Goal: Task Accomplishment & Management: Manage account settings

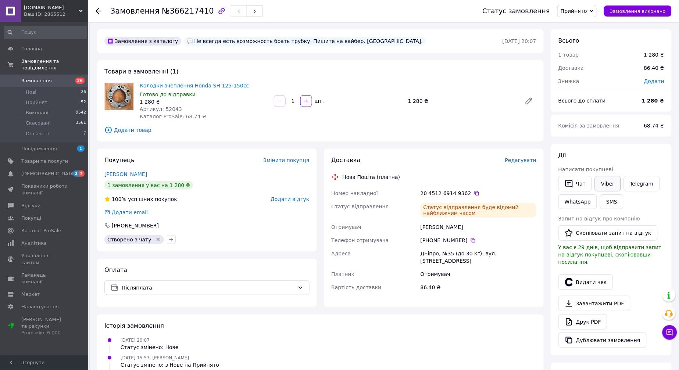
click at [611, 184] on link "Viber" at bounding box center [607, 183] width 26 height 15
click at [124, 175] on link "Белуха Денис" at bounding box center [125, 174] width 43 height 6
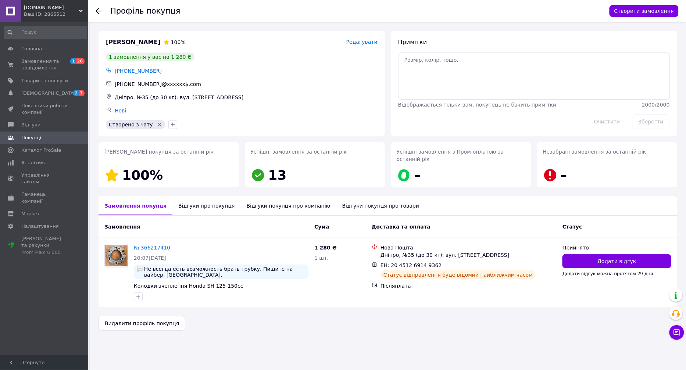
click at [205, 196] on div "Відгуки про покупця" at bounding box center [206, 205] width 68 height 19
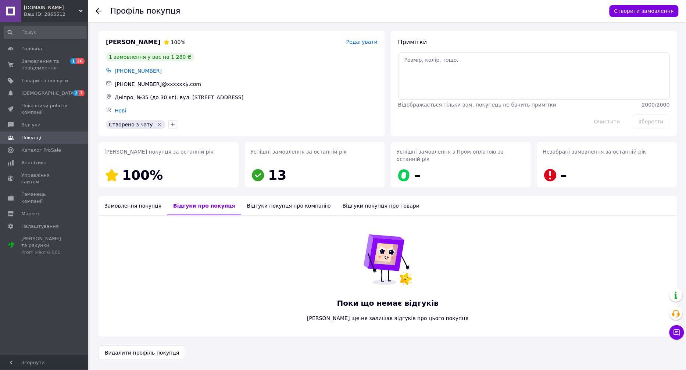
click at [264, 198] on div "Відгуки покупця про компанію" at bounding box center [289, 205] width 96 height 19
click at [113, 197] on div "Замовлення покупця" at bounding box center [132, 205] width 69 height 19
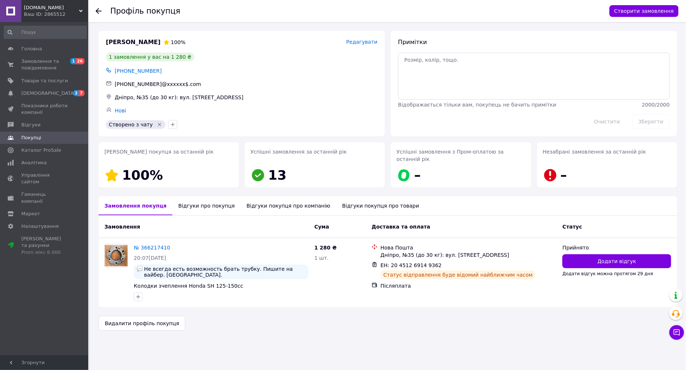
click at [100, 11] on icon at bounding box center [99, 11] width 6 height 6
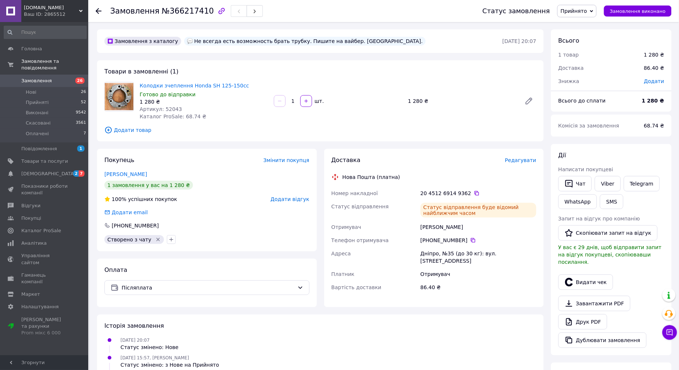
click at [171, 109] on span "Артикул: 52043" at bounding box center [161, 109] width 42 height 6
click at [45, 78] on span "Замовлення" at bounding box center [36, 81] width 30 height 7
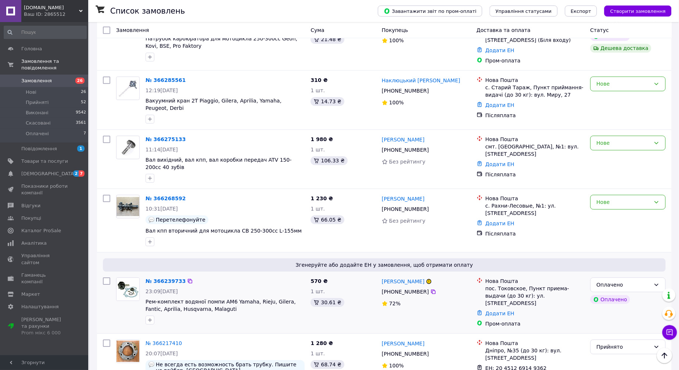
scroll to position [571, 0]
click at [168, 137] on link "№ 366275133" at bounding box center [165, 140] width 40 height 6
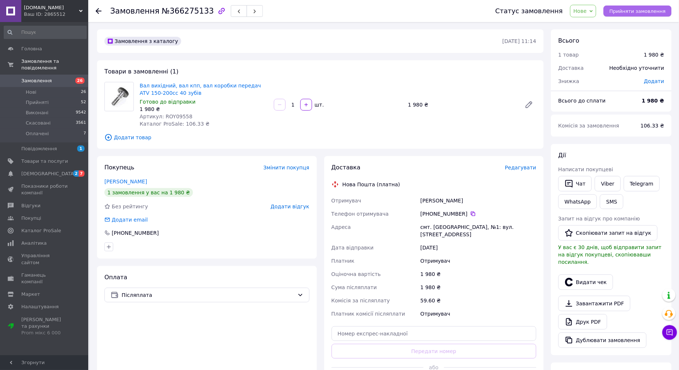
click at [627, 10] on span "Прийняти замовлення" at bounding box center [637, 11] width 56 height 6
click at [613, 181] on link "Viber" at bounding box center [607, 183] width 26 height 15
click at [173, 114] on span "Артикул: ROY09558" at bounding box center [166, 117] width 53 height 6
click at [174, 115] on span "Артикул: ROY09558" at bounding box center [166, 117] width 53 height 6
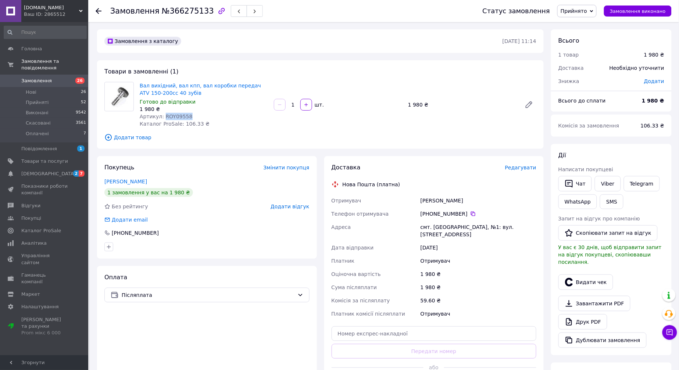
copy span "ROY09558"
click at [410, 329] on input "text" at bounding box center [433, 333] width 205 height 15
paste input "20451269151410"
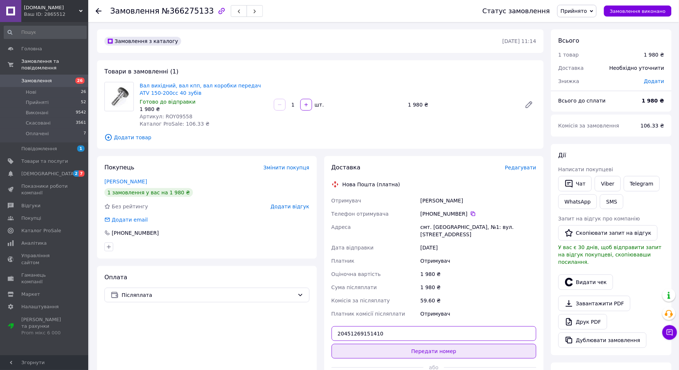
type input "20451269151410"
click at [418, 348] on button "Передати номер" at bounding box center [433, 351] width 205 height 15
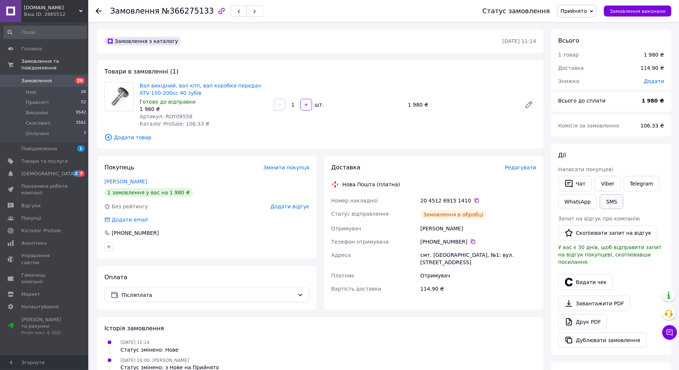
click at [606, 201] on button "SMS" at bounding box center [612, 201] width 24 height 15
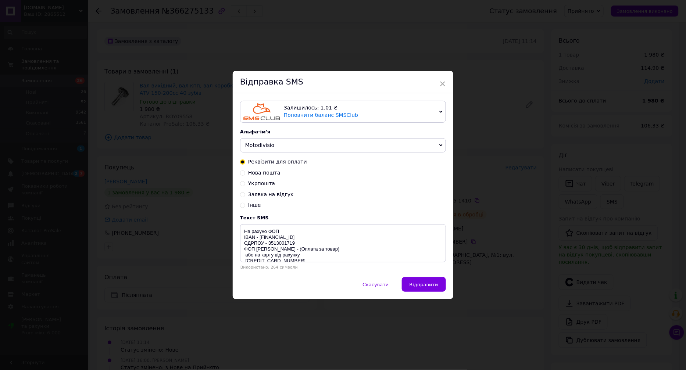
click at [266, 171] on span "Нова пошта" at bounding box center [264, 173] width 32 height 6
click at [245, 171] on input "Нова пошта" at bounding box center [242, 172] width 5 height 5
radio input "true"
radio input "false"
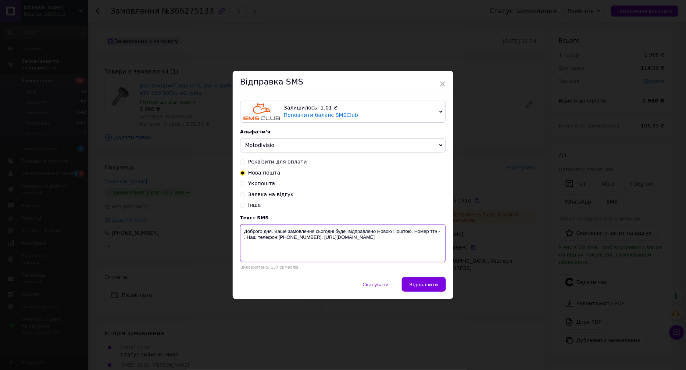
click at [440, 234] on textarea "Доброго дня. Ваше замовлення сьогодні буде відправлено Новою Поштою. Номер ттн …" at bounding box center [343, 243] width 206 height 38
paste textarea "20451269151410"
drag, startPoint x: 438, startPoint y: 249, endPoint x: 244, endPoint y: 233, distance: 195.0
click at [244, 233] on textarea "Доброго дня. Ваше замовлення сьогодні буде відправлено Новою Поштою. Номер ттн …" at bounding box center [343, 243] width 206 height 38
type textarea "Доброго дня. Ваше замовлення сьогодні буде відправлено Новою Поштою. Номер ттн …"
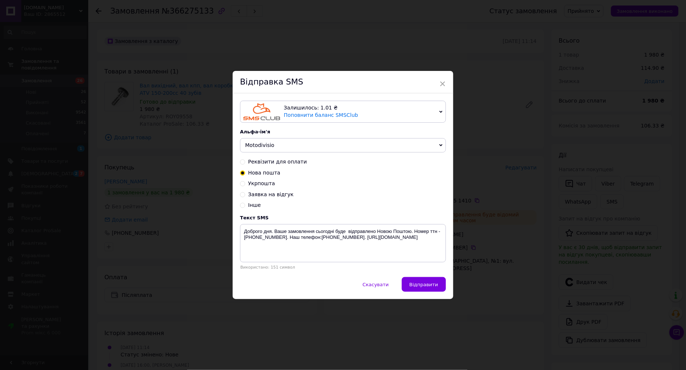
click at [209, 214] on div "× Відправка SMS Залишилось: 1.01 ₴ Поповнити баланс SMSClub Підключити LetsAds …" at bounding box center [343, 185] width 686 height 370
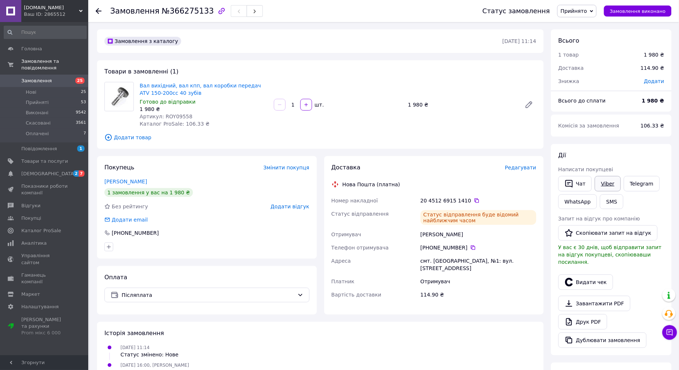
click at [607, 186] on link "Viber" at bounding box center [607, 183] width 26 height 15
click at [607, 182] on link "Viber" at bounding box center [607, 183] width 26 height 15
click at [42, 78] on span "Замовлення" at bounding box center [36, 81] width 30 height 7
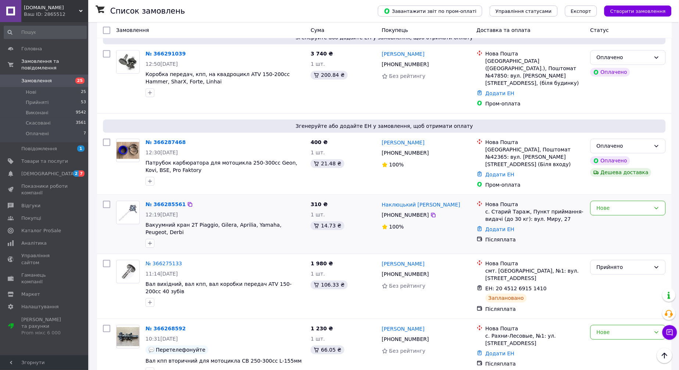
scroll to position [449, 0]
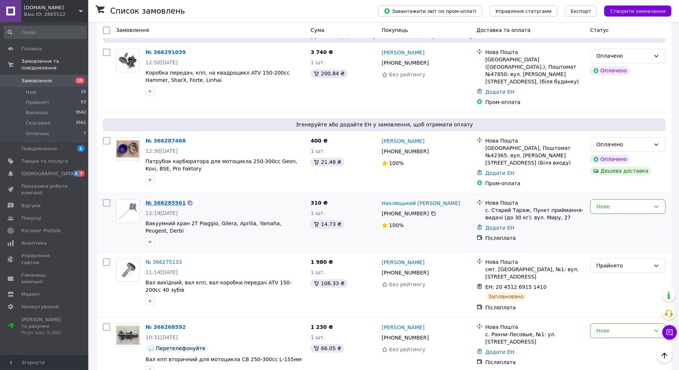
click at [170, 200] on link "№ 366285561" at bounding box center [165, 203] width 40 height 6
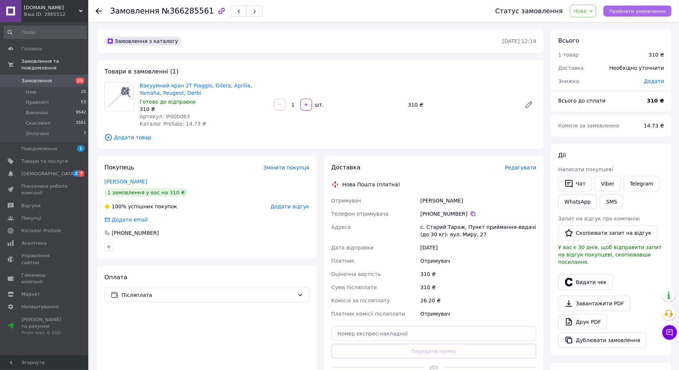
click at [650, 13] on span "Прийняти замовлення" at bounding box center [637, 11] width 56 height 6
click at [445, 331] on input "text" at bounding box center [433, 333] width 205 height 15
paste input "20451269152851"
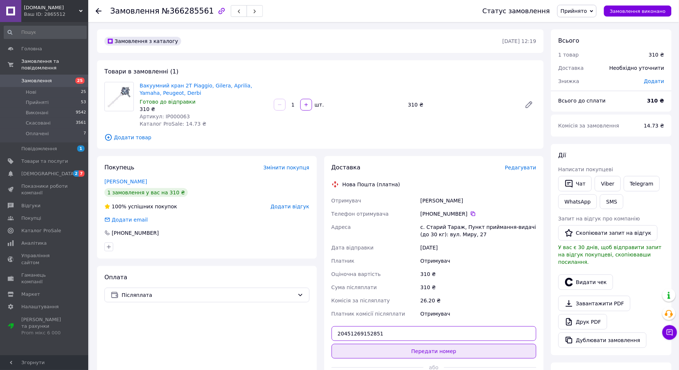
type input "20451269152851"
click at [435, 349] on button "Передати номер" at bounding box center [433, 351] width 205 height 15
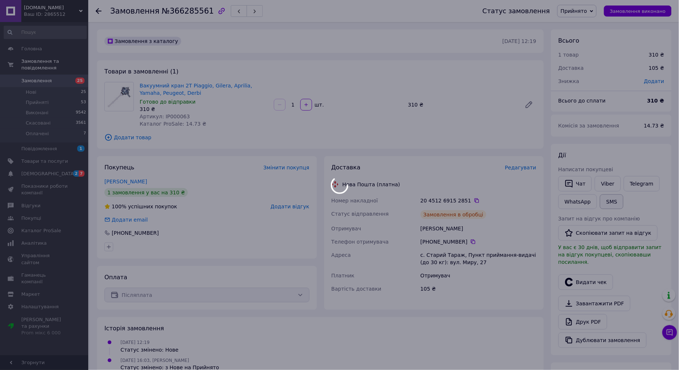
click at [611, 202] on button "SMS" at bounding box center [612, 201] width 24 height 15
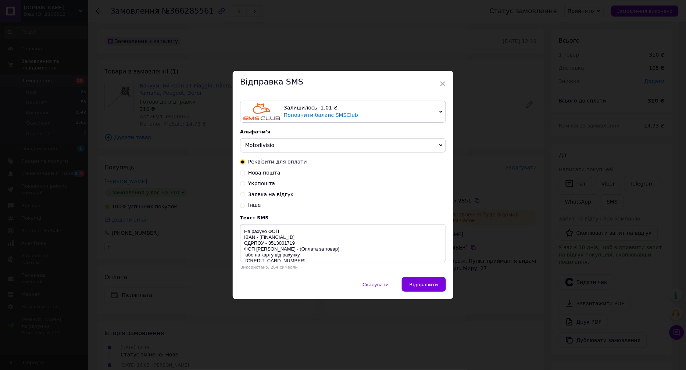
click at [266, 174] on span "Нова пошта" at bounding box center [264, 173] width 32 height 6
click at [245, 174] on input "Нова пошта" at bounding box center [242, 172] width 5 height 5
radio input "true"
radio input "false"
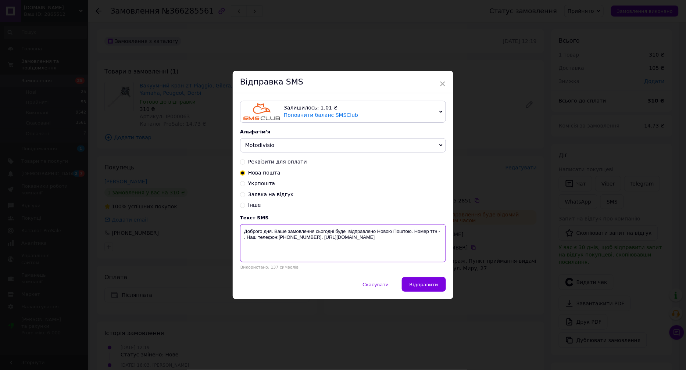
click at [442, 233] on textarea "Доброго дня. Ваше замовлення сьогодні буде відправлено Новою Поштою. Номер ттн …" at bounding box center [343, 243] width 206 height 38
paste textarea "20451269152851"
drag, startPoint x: 436, startPoint y: 247, endPoint x: 242, endPoint y: 228, distance: 194.6
click at [242, 228] on textarea "Доброго дня. Ваше замовлення сьогодні буде відправлено Новою Поштою. Номер ттн …" at bounding box center [343, 243] width 206 height 38
type textarea "Доброго дня. Ваше замовлення сьогодні буде відправлено Новою Поштою. Номер ттн …"
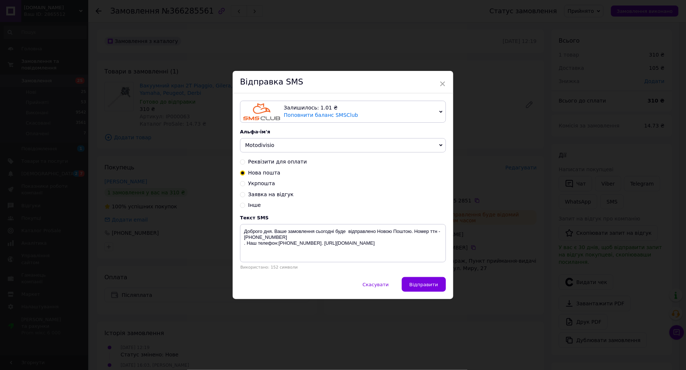
click at [215, 220] on div "× Відправка SMS Залишилось: 1.01 ₴ Поповнити баланс SMSClub Підключити LetsAds …" at bounding box center [343, 185] width 686 height 370
click at [441, 82] on div "Відправка SMS" at bounding box center [339, 82] width 220 height 22
click at [436, 81] on span "×" at bounding box center [439, 84] width 7 height 12
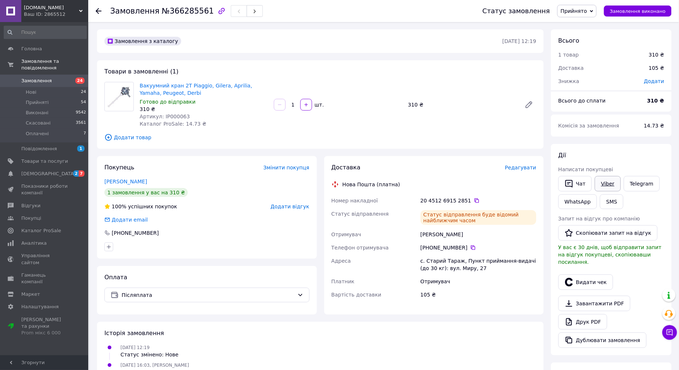
click at [607, 182] on link "Viber" at bounding box center [607, 183] width 26 height 15
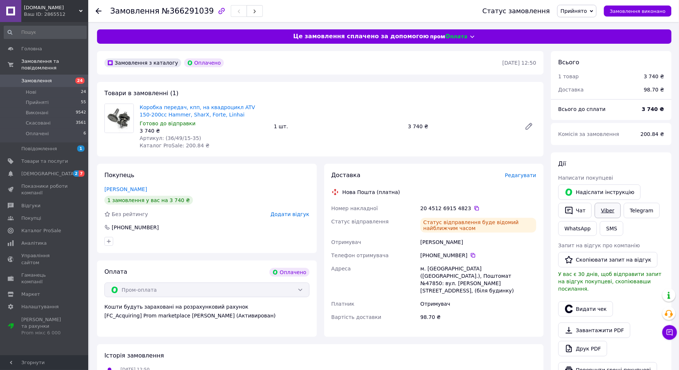
click at [604, 209] on link "Viber" at bounding box center [607, 210] width 26 height 15
click at [48, 78] on span "Замовлення" at bounding box center [44, 81] width 47 height 7
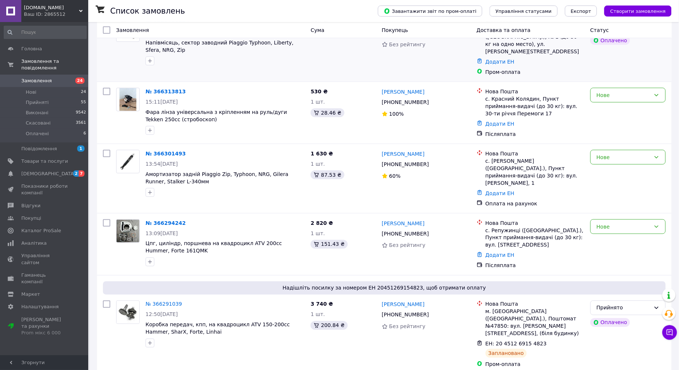
scroll to position [204, 0]
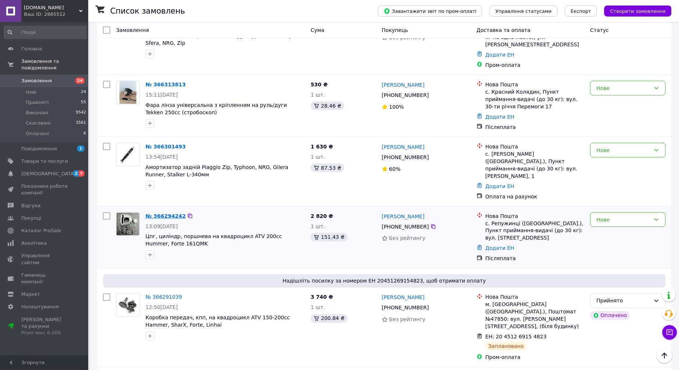
click at [164, 213] on link "№ 366294242" at bounding box center [165, 216] width 40 height 6
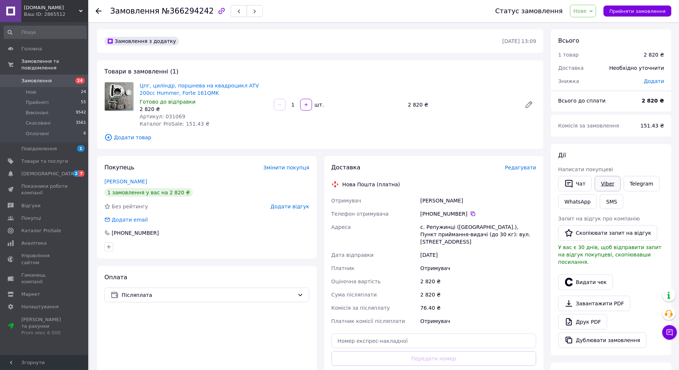
click at [607, 185] on link "Viber" at bounding box center [607, 183] width 26 height 15
click at [651, 8] on span "Прийняти замовлення" at bounding box center [637, 11] width 56 height 6
drag, startPoint x: 407, startPoint y: 338, endPoint x: 407, endPoint y: 344, distance: 5.9
click at [407, 339] on input "text" at bounding box center [433, 341] width 205 height 15
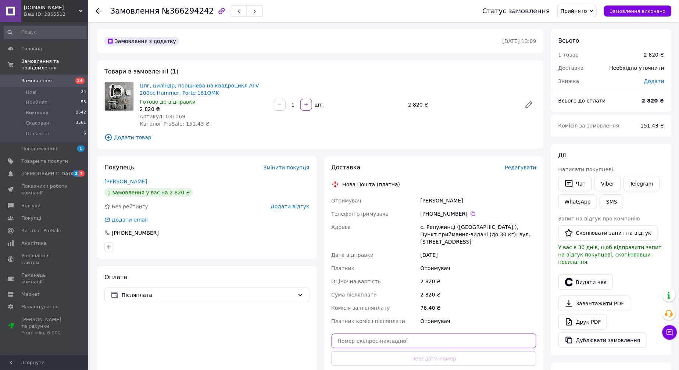
paste input "20451269157885"
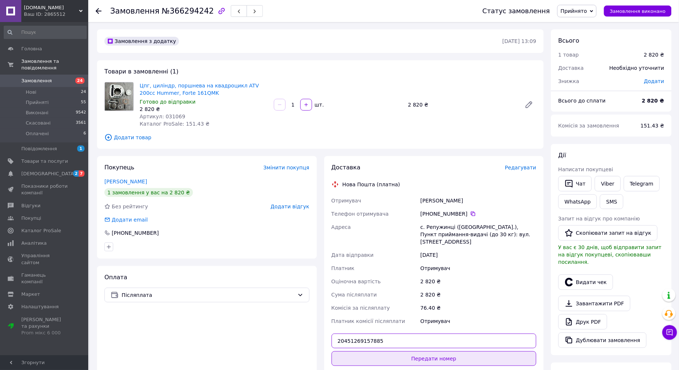
type input "20451269157885"
click at [409, 354] on button "Передати номер" at bounding box center [433, 358] width 205 height 15
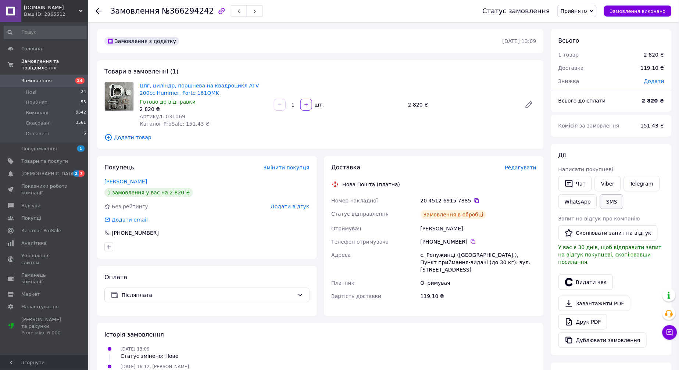
click at [610, 205] on button "SMS" at bounding box center [612, 201] width 24 height 15
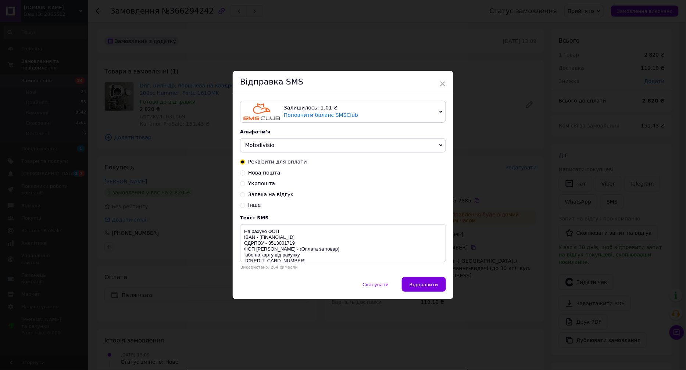
click at [263, 170] on span "Нова пошта" at bounding box center [264, 173] width 32 height 6
click at [245, 170] on input "Нова пошта" at bounding box center [242, 172] width 5 height 5
radio input "true"
radio input "false"
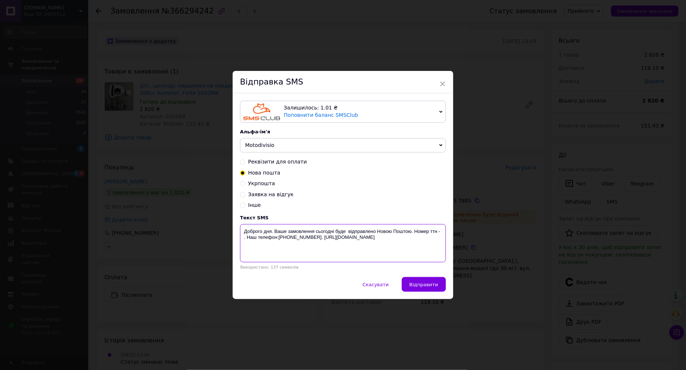
click at [440, 235] on textarea "Доброго дня. Ваше замовлення сьогодні буде відправлено Новою Поштою. Номер ттн …" at bounding box center [343, 243] width 206 height 38
paste textarea "20451269157885"
drag, startPoint x: 436, startPoint y: 245, endPoint x: 241, endPoint y: 232, distance: 194.8
click at [241, 232] on textarea "Доброго дня. Ваше замовлення сьогодні буде відправлено Новою Поштою. Номер ттн …" at bounding box center [343, 243] width 206 height 38
type textarea "Доброго дня. Ваше замовлення сьогодні буде відправлено Новою Поштою. Номер ттн …"
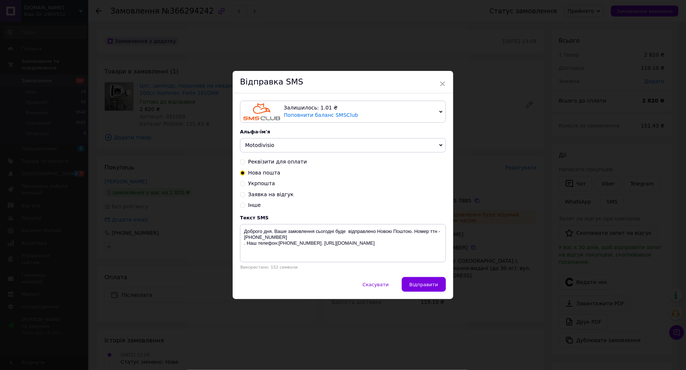
click at [478, 265] on div "× Відправка SMS Залишилось: 1.01 ₴ Поповнити баланс SMSClub Підключити LetsAds …" at bounding box center [343, 185] width 686 height 370
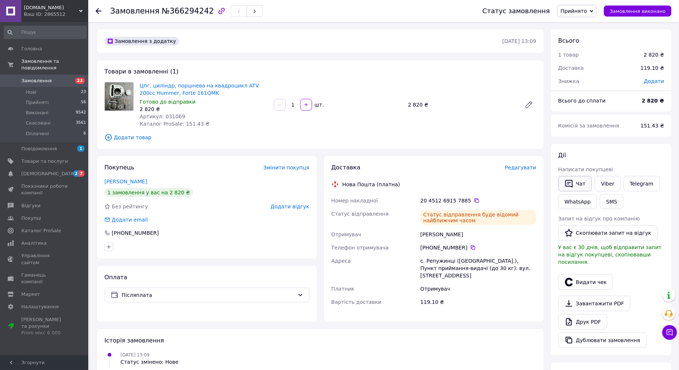
click at [577, 181] on button "Чат" at bounding box center [574, 183] width 33 height 15
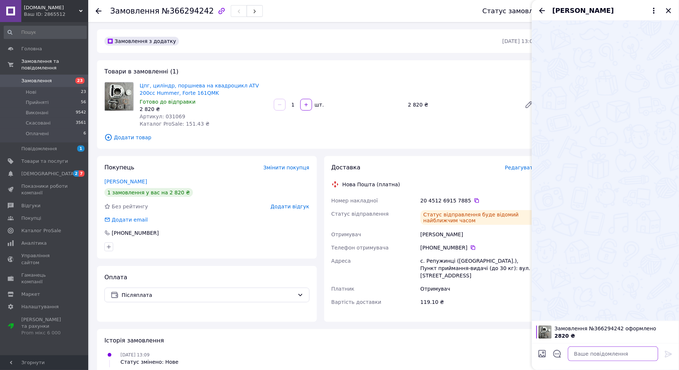
drag, startPoint x: 592, startPoint y: 356, endPoint x: 598, endPoint y: 358, distance: 6.2
click at [593, 357] on textarea at bounding box center [613, 353] width 90 height 15
paste textarea "Доброго дня. Ваше замовлення сьогодні буде відправлено Новою Поштою. Номер ттн …"
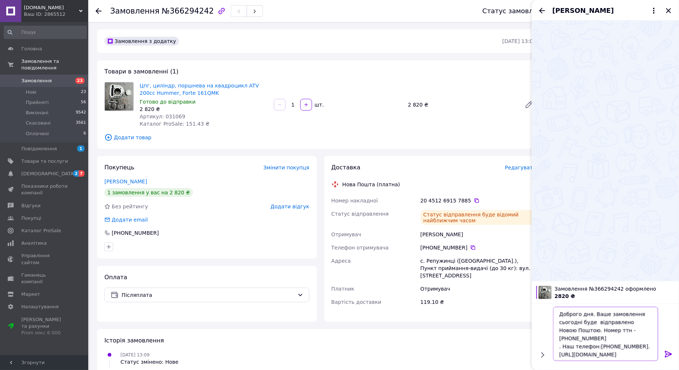
type textarea "Доброго дня. Ваше замовлення сьогодні буде відправлено Новою Поштою. Номер ттн …"
click at [671, 355] on icon at bounding box center [668, 354] width 7 height 7
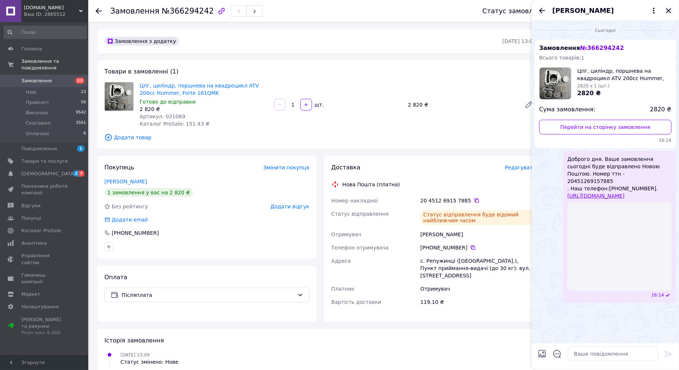
click at [670, 10] on icon "Закрити" at bounding box center [668, 10] width 9 height 9
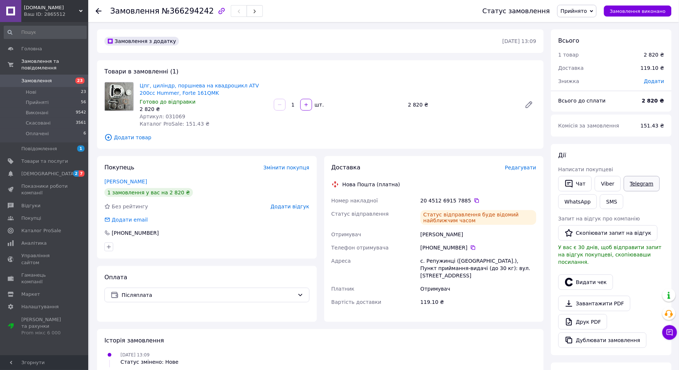
click at [640, 185] on link "Telegram" at bounding box center [641, 183] width 36 height 15
click at [167, 117] on span "Артикул: 031069" at bounding box center [163, 117] width 46 height 6
copy span "031069"
click at [474, 200] on icon at bounding box center [477, 201] width 6 height 6
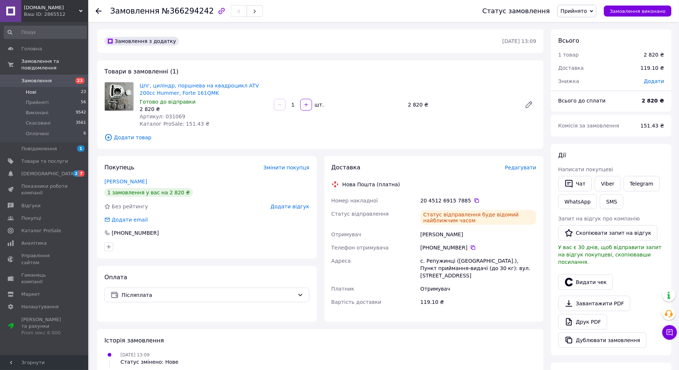
click at [51, 87] on li "Нові 23" at bounding box center [45, 92] width 90 height 10
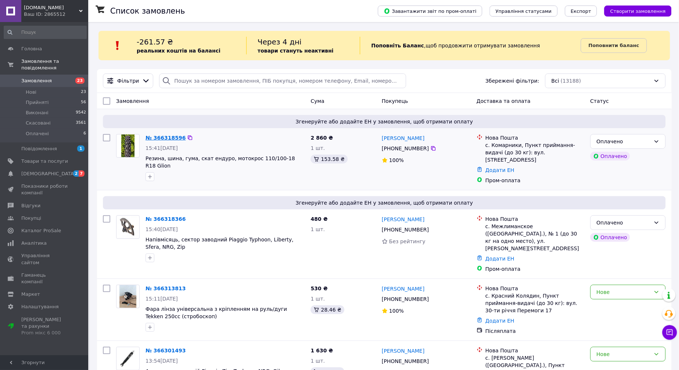
click at [161, 135] on link "№ 366318596" at bounding box center [165, 138] width 40 height 6
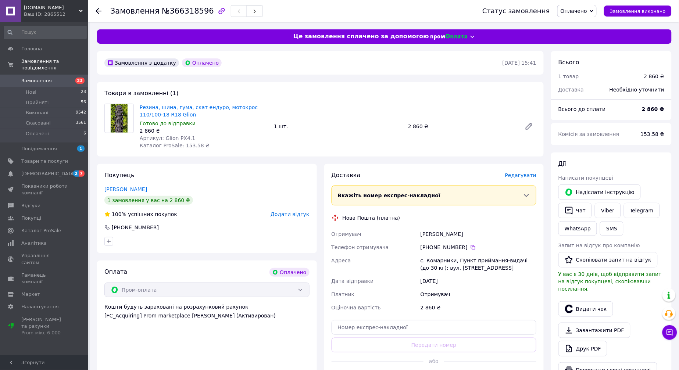
click at [586, 11] on span "Оплачено" at bounding box center [573, 11] width 26 height 6
click at [581, 25] on li "Прийнято" at bounding box center [576, 25] width 39 height 11
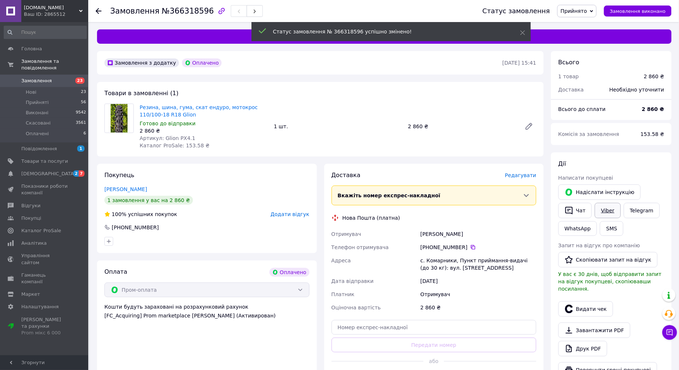
click at [603, 199] on button "Надіслати інструкцію" at bounding box center [599, 191] width 82 height 15
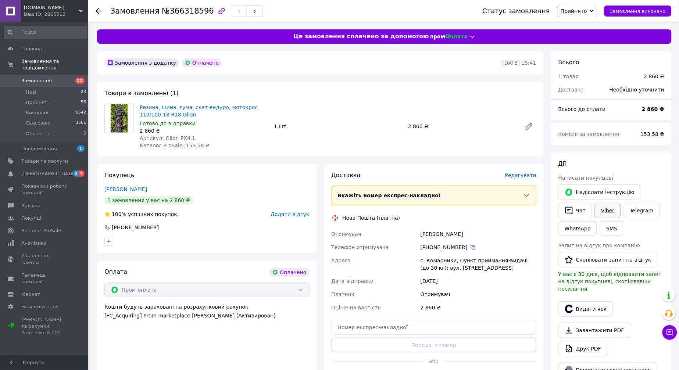
click at [607, 209] on link "Viber" at bounding box center [607, 210] width 26 height 15
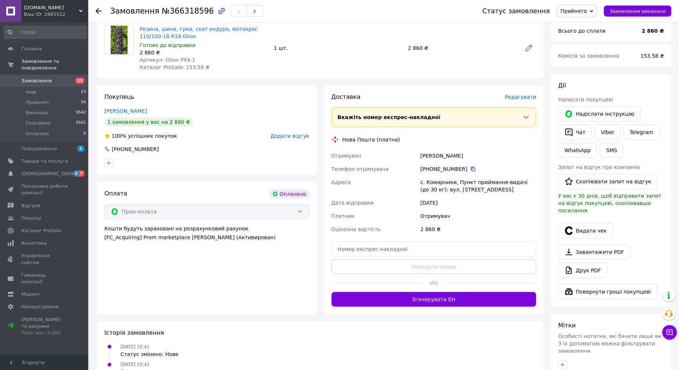
scroll to position [82, 0]
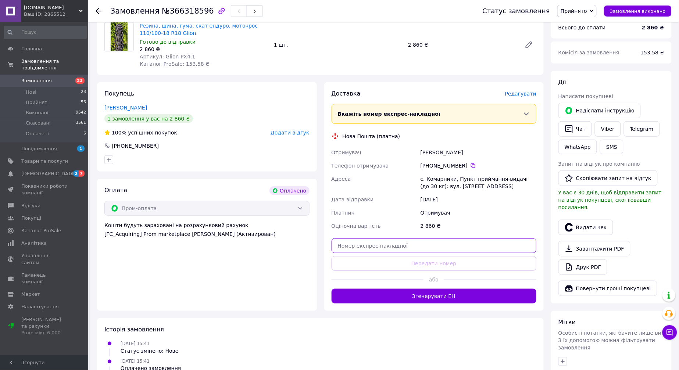
click at [384, 245] on input "text" at bounding box center [433, 245] width 205 height 15
paste input "20451269160866"
type input "20451269160866"
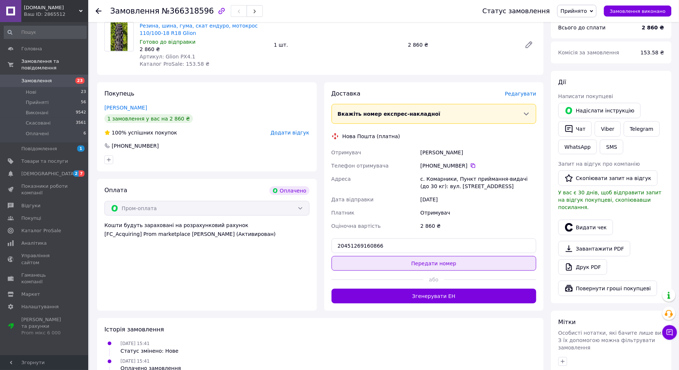
click at [387, 261] on button "Передати номер" at bounding box center [433, 263] width 205 height 15
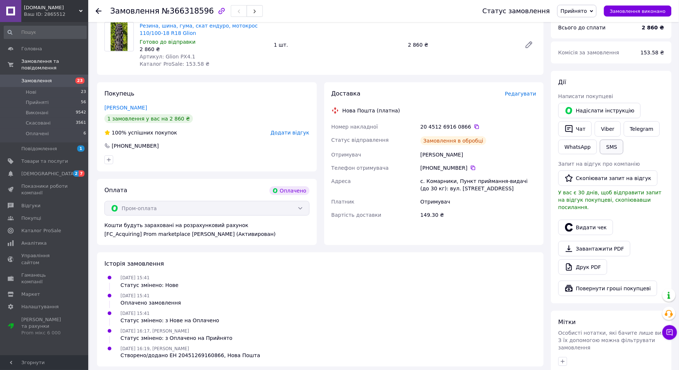
click at [612, 145] on button "SMS" at bounding box center [612, 147] width 24 height 15
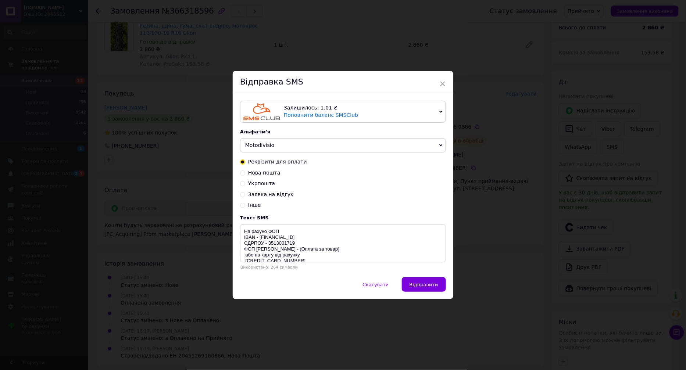
click at [254, 174] on span "Нова пошта" at bounding box center [264, 173] width 32 height 6
click at [245, 174] on input "Нова пошта" at bounding box center [242, 172] width 5 height 5
radio input "true"
radio input "false"
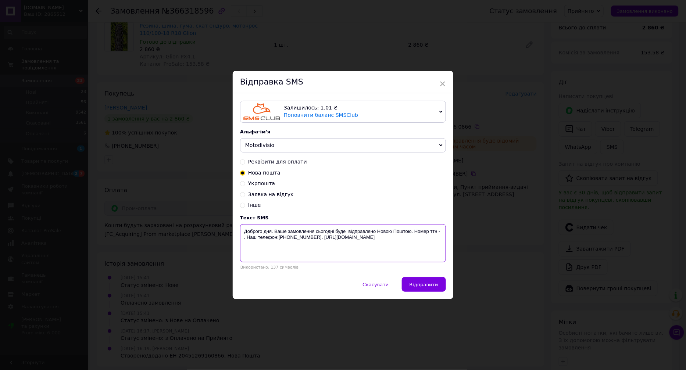
click at [443, 231] on textarea "Доброго дня. Ваше замовлення сьогодні буде відправлено Новою Поштою. Номер ттн …" at bounding box center [343, 243] width 206 height 38
paste textarea "20451269160866"
drag, startPoint x: 435, startPoint y: 248, endPoint x: 240, endPoint y: 229, distance: 196.0
click at [240, 229] on textarea "Доброго дня. Ваше замовлення сьогодні буде відправлено Новою Поштою. Номер ттн …" at bounding box center [343, 243] width 206 height 38
type textarea "Доброго дня. Ваше замовлення сьогодні буде відправлено Новою Поштою. Номер ттн …"
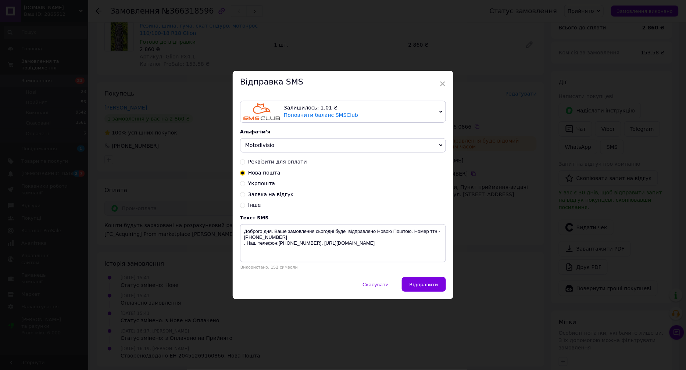
click at [214, 195] on div "× Відправка SMS Залишилось: 1.01 ₴ Поповнити баланс SMSClub Підключити LetsAds …" at bounding box center [343, 185] width 686 height 370
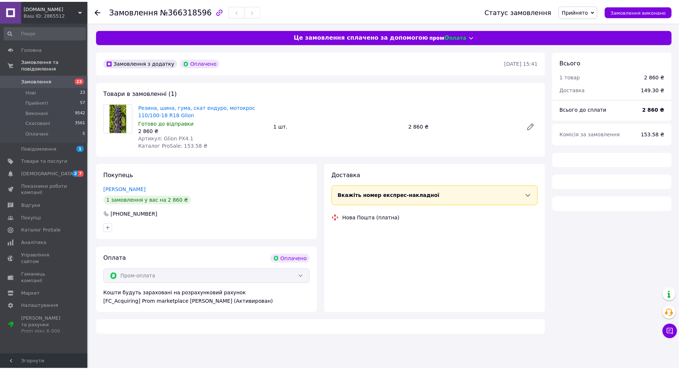
scroll to position [82, 0]
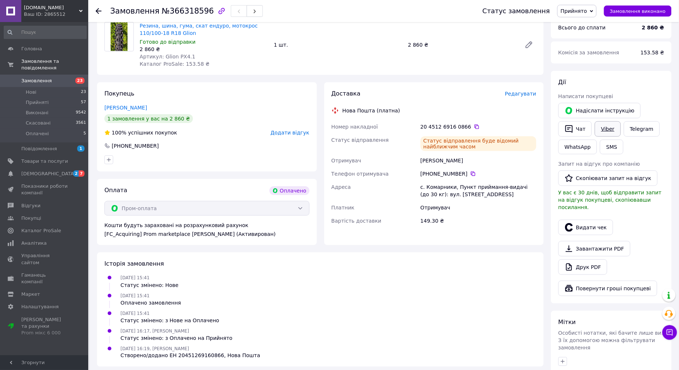
click at [603, 127] on link "Viber" at bounding box center [607, 128] width 26 height 15
click at [599, 127] on link "Viber" at bounding box center [607, 128] width 26 height 15
click at [62, 87] on li "Нові 23" at bounding box center [45, 92] width 90 height 10
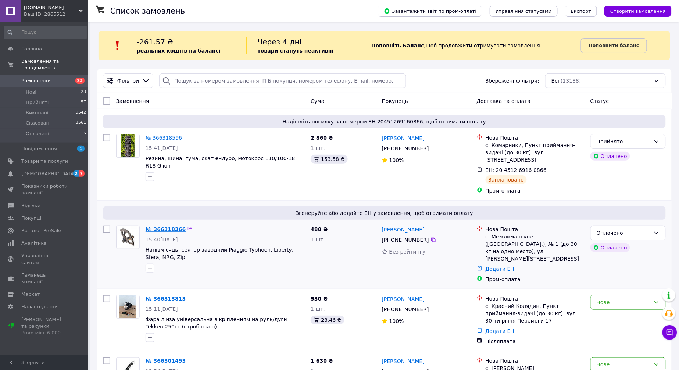
click at [162, 226] on link "№ 366318366" at bounding box center [165, 229] width 40 height 6
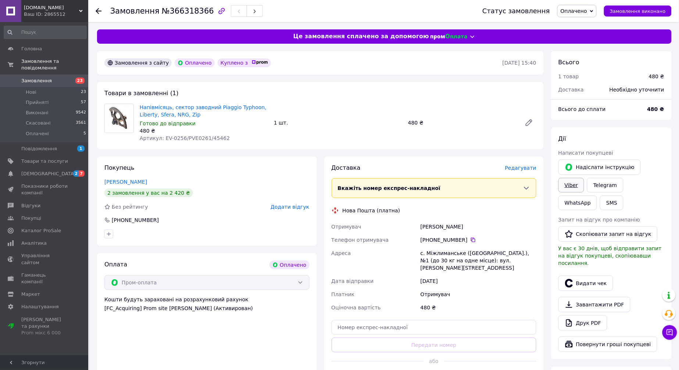
click at [584, 178] on link "Viber" at bounding box center [571, 185] width 26 height 15
click at [138, 175] on div "Покупець Штурмак Олександр 2 замовлення у вас на 2 420 ₴ Без рейтингу Додати ві…" at bounding box center [207, 201] width 220 height 89
click at [138, 179] on link "Штурмак Олександр" at bounding box center [125, 182] width 43 height 6
click at [578, 12] on span "Оплачено" at bounding box center [573, 11] width 26 height 6
click at [580, 22] on li "Прийнято" at bounding box center [576, 25] width 39 height 11
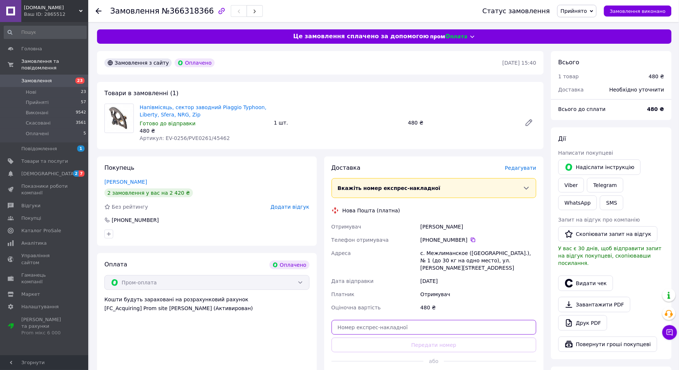
click at [362, 322] on input "text" at bounding box center [433, 327] width 205 height 15
paste input "20451269162690"
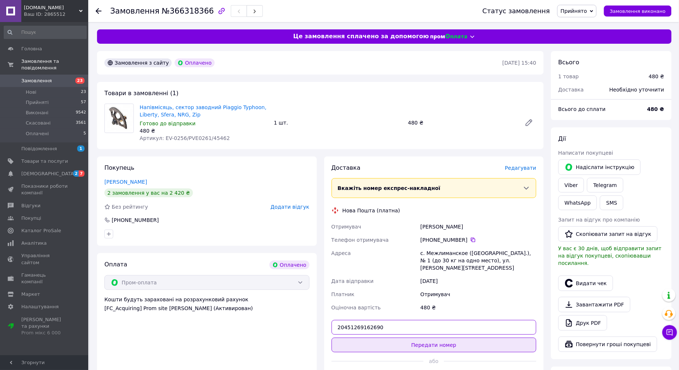
type input "20451269162690"
click at [367, 338] on button "Передати номер" at bounding box center [433, 345] width 205 height 15
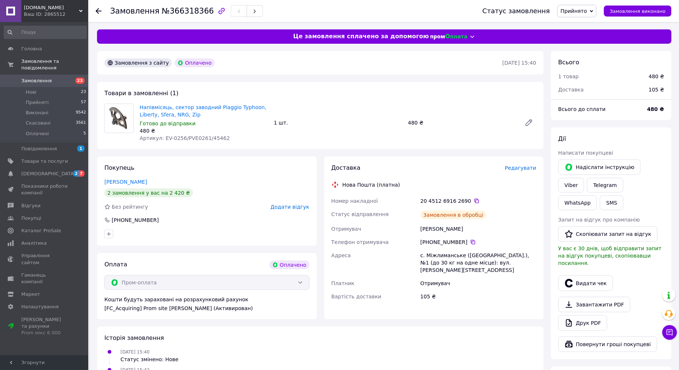
click at [623, 195] on button "SMS" at bounding box center [612, 202] width 24 height 15
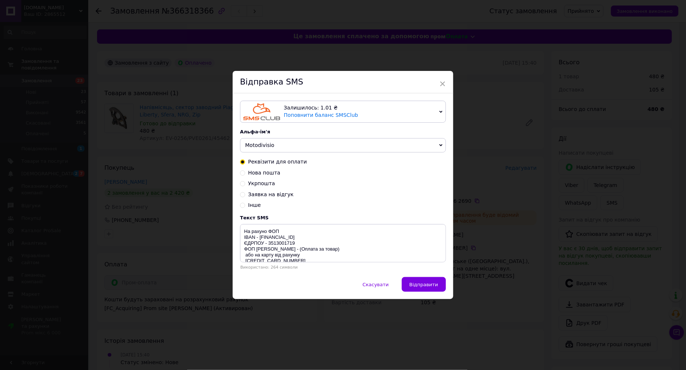
click at [270, 174] on span "Нова пошта" at bounding box center [264, 173] width 32 height 6
click at [245, 174] on input "Нова пошта" at bounding box center [242, 172] width 5 height 5
radio input "true"
radio input "false"
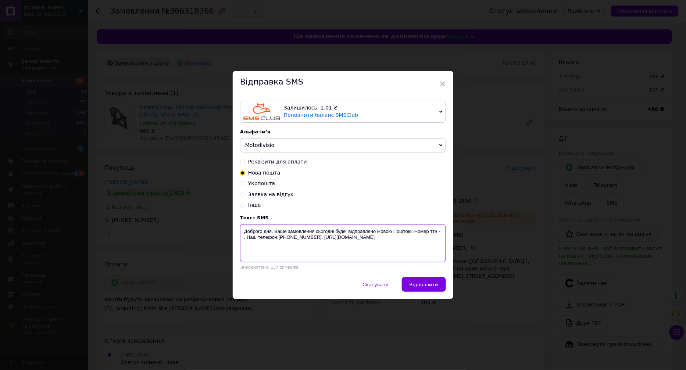
click at [441, 233] on textarea "Доброго дня. Ваше замовлення сьогодні буде відправлено Новою Поштою. Номер ттн …" at bounding box center [343, 243] width 206 height 38
paste textarea "20451269162690"
type textarea "Доброго дня. Ваше замовлення сьогодні буде відправлено Новою Поштою. Номер ттн …"
drag, startPoint x: 439, startPoint y: 249, endPoint x: 244, endPoint y: 230, distance: 195.6
click at [244, 230] on textarea "Доброго дня. Ваше замовлення сьогодні буде відправлено Новою Поштою. Номер ттн …" at bounding box center [343, 243] width 206 height 38
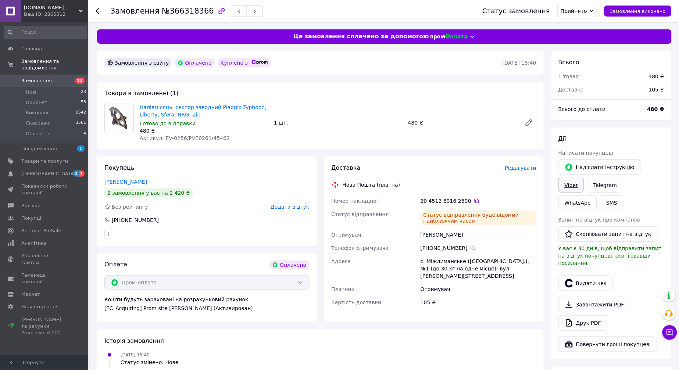
click at [584, 178] on link "Viber" at bounding box center [571, 185] width 26 height 15
click at [32, 89] on span "Нові" at bounding box center [31, 92] width 11 height 7
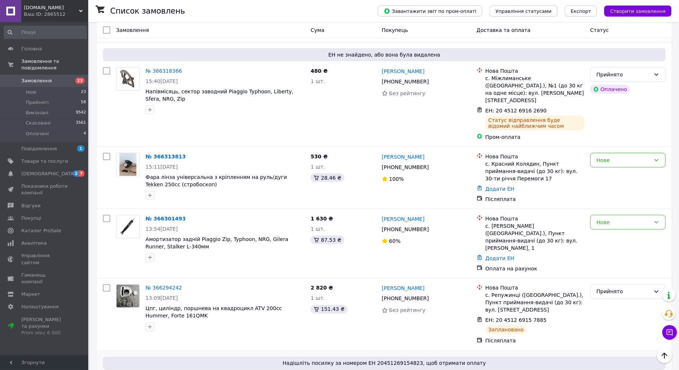
scroll to position [204, 0]
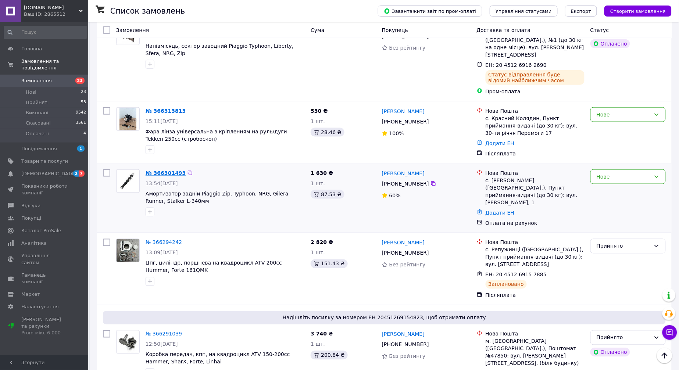
click at [151, 170] on link "№ 366301493" at bounding box center [165, 173] width 40 height 6
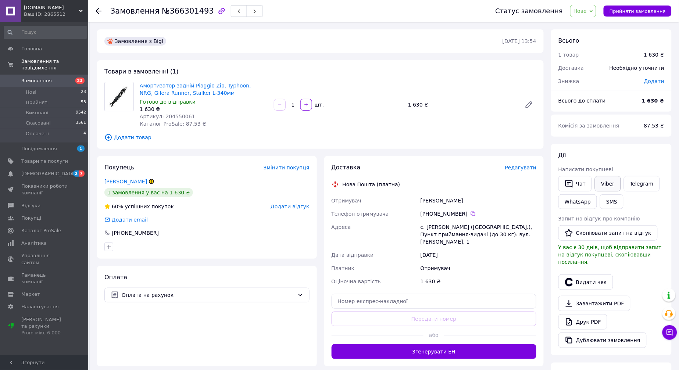
click at [600, 184] on link "Viber" at bounding box center [607, 183] width 26 height 15
click at [119, 183] on link "Мельник Василь" at bounding box center [125, 182] width 43 height 6
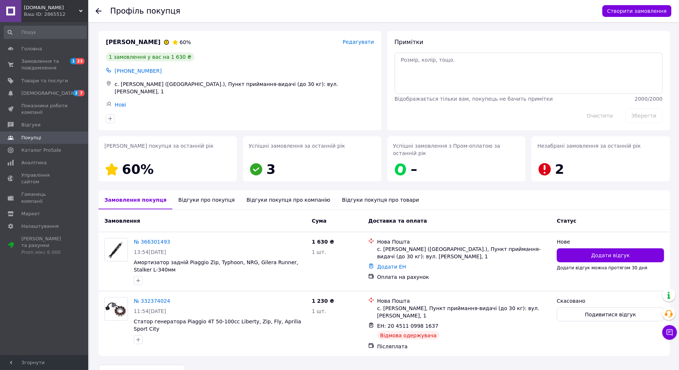
click at [201, 193] on div "Відгуки про покупця" at bounding box center [206, 199] width 68 height 19
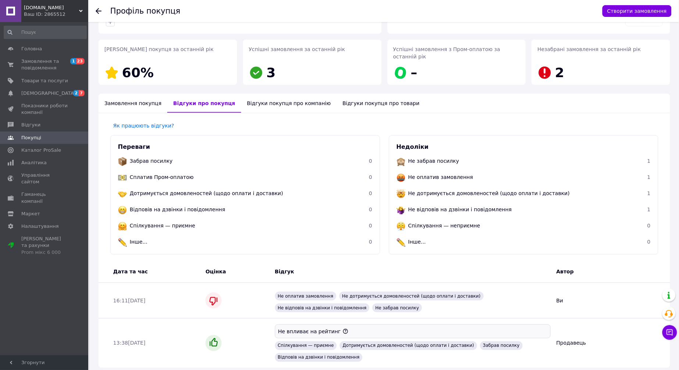
scroll to position [118, 0]
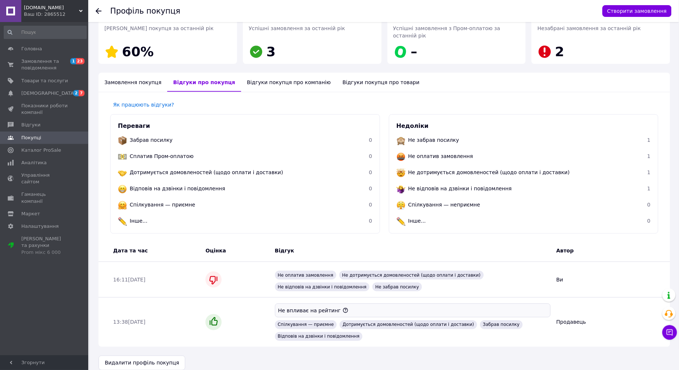
click at [257, 73] on div "Відгуки покупця про компанію" at bounding box center [289, 82] width 96 height 19
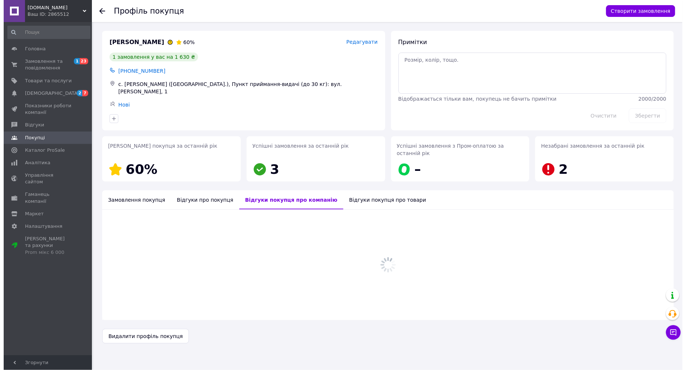
scroll to position [0, 0]
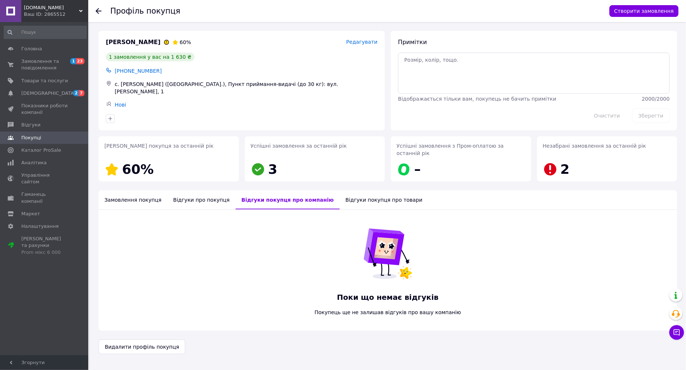
click at [346, 194] on div "Відгуки покупця про товари" at bounding box center [383, 199] width 89 height 19
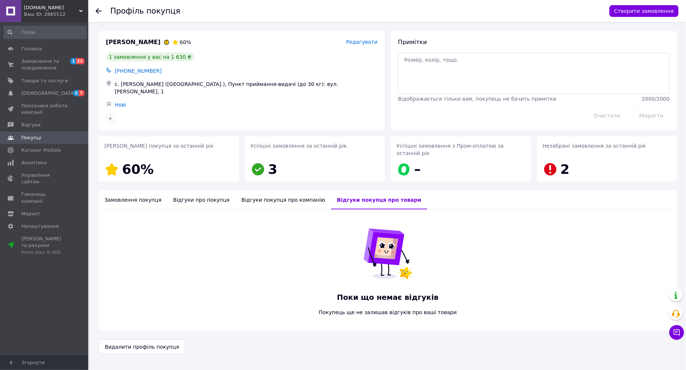
click at [167, 196] on div "Відгуки про покупця" at bounding box center [201, 199] width 68 height 19
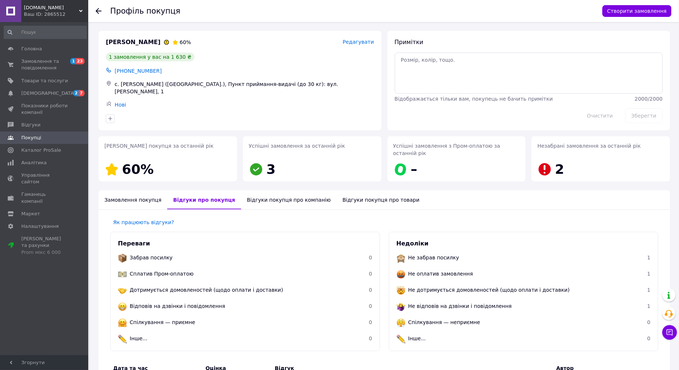
click at [140, 195] on div "Замовлення покупця" at bounding box center [132, 199] width 69 height 19
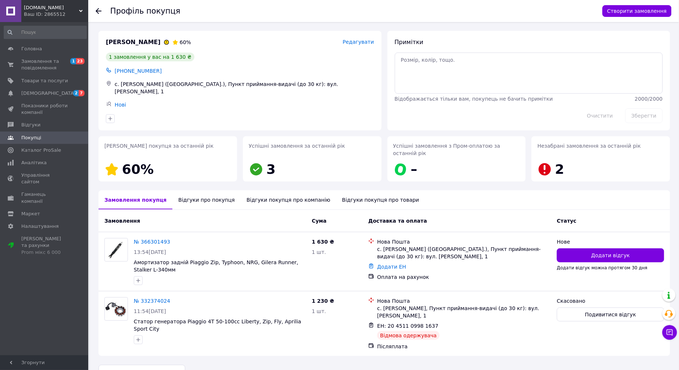
click at [97, 10] on icon at bounding box center [99, 11] width 6 height 6
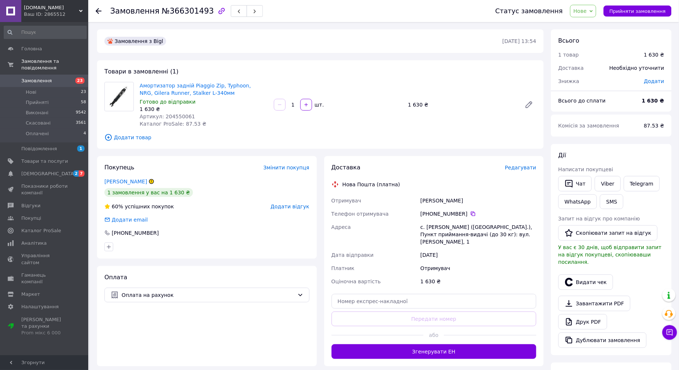
click at [149, 181] on icon at bounding box center [151, 181] width 4 height 4
click at [251, 120] on div "Амортизатор задній Piaggio Zip, Typhoon, NRG, Gilera Runner, Stalker L-340мм Го…" at bounding box center [204, 104] width 134 height 48
drag, startPoint x: 427, startPoint y: 226, endPoint x: 521, endPoint y: 231, distance: 94.2
click at [521, 231] on div "с. [PERSON_NAME] ([GEOGRAPHIC_DATA].), Пункт приймання-видачі (до 30 кг): вул. …" at bounding box center [478, 234] width 119 height 28
click at [432, 229] on div "с. [PERSON_NAME] ([GEOGRAPHIC_DATA].), Пункт приймання-видачі (до 30 кг): вул. …" at bounding box center [478, 234] width 119 height 28
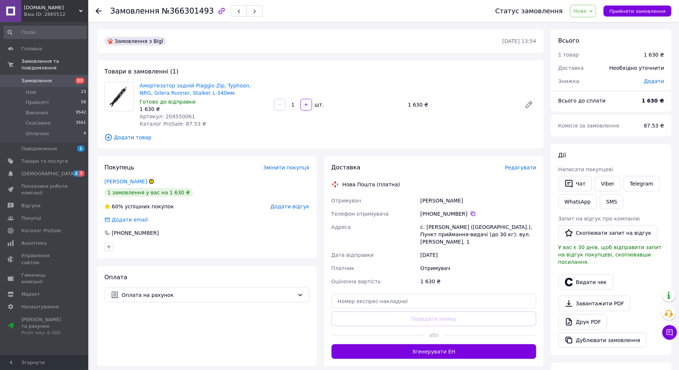
click at [428, 229] on div "с. [PERSON_NAME] ([GEOGRAPHIC_DATA].), Пункт приймання-видачі (до 30 кг): вул. …" at bounding box center [478, 234] width 119 height 28
click at [269, 145] on div "Товари в замовленні (1) Амортизатор задній Piaggio Zip, Typhoon, NRG, Gilera Ru…" at bounding box center [320, 104] width 446 height 89
drag, startPoint x: 193, startPoint y: 116, endPoint x: 162, endPoint y: 114, distance: 31.3
click at [162, 114] on div "Артикул: 204550061" at bounding box center [204, 116] width 128 height 7
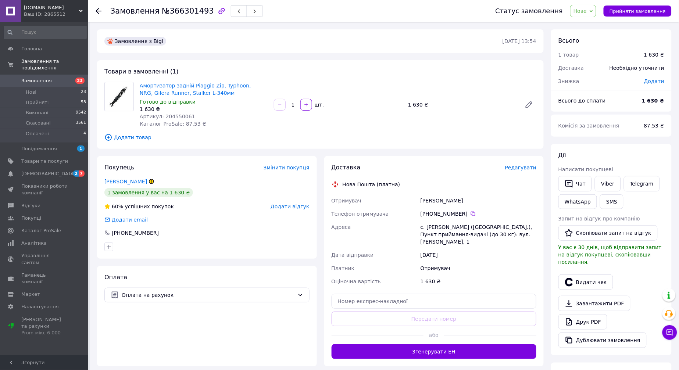
click at [338, 132] on div "Товари в замовленні (1) Амортизатор задній Piaggio Zip, Typhoon, NRG, Gilera Ru…" at bounding box center [320, 104] width 446 height 89
click at [641, 10] on span "Прийняти замовлення" at bounding box center [637, 11] width 56 height 6
click at [372, 300] on input "text" at bounding box center [433, 301] width 205 height 15
paste input "20451269166735"
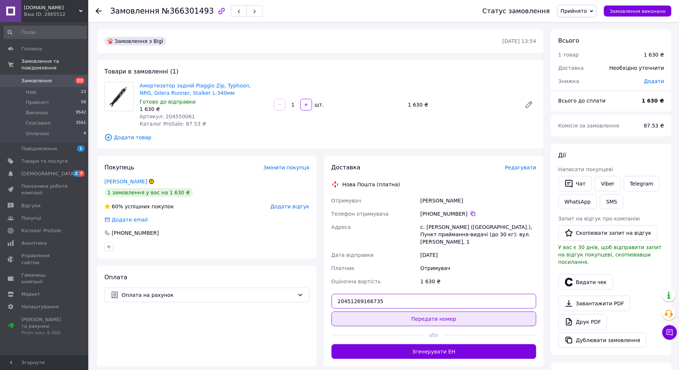
type input "20451269166735"
click at [377, 318] on button "Передати номер" at bounding box center [433, 319] width 205 height 15
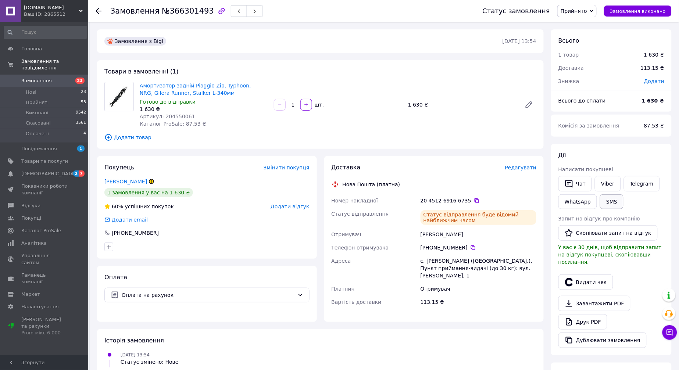
click at [611, 199] on button "SMS" at bounding box center [612, 201] width 24 height 15
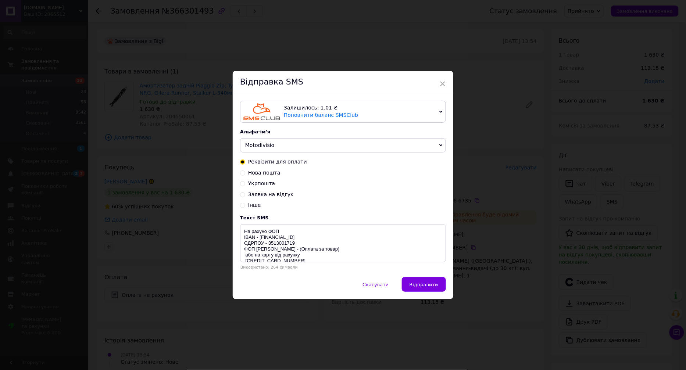
click at [265, 173] on span "Нова пошта" at bounding box center [264, 173] width 32 height 6
click at [245, 173] on input "Нова пошта" at bounding box center [242, 172] width 5 height 5
radio input "true"
radio input "false"
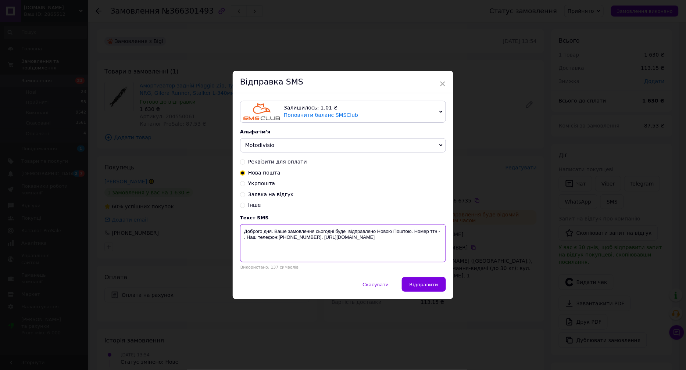
click at [444, 233] on textarea "Доброго дня. Ваше замовлення сьогодні буде відправлено Новою Поштою. Номер ттн …" at bounding box center [343, 243] width 206 height 38
paste textarea "20451269166735"
type textarea "Доброго дня. Ваше замовлення сьогодні буде відправлено Новою Поштою. Номер ттн …"
drag, startPoint x: 440, startPoint y: 252, endPoint x: 244, endPoint y: 227, distance: 197.8
click at [244, 227] on textarea "Доброго дня. Ваше замовлення сьогодні буде відправлено Новою Поштою. Номер ттн …" at bounding box center [343, 243] width 206 height 38
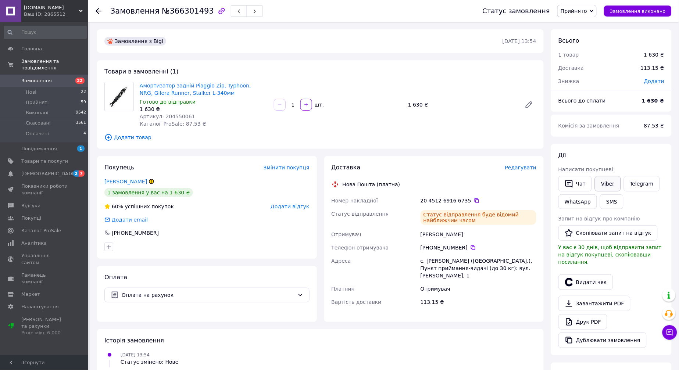
click at [607, 184] on link "Viber" at bounding box center [607, 183] width 26 height 15
click at [170, 117] on span "Артикул: 204550061" at bounding box center [167, 117] width 55 height 6
copy span "204550061"
click at [54, 172] on link "[DEMOGRAPHIC_DATA] 2 7" at bounding box center [45, 174] width 90 height 12
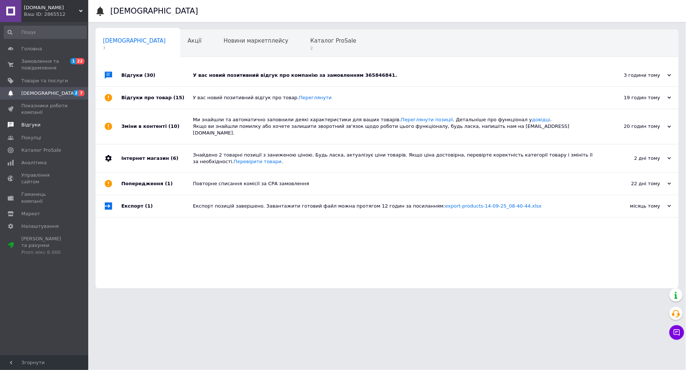
click at [43, 122] on span "Відгуки" at bounding box center [44, 125] width 47 height 7
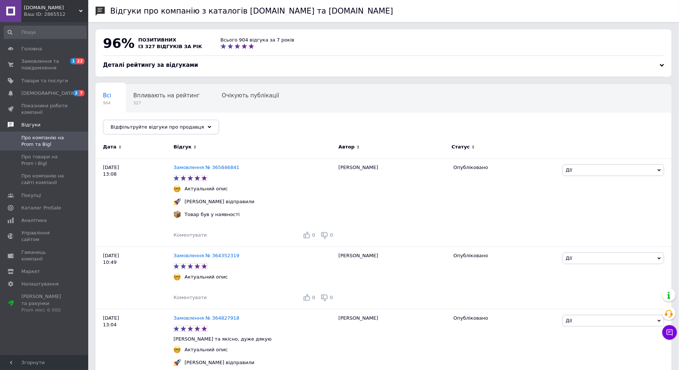
click at [28, 120] on link "Відгуки" at bounding box center [45, 125] width 90 height 12
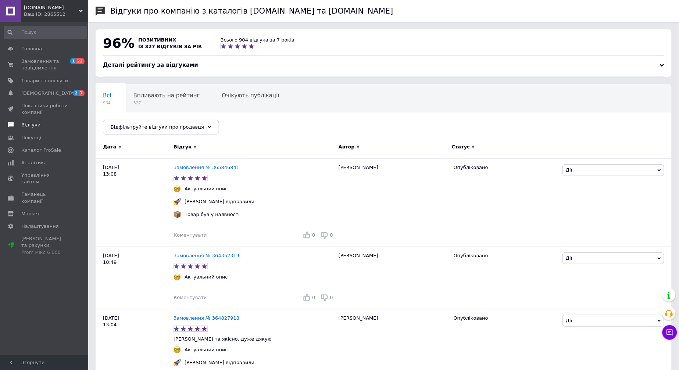
click at [30, 122] on span "Відгуки" at bounding box center [30, 125] width 19 height 7
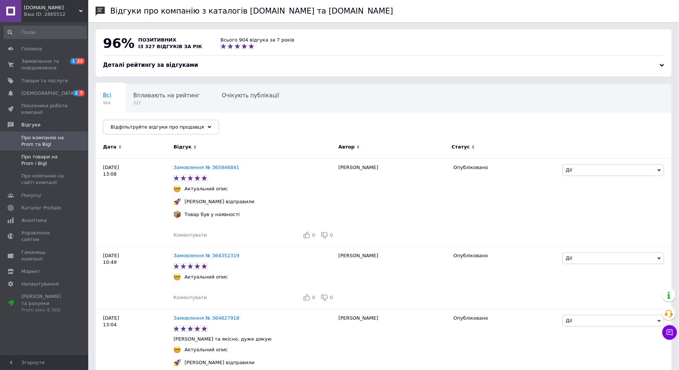
click at [46, 162] on span "Про товари на Prom і Bigl" at bounding box center [44, 160] width 47 height 13
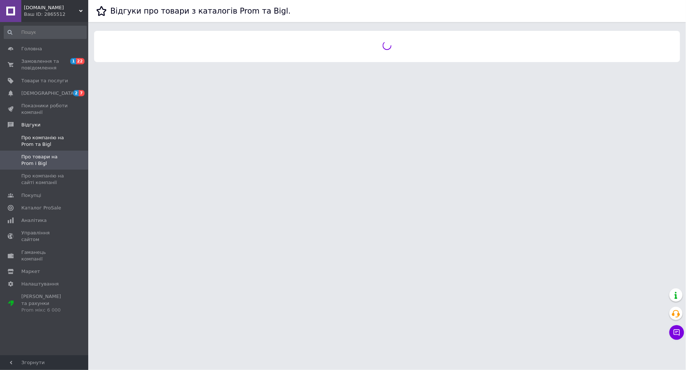
click at [39, 141] on span "Про компанію на Prom та Bigl" at bounding box center [44, 140] width 47 height 13
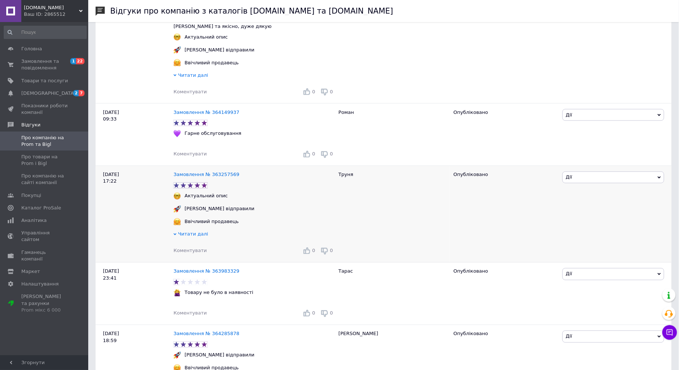
scroll to position [326, 0]
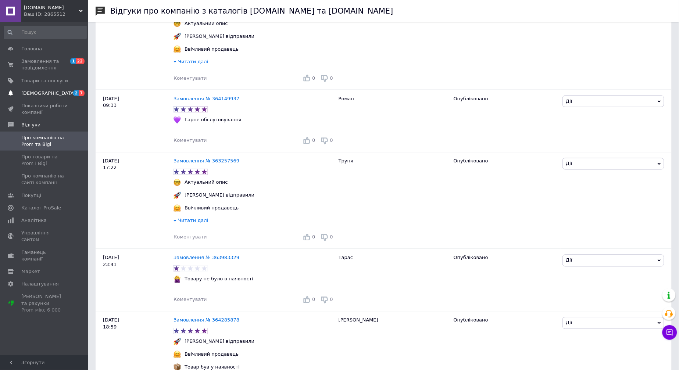
click at [54, 96] on span "[DEMOGRAPHIC_DATA]" at bounding box center [44, 93] width 47 height 7
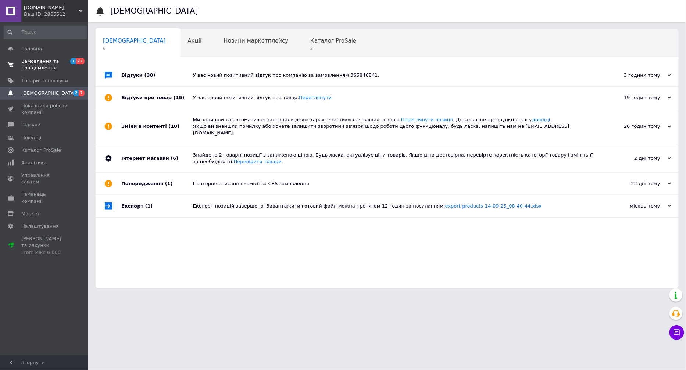
click at [61, 61] on span "Замовлення та повідомлення" at bounding box center [44, 64] width 47 height 13
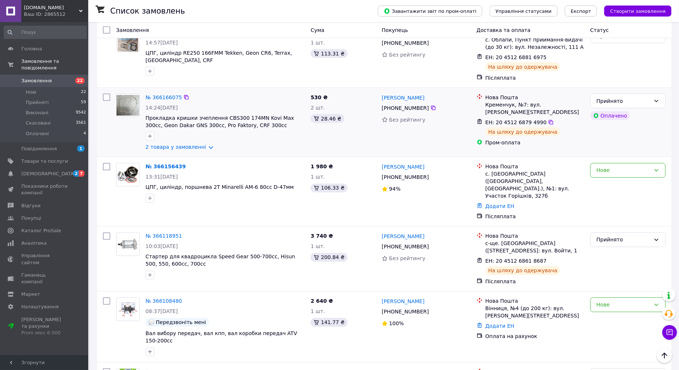
scroll to position [1224, 0]
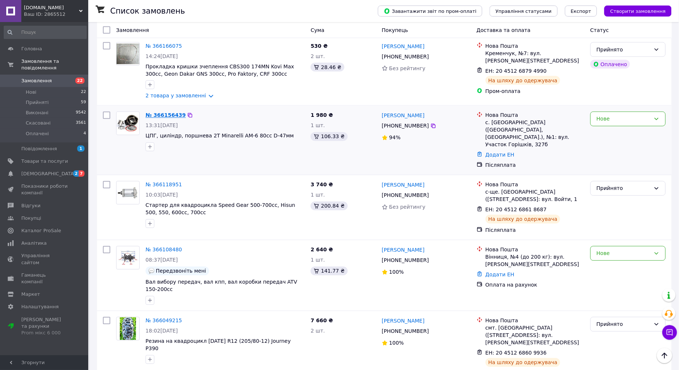
click at [168, 112] on link "№ 366156439" at bounding box center [165, 115] width 40 height 6
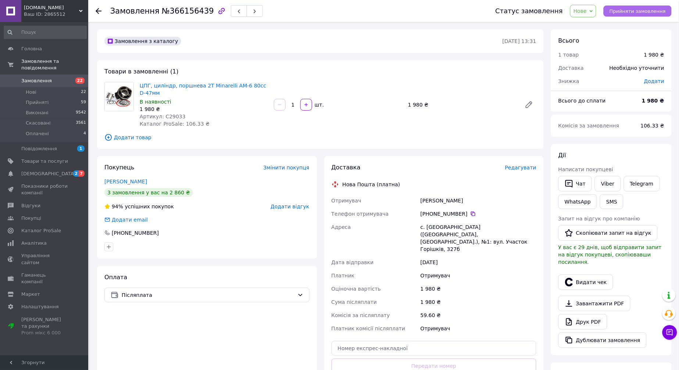
click at [629, 7] on button "Прийняти замовлення" at bounding box center [637, 11] width 68 height 11
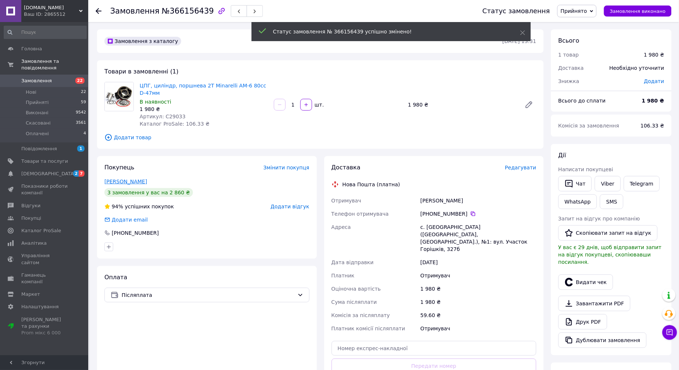
click at [137, 179] on link "Онуфрак Міша" at bounding box center [125, 182] width 43 height 6
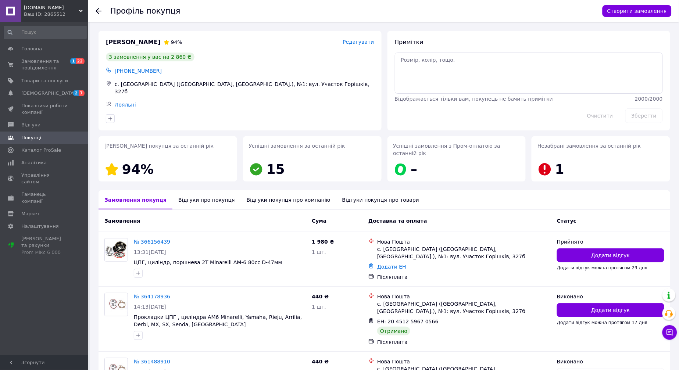
click at [98, 10] on icon at bounding box center [99, 11] width 6 height 6
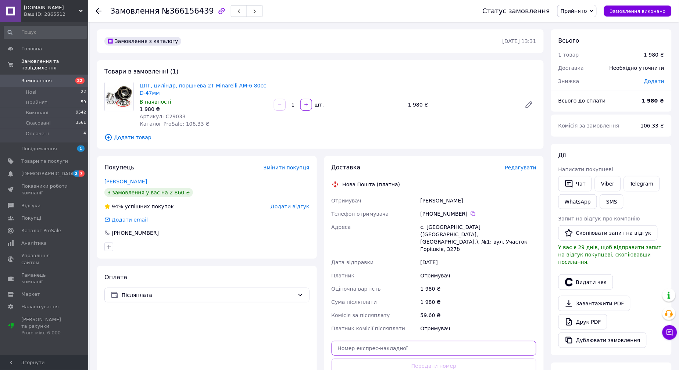
click at [479, 341] on input "text" at bounding box center [433, 348] width 205 height 15
paste input "20451269168364"
type input "20451269168364"
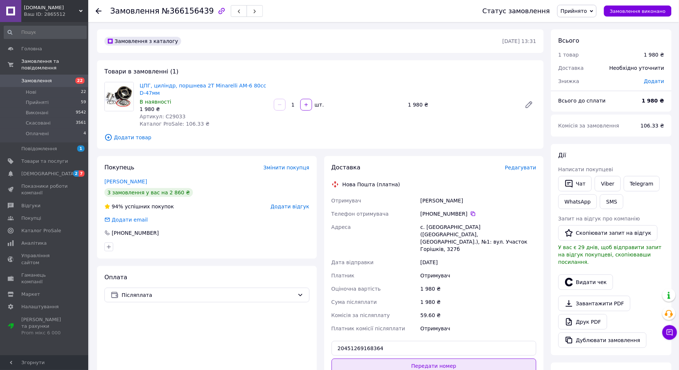
click at [457, 359] on button "Передати номер" at bounding box center [433, 366] width 205 height 15
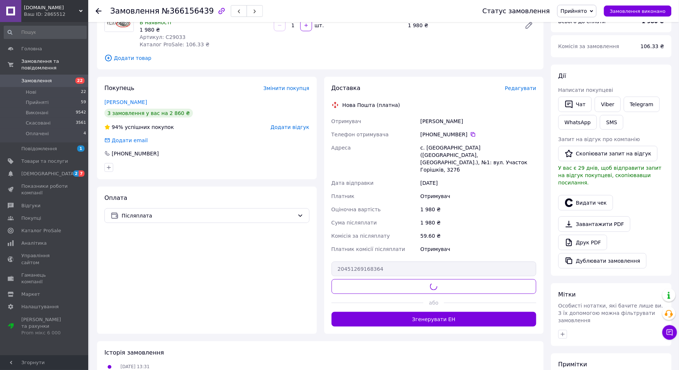
scroll to position [82, 0]
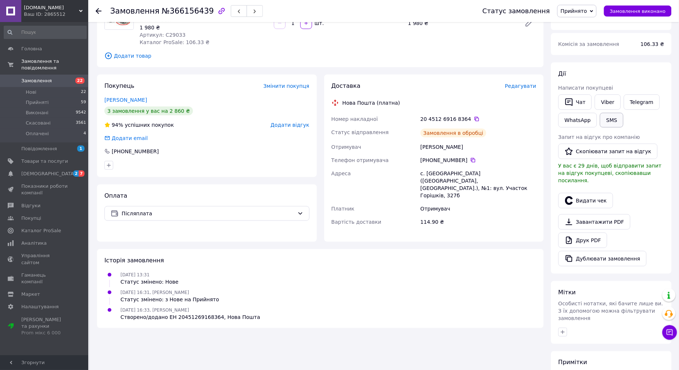
click at [610, 123] on button "SMS" at bounding box center [612, 120] width 24 height 15
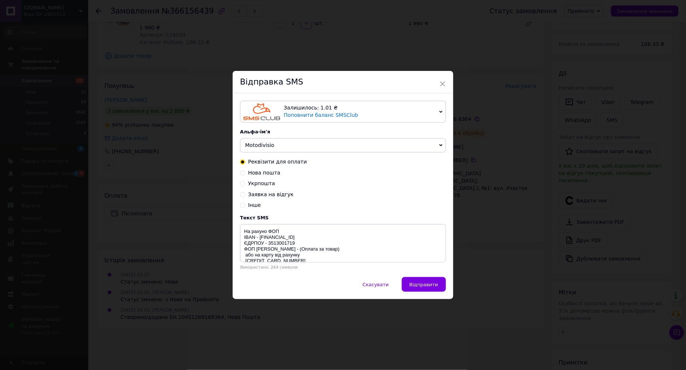
click at [267, 171] on span "Нова пошта" at bounding box center [264, 173] width 32 height 6
click at [245, 171] on input "Нова пошта" at bounding box center [242, 172] width 5 height 5
radio input "true"
radio input "false"
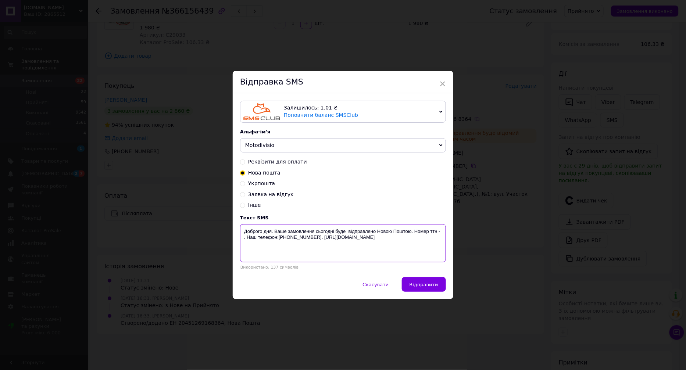
click at [442, 235] on textarea "Доброго дня. Ваше замовлення сьогодні буде відправлено Новою Поштою. Номер ттн …" at bounding box center [343, 243] width 206 height 38
paste textarea "20451269168364"
drag, startPoint x: 389, startPoint y: 255, endPoint x: 244, endPoint y: 231, distance: 146.2
click at [244, 231] on textarea "Доброго дня. Ваше замовлення сьогодні буде відправлено Новою Поштою. Номер ттн …" at bounding box center [343, 243] width 206 height 38
type textarea "Доброго дня. Ваше замовлення сьогодні буде відправлено Новою Поштою. Номер ттн …"
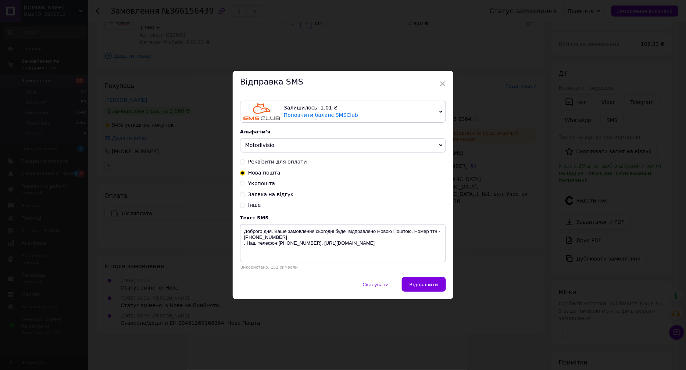
click at [214, 218] on div "× Відправка SMS Залишилось: 1.01 ₴ Поповнити баланс SMSClub Підключити LetsAds …" at bounding box center [343, 185] width 686 height 370
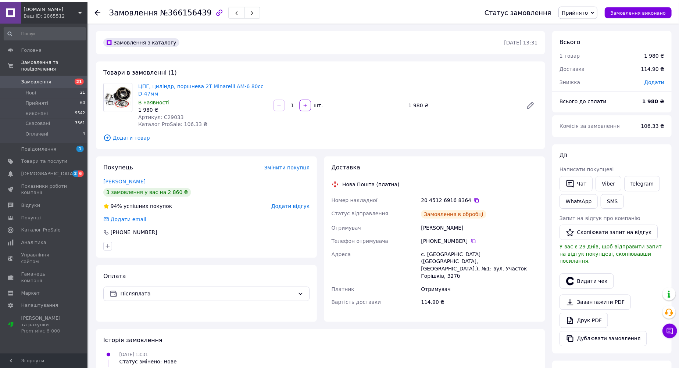
scroll to position [82, 0]
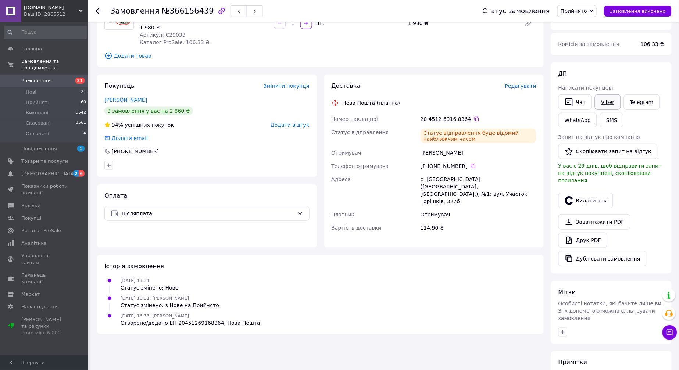
click at [608, 104] on link "Viber" at bounding box center [607, 101] width 26 height 15
click at [576, 97] on button "Чат" at bounding box center [574, 101] width 33 height 15
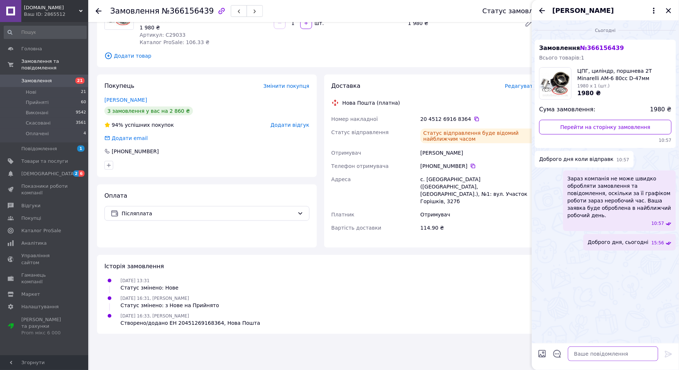
click at [585, 354] on textarea at bounding box center [613, 353] width 90 height 15
paste textarea "Доброго дня. Ваше замовлення сьогодні буде відправлено Новою Поштою. Номер ттн …"
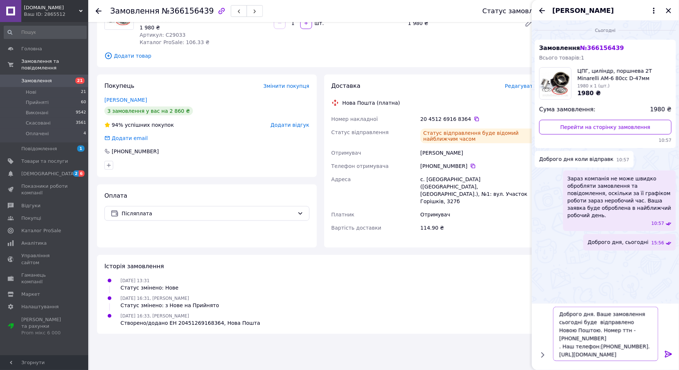
type textarea "Доброго дня. Ваше замовлення сьогодні буде відправлено Новою Поштою. Номер ттн …"
click at [669, 351] on icon at bounding box center [668, 354] width 9 height 9
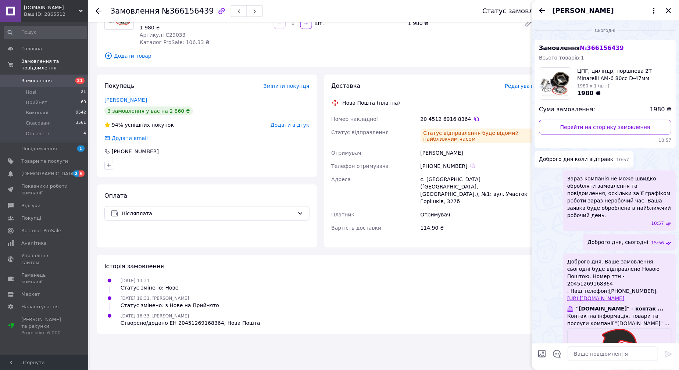
scroll to position [41, 0]
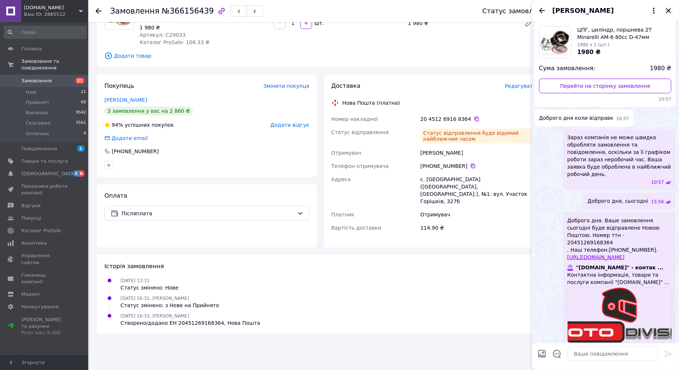
click at [668, 9] on icon "Закрити" at bounding box center [668, 10] width 9 height 9
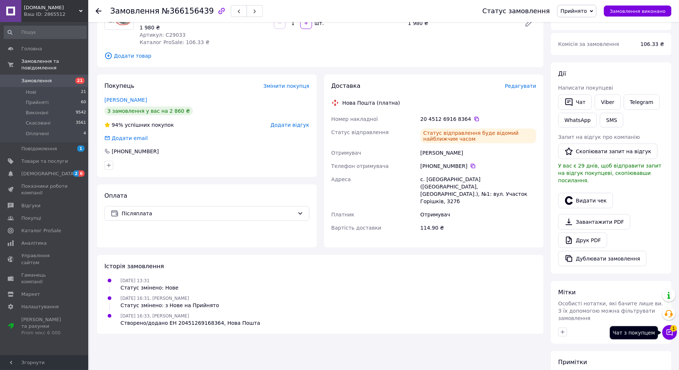
click at [668, 331] on icon at bounding box center [669, 332] width 7 height 7
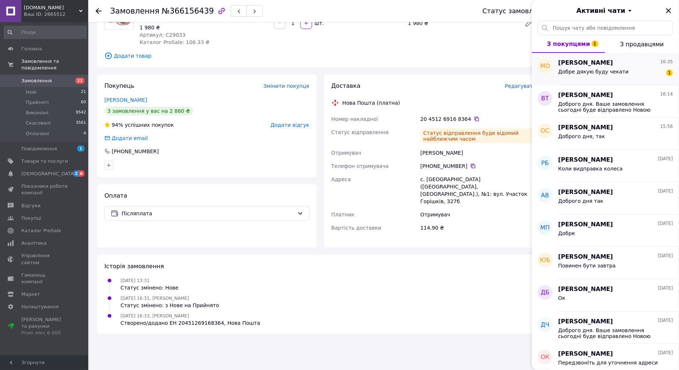
click at [616, 82] on div "Міша Онуфрак 16:35 Добре дякую буду чекати 1" at bounding box center [618, 69] width 121 height 32
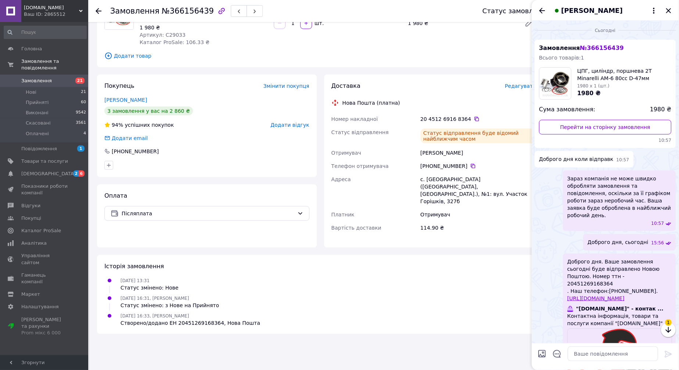
scroll to position [74, 0]
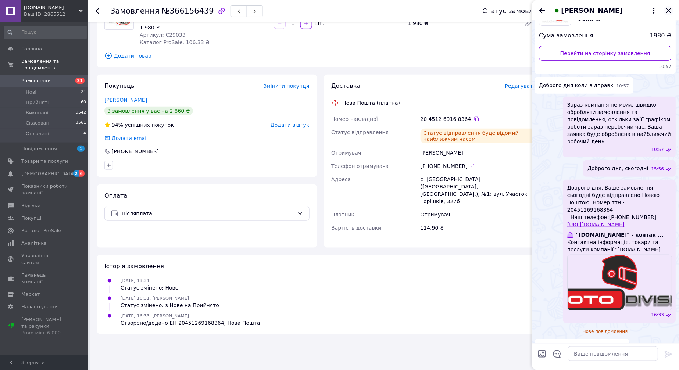
click at [668, 8] on icon "Закрити" at bounding box center [668, 10] width 9 height 9
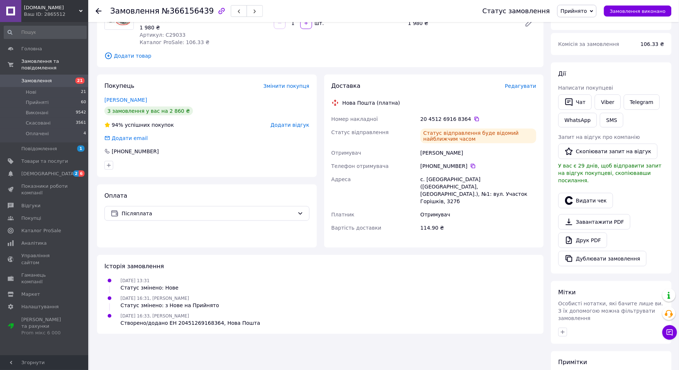
click at [29, 78] on span "Замовлення" at bounding box center [36, 81] width 30 height 7
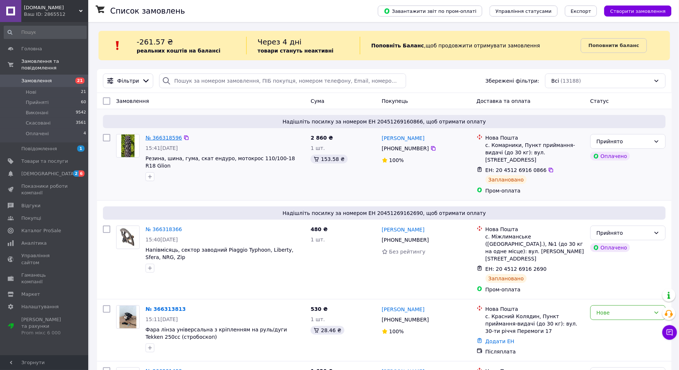
click at [155, 140] on link "№ 366318596" at bounding box center [163, 138] width 36 height 6
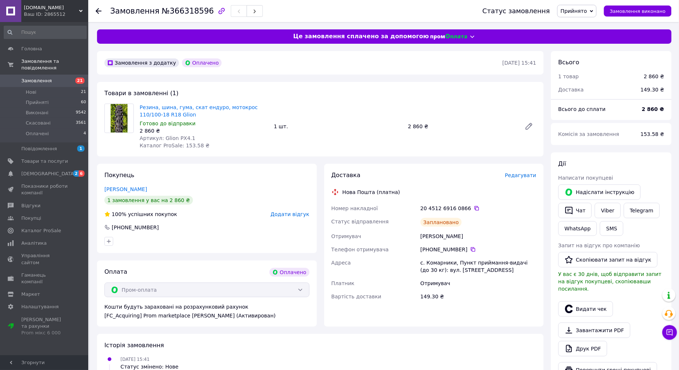
click at [612, 219] on div "Viber" at bounding box center [607, 210] width 29 height 18
click at [613, 212] on link "Viber" at bounding box center [607, 210] width 26 height 15
click at [41, 155] on link "Товари та послуги" at bounding box center [45, 161] width 90 height 12
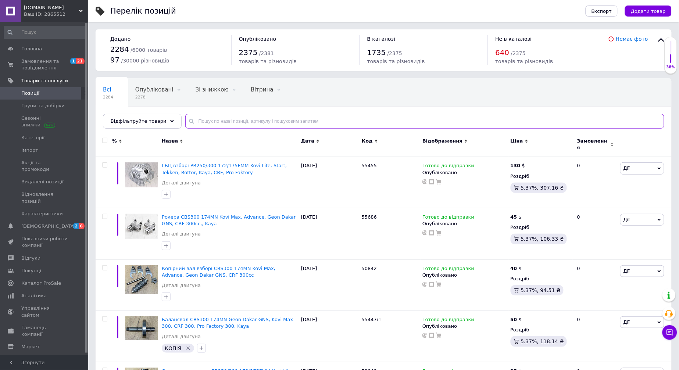
click at [217, 123] on input "text" at bounding box center [424, 121] width 479 height 15
paste input "ZCF3043"
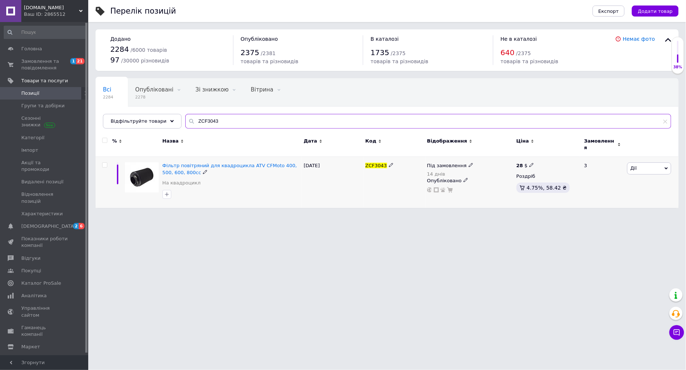
type input "ZCF3043"
click at [468, 163] on icon at bounding box center [470, 165] width 4 height 4
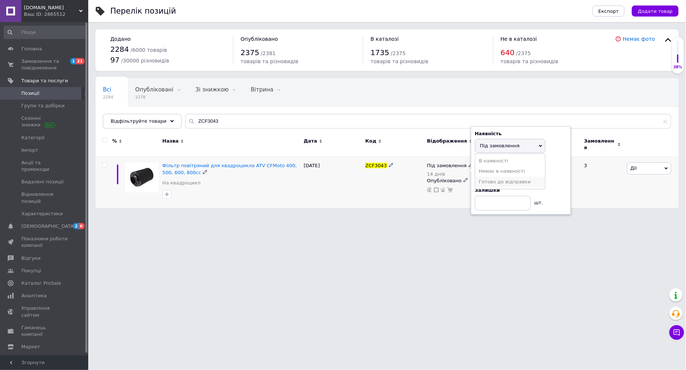
click at [504, 180] on li "Готово до відправки" at bounding box center [510, 182] width 70 height 10
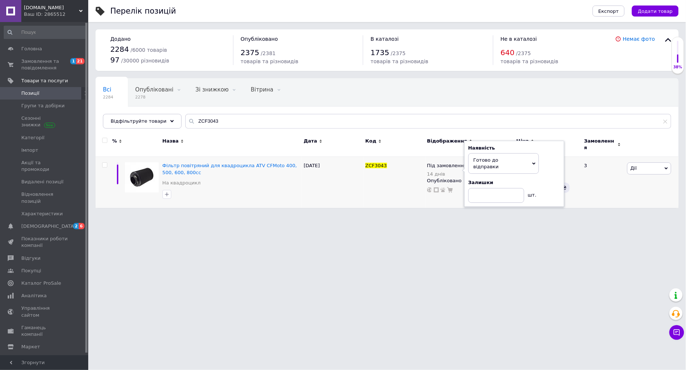
click at [358, 215] on html "motodivision.com.ua Ваш ID: 2865512 Сайт motodivision.com.ua Кабінет покупця Пе…" at bounding box center [343, 107] width 686 height 215
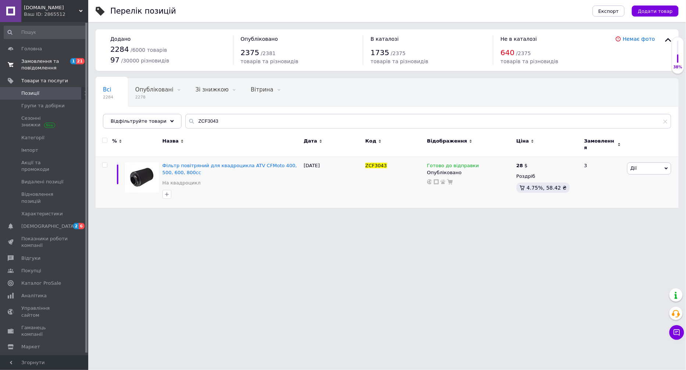
click at [37, 63] on span "Замовлення та повідомлення" at bounding box center [44, 64] width 47 height 13
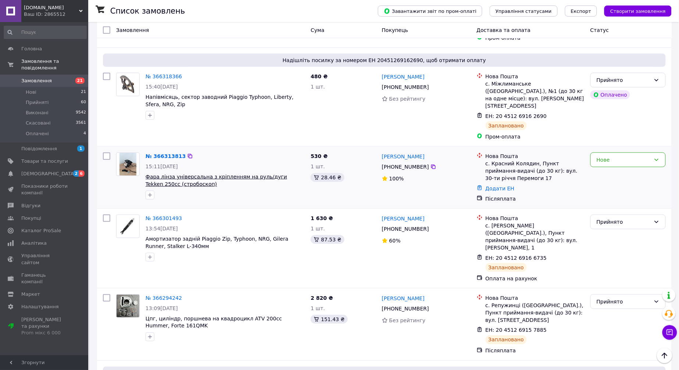
scroll to position [122, 0]
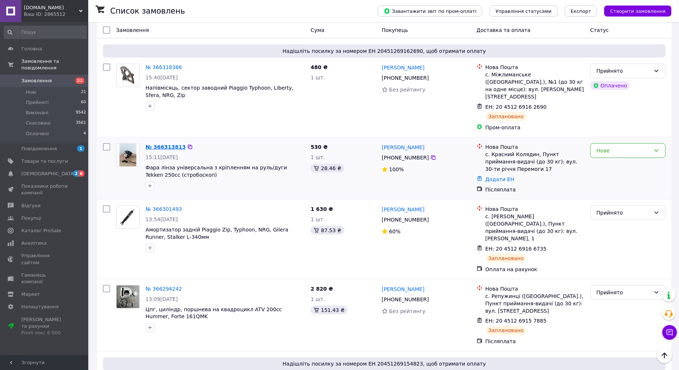
click at [158, 144] on link "№ 366313813" at bounding box center [165, 147] width 40 height 6
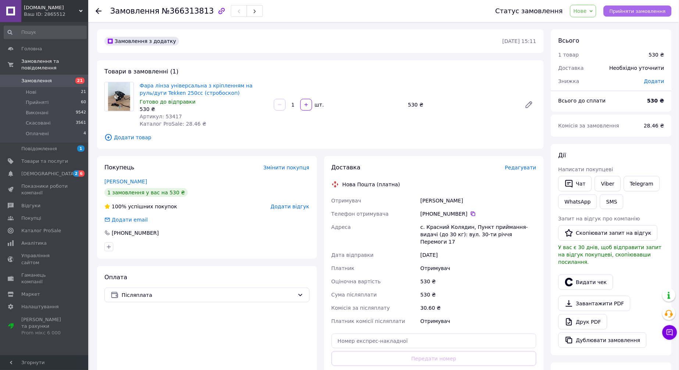
click at [619, 12] on span "Прийняти замовлення" at bounding box center [637, 11] width 56 height 6
click at [400, 334] on input "text" at bounding box center [433, 341] width 205 height 15
paste input "20451269179836"
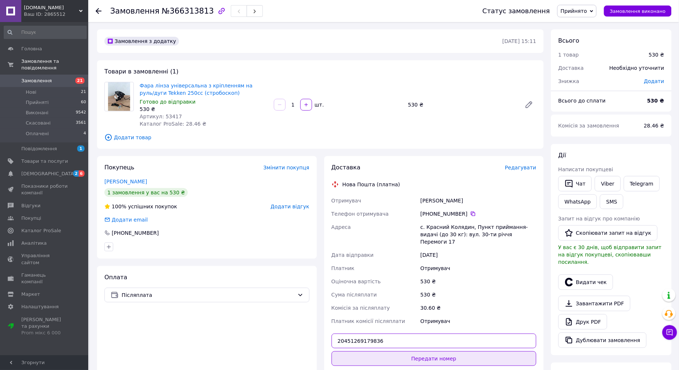
type input "20451269179836"
click at [412, 353] on button "Передати номер" at bounding box center [433, 358] width 205 height 15
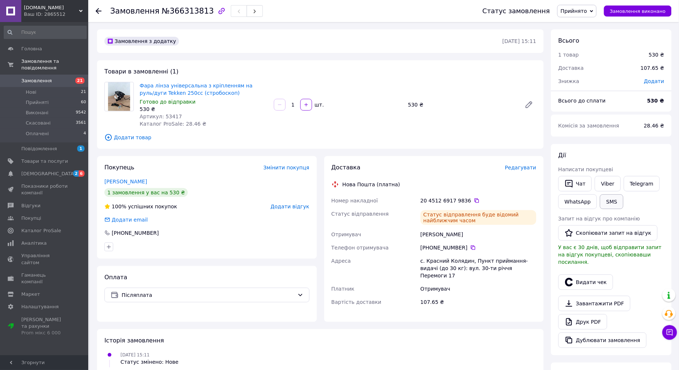
click at [605, 203] on button "SMS" at bounding box center [612, 201] width 24 height 15
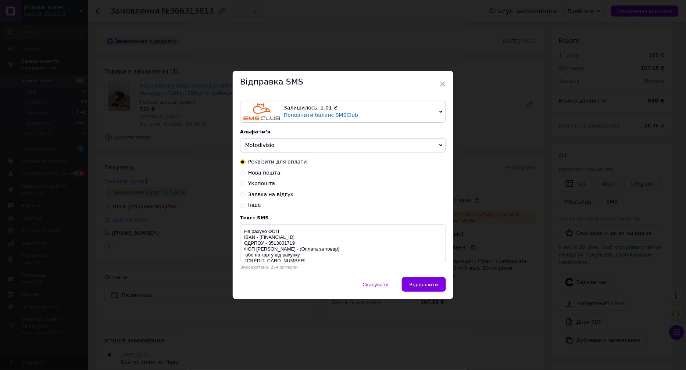
click at [271, 173] on span "Нова пошта" at bounding box center [264, 173] width 32 height 6
click at [245, 173] on input "Нова пошта" at bounding box center [242, 172] width 5 height 5
radio input "true"
radio input "false"
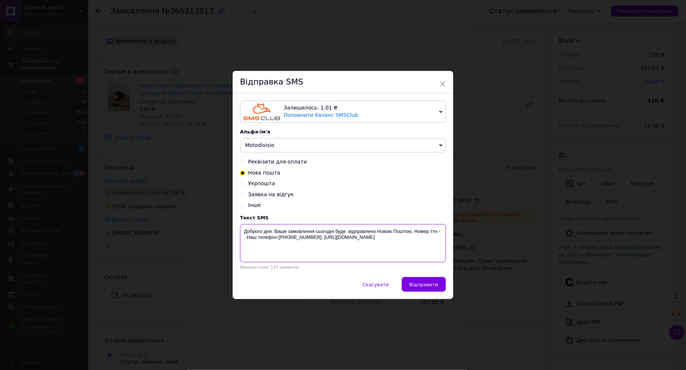
click at [443, 232] on textarea "Доброго дня. Ваше замовлення сьогодні буде відправлено Новою Поштою. Номер ттн …" at bounding box center [343, 243] width 206 height 38
paste textarea "20451269179836"
drag, startPoint x: 438, startPoint y: 249, endPoint x: 243, endPoint y: 228, distance: 196.6
click at [243, 228] on textarea "Доброго дня. Ваше замовлення сьогодні буде відправлено Новою Поштою. Номер ттн …" at bounding box center [343, 243] width 206 height 38
type textarea "Доброго дня. Ваше замовлення сьогодні буде відправлено Новою Поштою. Номер ттн …"
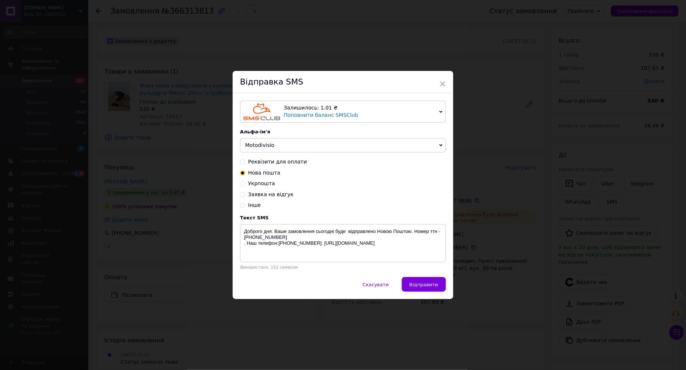
click at [201, 174] on div "× Відправка SMS Залишилось: 1.01 ₴ Поповнити баланс SMSClub Підключити LetsAds …" at bounding box center [343, 185] width 686 height 370
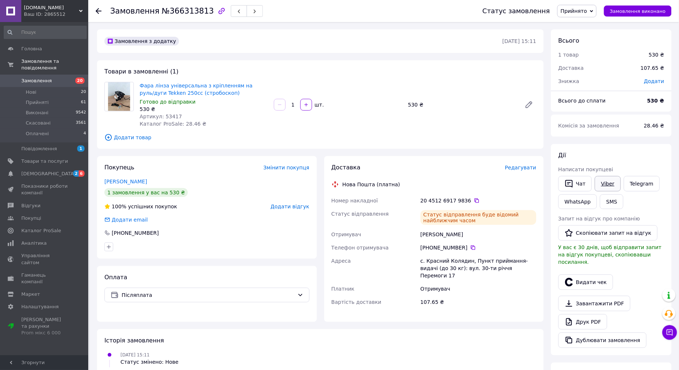
click at [597, 183] on link "Viber" at bounding box center [607, 183] width 26 height 15
click at [45, 87] on li "Нові 20" at bounding box center [45, 92] width 90 height 10
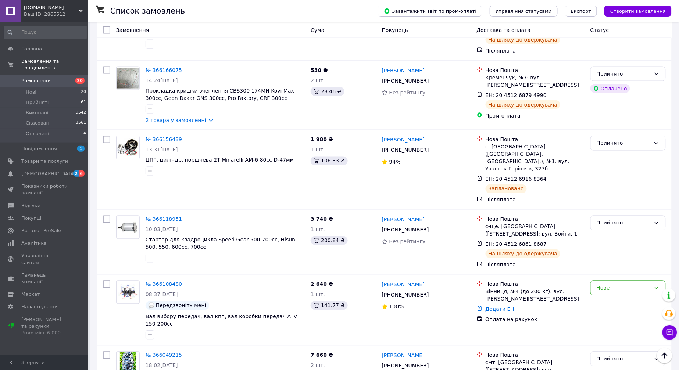
scroll to position [1306, 0]
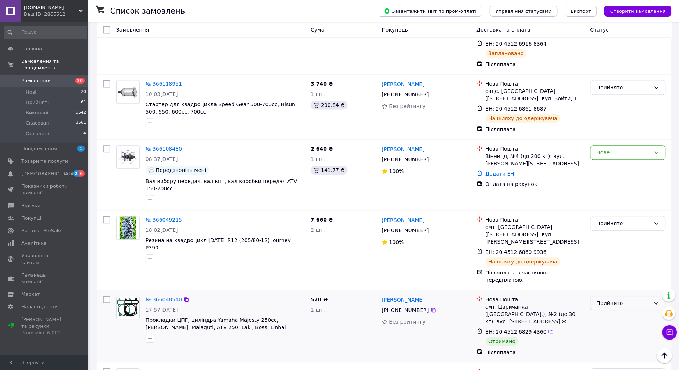
click at [633, 296] on div "Прийнято" at bounding box center [627, 303] width 75 height 15
click at [633, 232] on li "Виконано" at bounding box center [628, 233] width 75 height 13
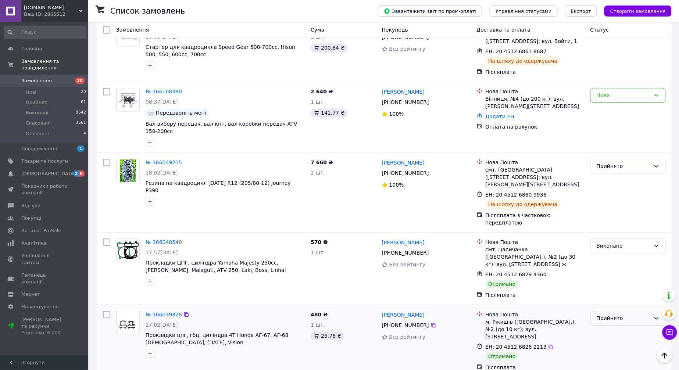
click at [633, 314] on div "Прийнято" at bounding box center [623, 318] width 54 height 8
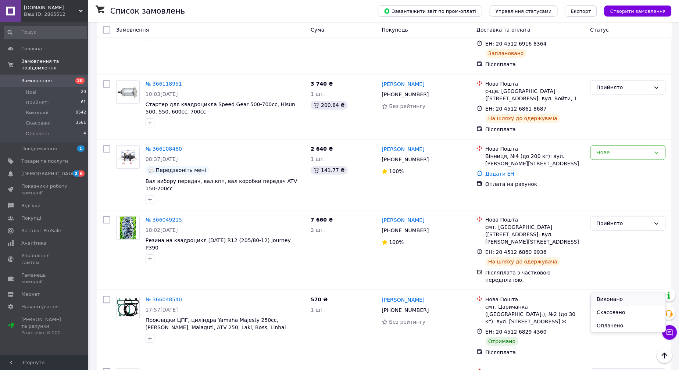
click at [614, 300] on li "Виконано" at bounding box center [628, 298] width 75 height 13
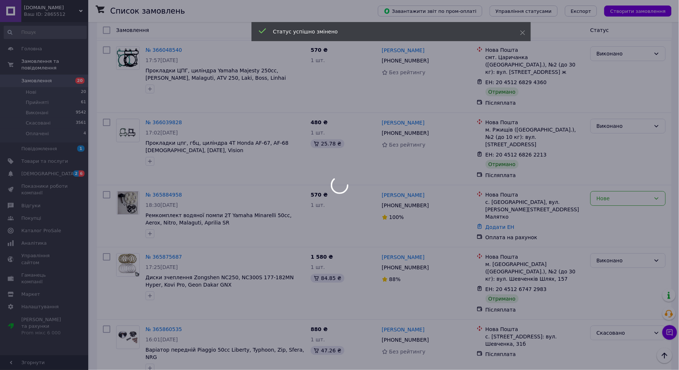
scroll to position [1633, 0]
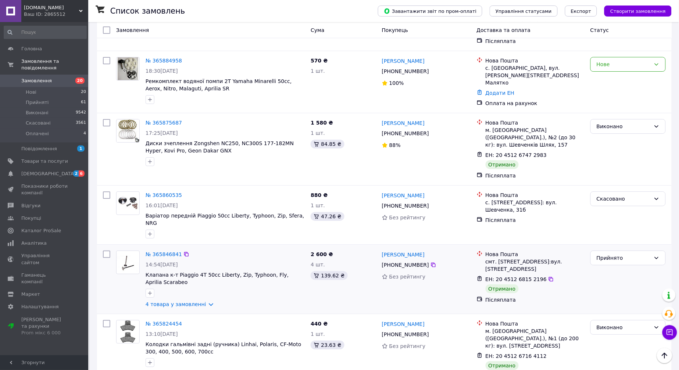
drag, startPoint x: 607, startPoint y: 199, endPoint x: 615, endPoint y: 213, distance: 16.3
click at [607, 254] on div "Прийнято" at bounding box center [623, 258] width 54 height 8
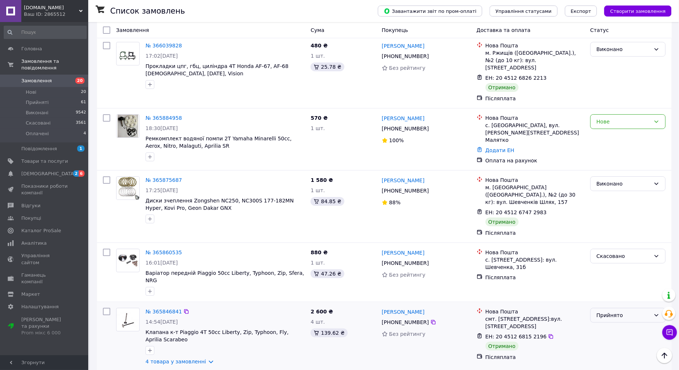
click at [615, 311] on div "Прийнято" at bounding box center [623, 315] width 54 height 8
click at [616, 211] on li "Виконано" at bounding box center [628, 213] width 75 height 13
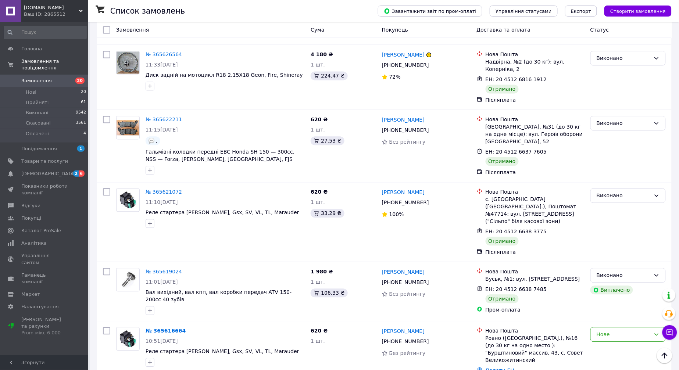
scroll to position [3225, 0]
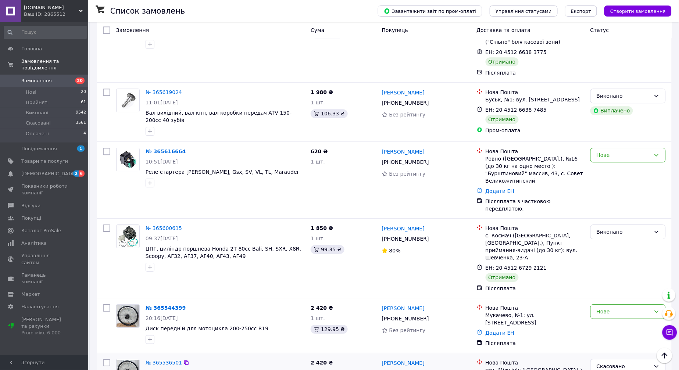
click at [163, 305] on link "№ 365544399" at bounding box center [165, 308] width 40 height 6
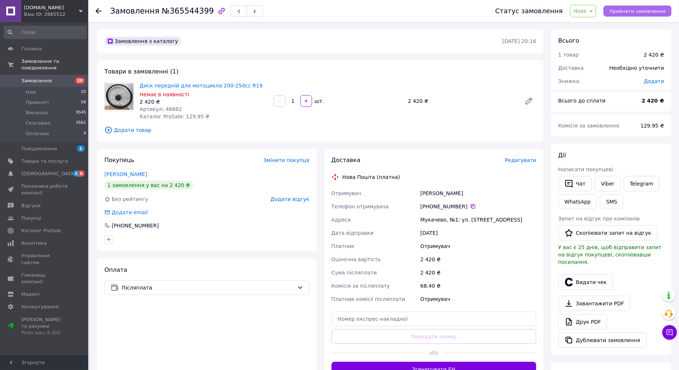
click at [619, 10] on span "Прийняти замовлення" at bounding box center [637, 11] width 56 height 6
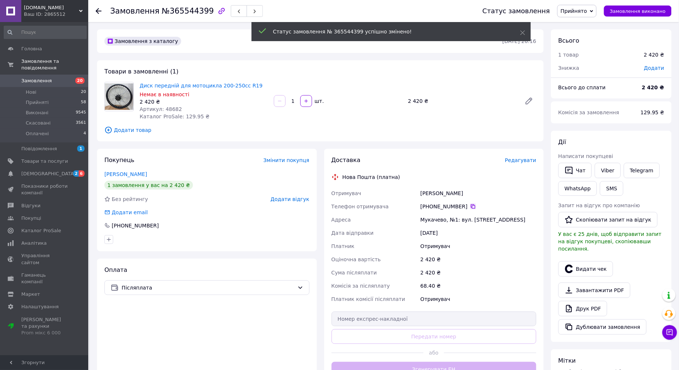
click at [471, 207] on icon at bounding box center [473, 206] width 4 height 4
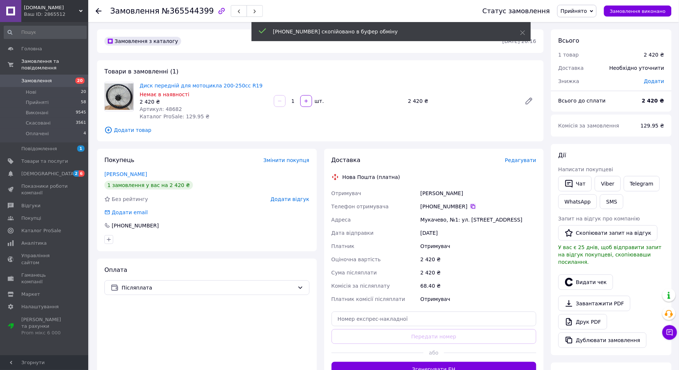
click at [470, 204] on icon at bounding box center [473, 207] width 6 height 6
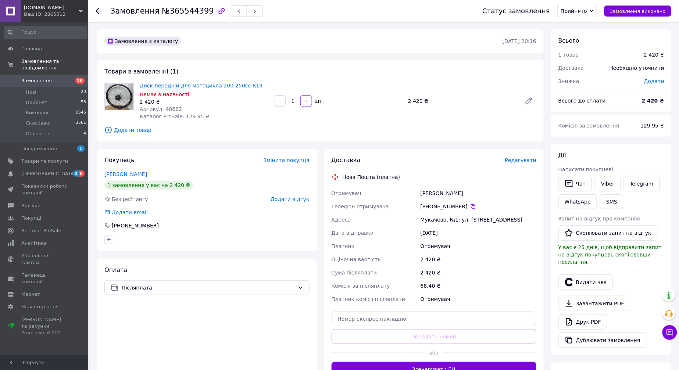
click at [438, 195] on div "[PERSON_NAME]" at bounding box center [478, 193] width 119 height 13
copy div "[PERSON_NAME]"
click at [430, 221] on div "Мукачево, №1: ул. [STREET_ADDRESS]" at bounding box center [478, 219] width 119 height 13
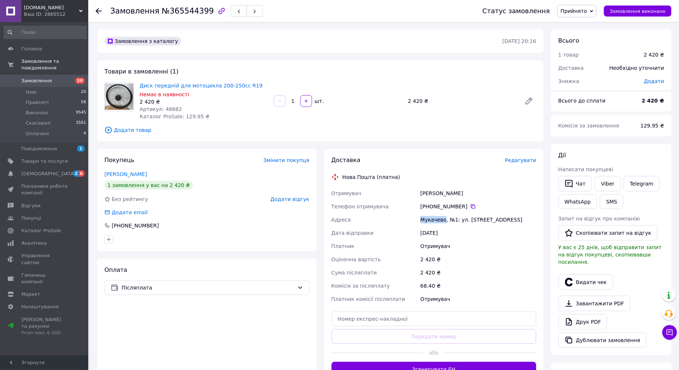
click at [430, 221] on div "Мукачево, №1: ул. [STREET_ADDRESS]" at bounding box center [478, 219] width 119 height 13
copy div "Мукачево"
click at [409, 323] on input "text" at bounding box center [433, 319] width 205 height 15
paste input "20451269182181"
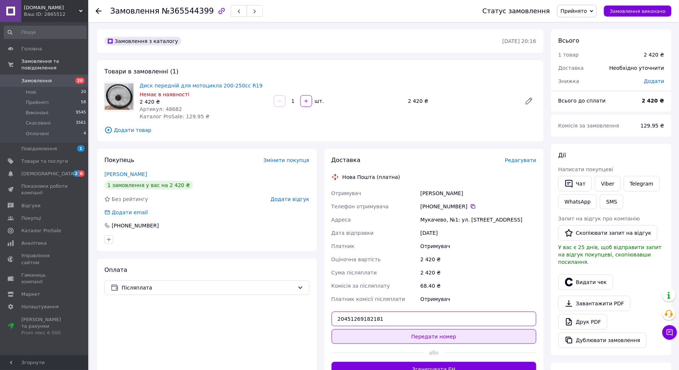
type input "20451269182181"
click at [416, 343] on button "Передати номер" at bounding box center [433, 336] width 205 height 15
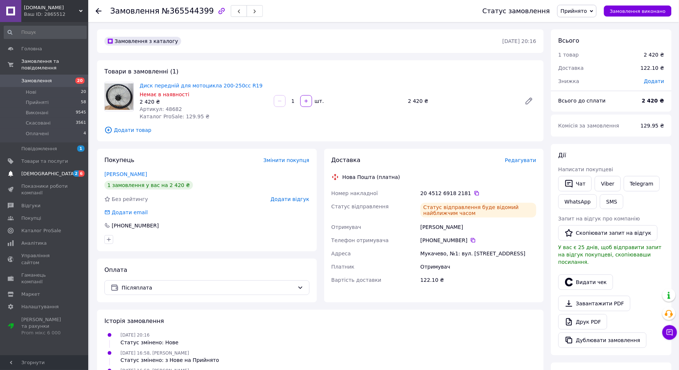
click at [39, 170] on span "[DEMOGRAPHIC_DATA]" at bounding box center [48, 173] width 54 height 7
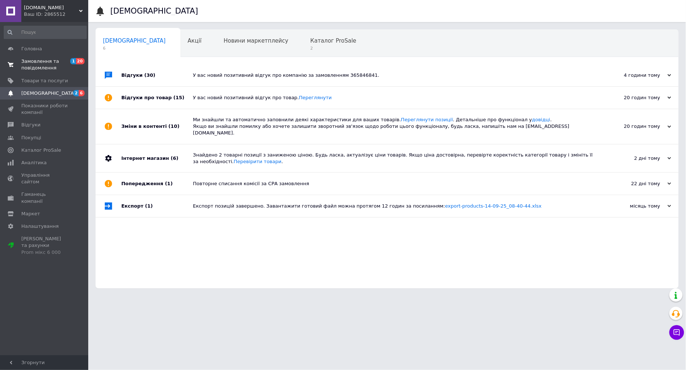
click at [28, 65] on span "Замовлення та повідомлення" at bounding box center [44, 64] width 47 height 13
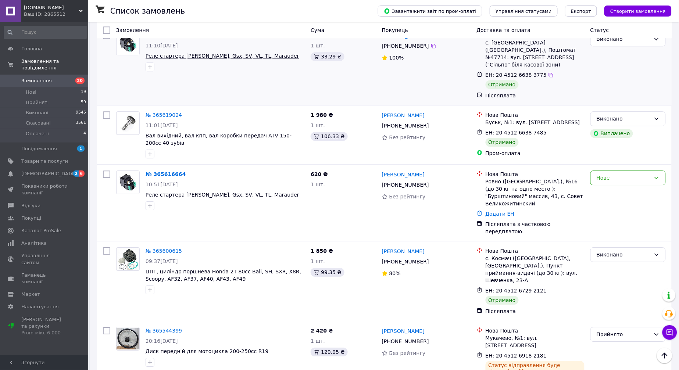
scroll to position [3225, 0]
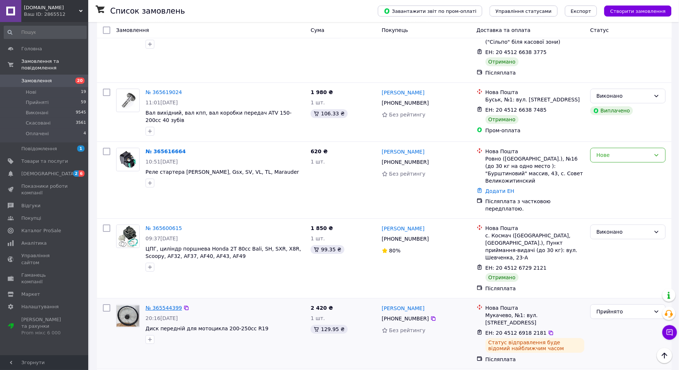
click at [156, 305] on link "№ 365544399" at bounding box center [163, 308] width 36 height 6
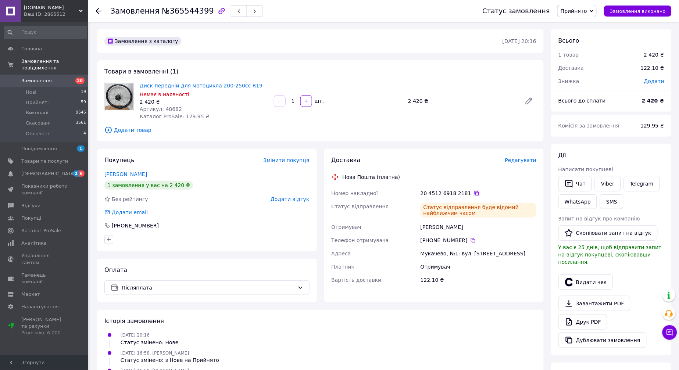
click at [474, 191] on icon at bounding box center [477, 193] width 6 height 6
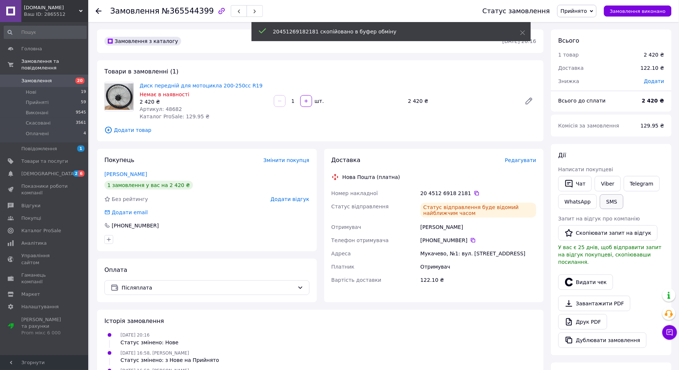
click at [615, 201] on button "SMS" at bounding box center [612, 201] width 24 height 15
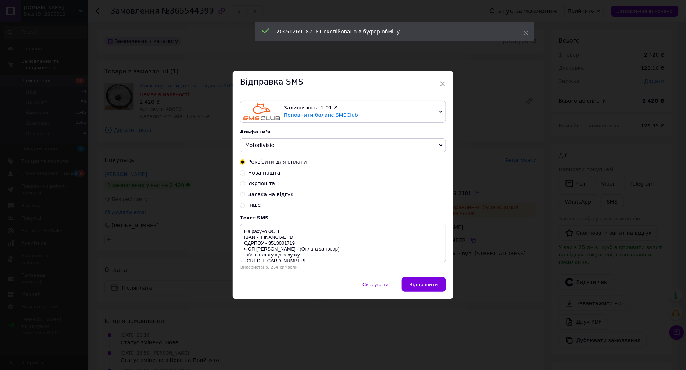
click at [256, 172] on span "Нова пошта" at bounding box center [264, 173] width 32 height 6
click at [245, 172] on input "Нова пошта" at bounding box center [242, 172] width 5 height 5
radio input "true"
radio input "false"
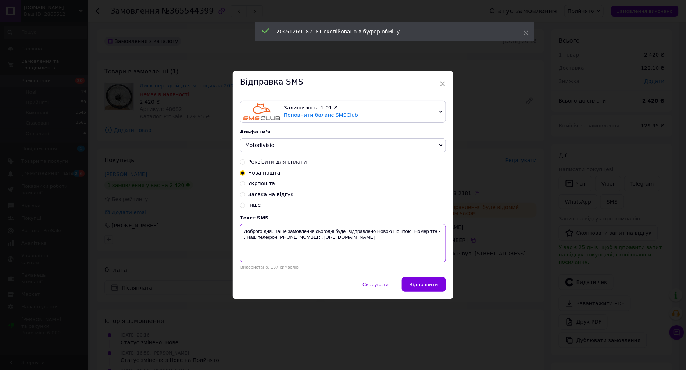
click at [442, 234] on textarea "Доброго дня. Ваше замовлення сьогодні буде відправлено Новою Поштою. Номер ттн …" at bounding box center [343, 243] width 206 height 38
paste textarea "20451269182181"
type textarea "Доброго дня. Ваше замовлення сьогодні буде відправлено Новою Поштою. Номер ттн …"
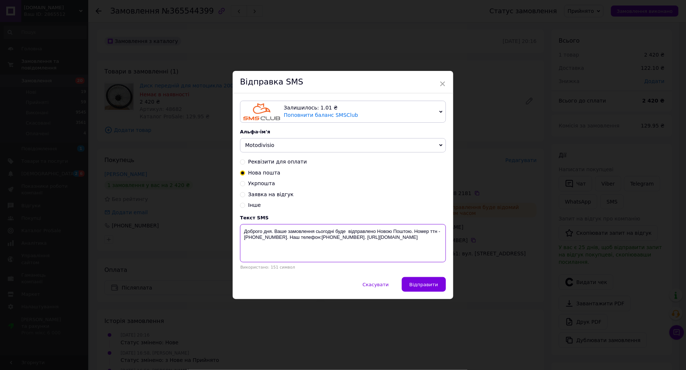
drag, startPoint x: 425, startPoint y: 245, endPoint x: 244, endPoint y: 232, distance: 180.9
click at [244, 232] on textarea "Доброго дня. Ваше замовлення сьогодні буде відправлено Новою Поштою. Номер ттн …" at bounding box center [343, 243] width 206 height 38
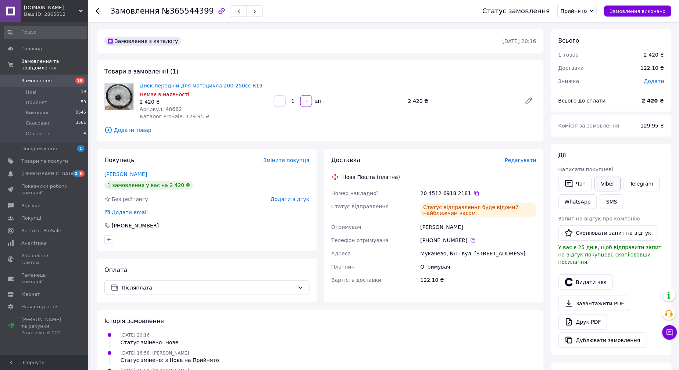
click at [605, 185] on link "Viber" at bounding box center [607, 183] width 26 height 15
click at [613, 47] on div "1 товар" at bounding box center [597, 55] width 86 height 16
click at [55, 87] on li "Нові 19" at bounding box center [45, 92] width 90 height 10
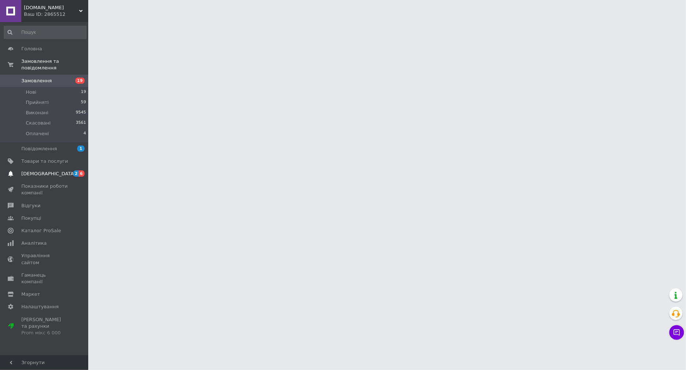
click at [54, 170] on span "[DEMOGRAPHIC_DATA]" at bounding box center [44, 173] width 47 height 7
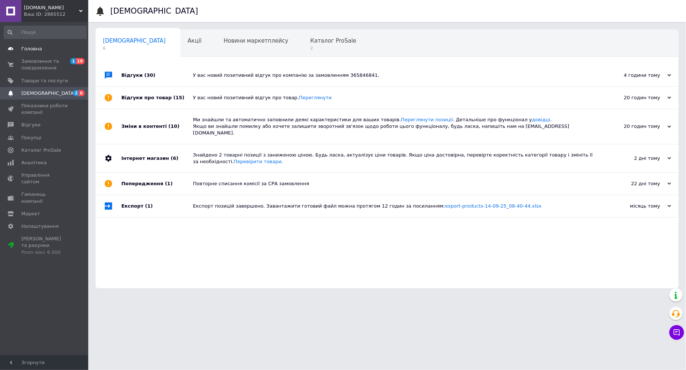
click at [46, 54] on link "Головна" at bounding box center [45, 49] width 90 height 12
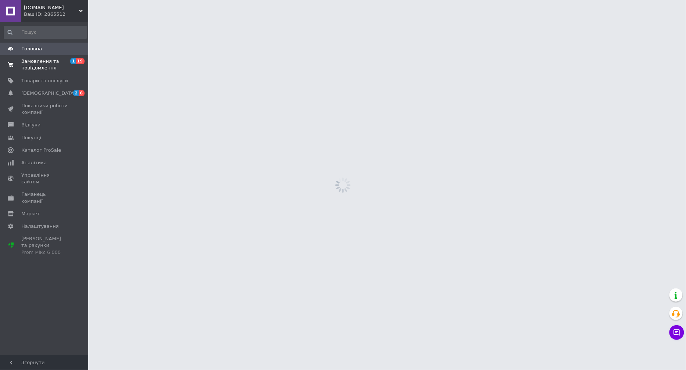
click at [44, 63] on span "Замовлення та повідомлення" at bounding box center [44, 64] width 47 height 13
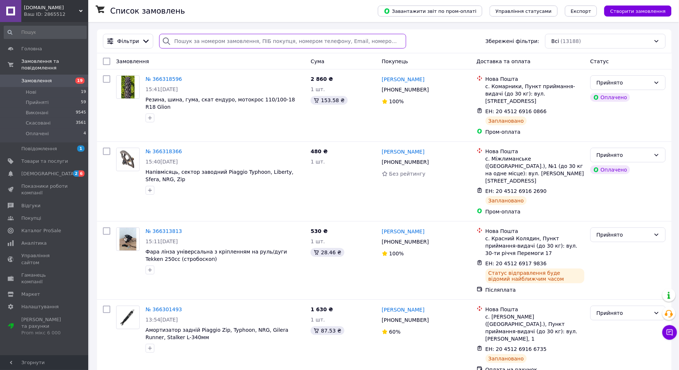
click at [222, 41] on input "search" at bounding box center [282, 41] width 247 height 15
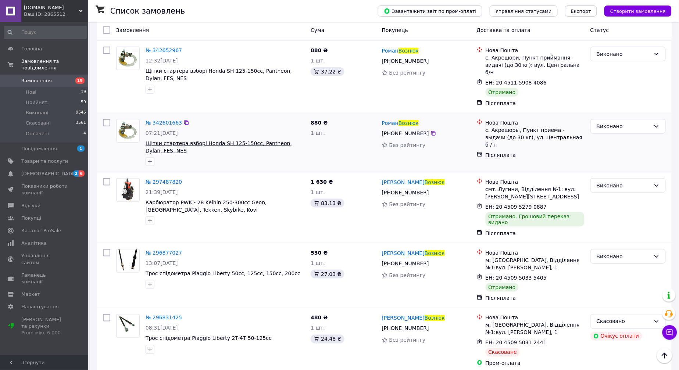
scroll to position [122, 0]
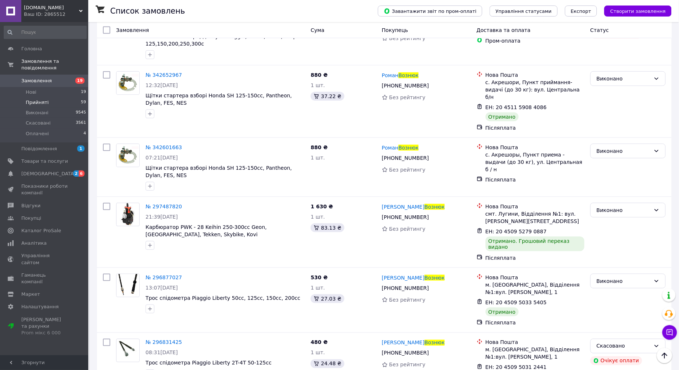
type input "Вознюк"
click at [40, 99] on span "Прийняті" at bounding box center [37, 102] width 23 height 7
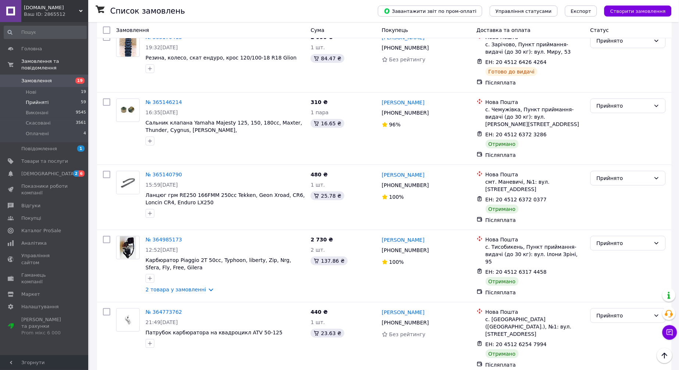
scroll to position [1837, 0]
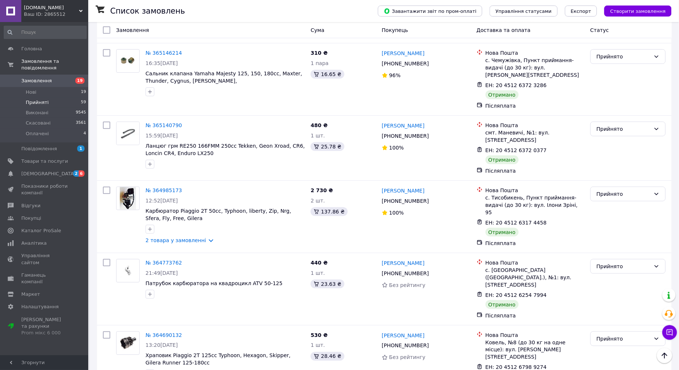
click at [618, 284] on li "Виконано" at bounding box center [628, 288] width 75 height 13
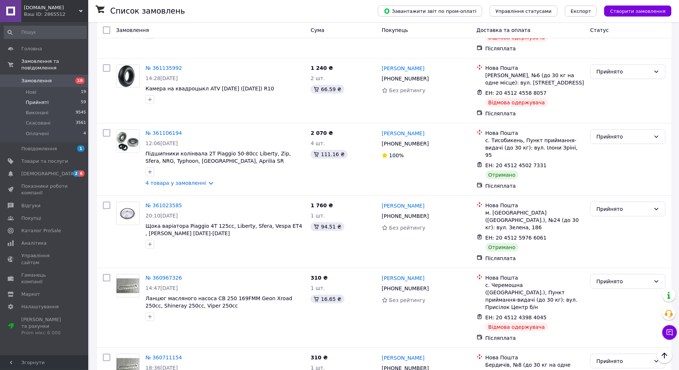
scroll to position [3520, 0]
click at [607, 358] on div "Прийнято" at bounding box center [623, 362] width 54 height 8
click at [608, 121] on li "Виконано" at bounding box center [628, 120] width 75 height 13
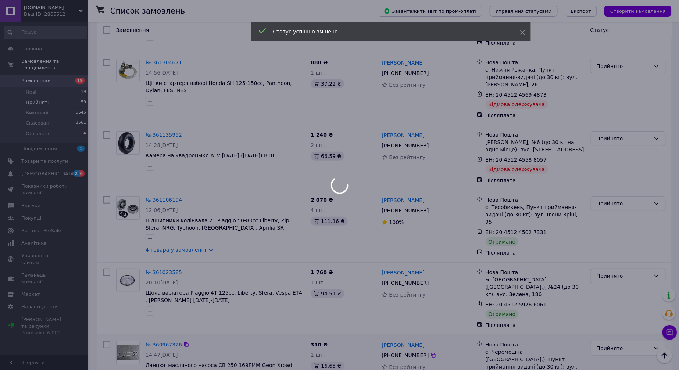
scroll to position [3397, 0]
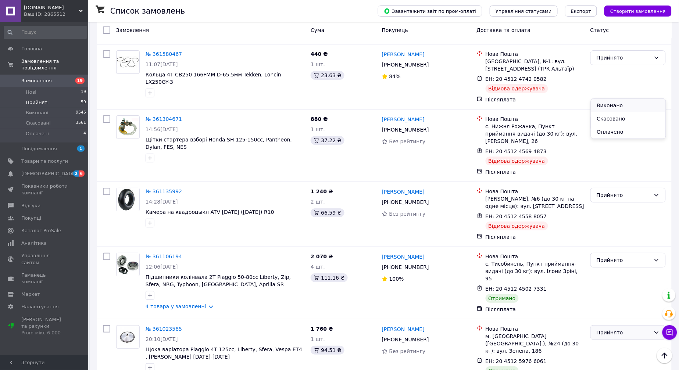
click at [614, 104] on li "Виконано" at bounding box center [628, 105] width 75 height 13
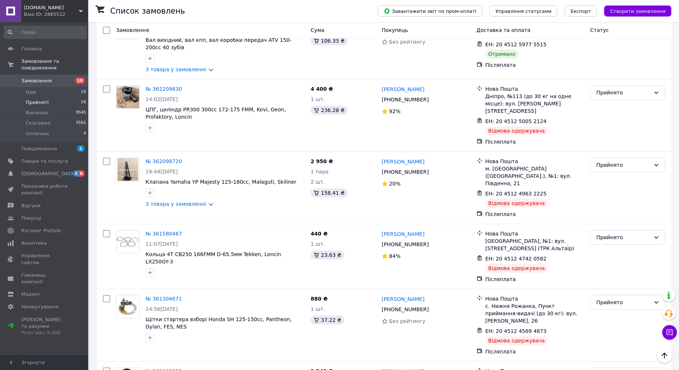
scroll to position [3269, 0]
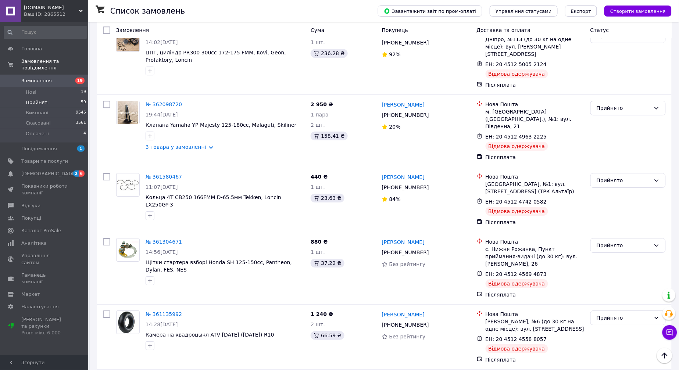
click at [608, 153] on li "Виконано" at bounding box center [628, 157] width 75 height 13
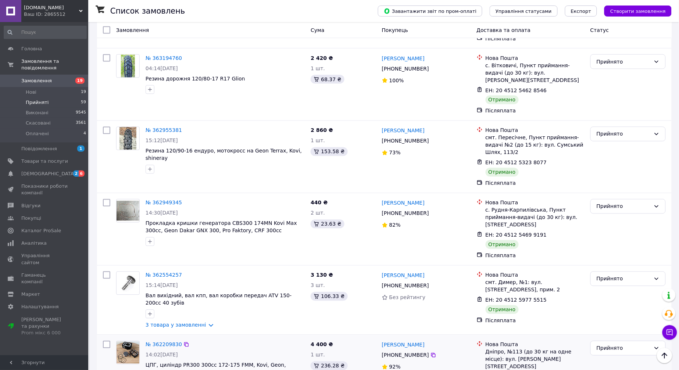
scroll to position [2942, 0]
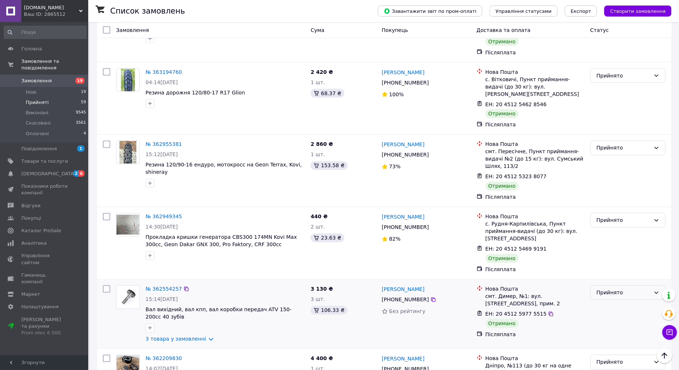
click at [630, 289] on div "Прийнято" at bounding box center [623, 293] width 54 height 8
click at [630, 85] on li "Виконано" at bounding box center [628, 89] width 75 height 13
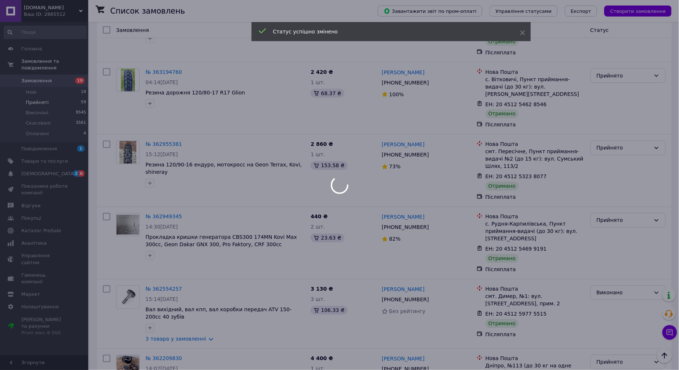
scroll to position [2860, 0]
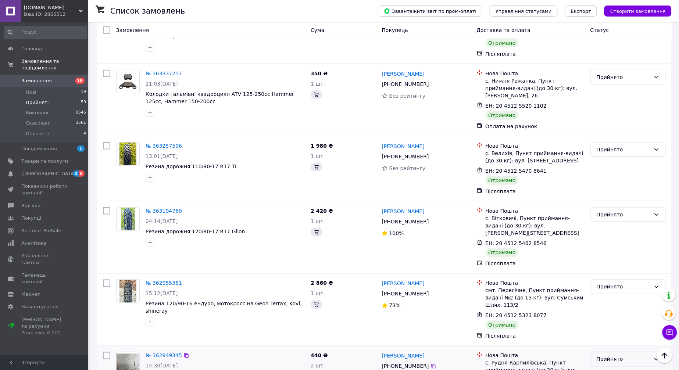
click at [607, 355] on div "Прийнято" at bounding box center [623, 359] width 54 height 8
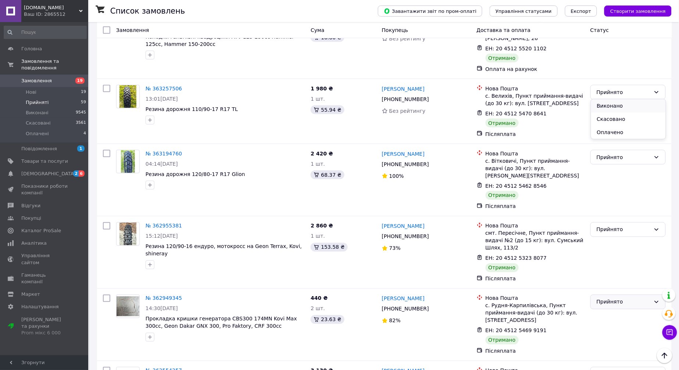
click at [606, 104] on li "Виконано" at bounding box center [628, 105] width 75 height 13
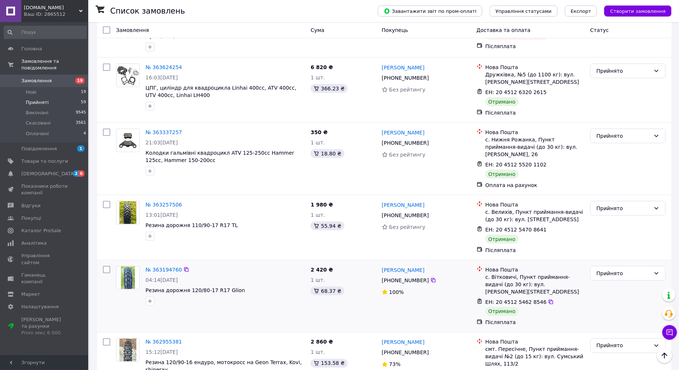
scroll to position [2738, 0]
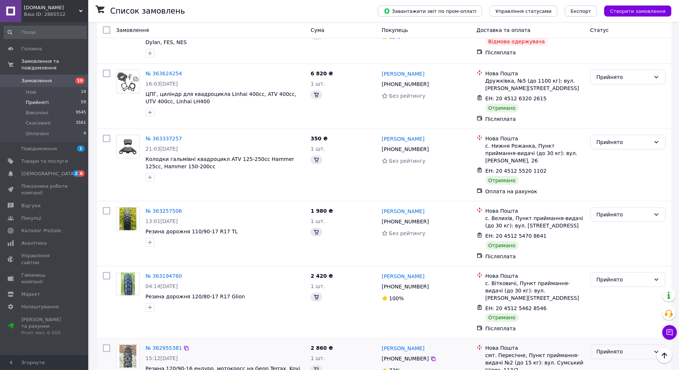
click at [608, 348] on div "Прийнято" at bounding box center [623, 352] width 54 height 8
click at [609, 160] on li "Виконано" at bounding box center [628, 163] width 75 height 13
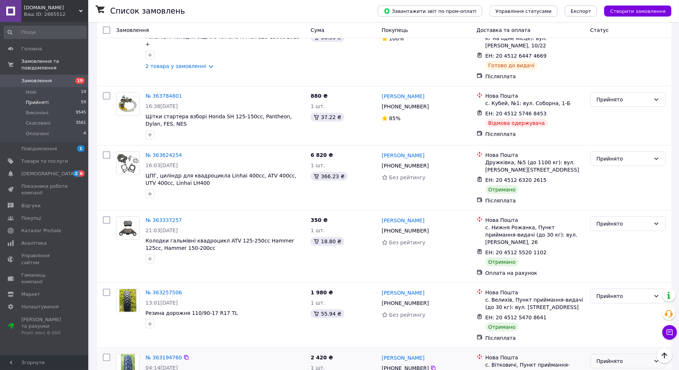
click at [608, 357] on div "Прийнято" at bounding box center [623, 361] width 54 height 8
click at [609, 173] on div "Виконано Скасовано Оплачено" at bounding box center [627, 193] width 75 height 40
click at [610, 176] on li "Виконано" at bounding box center [628, 179] width 75 height 13
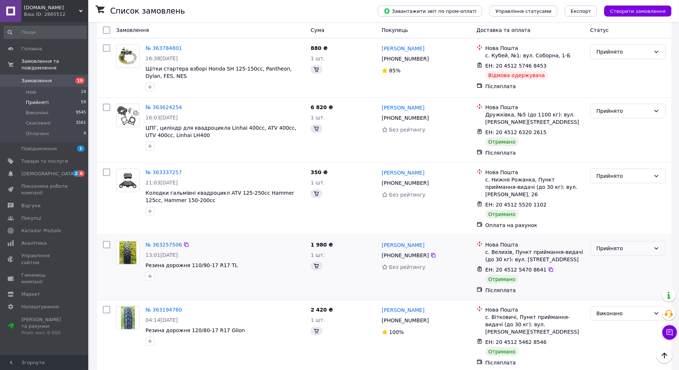
click at [608, 244] on div "Прийнято" at bounding box center [623, 248] width 54 height 8
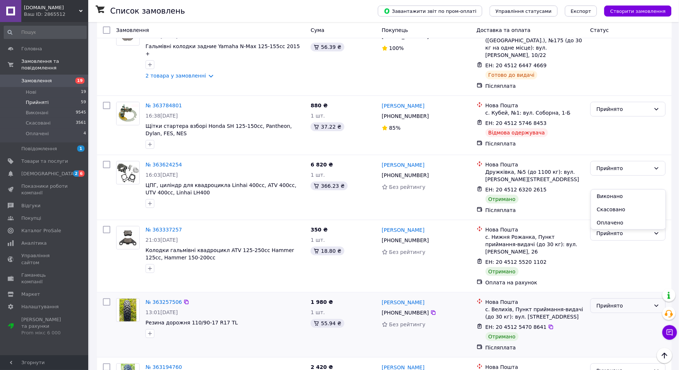
scroll to position [2510, 0]
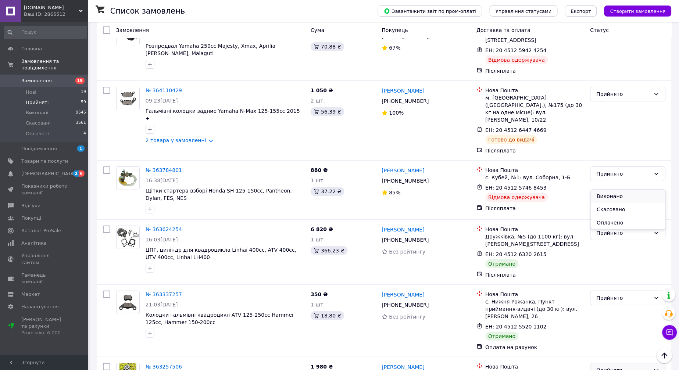
click at [608, 197] on li "Виконано" at bounding box center [628, 196] width 75 height 13
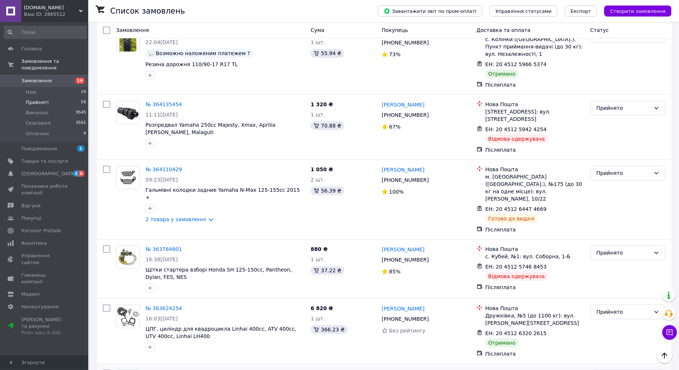
scroll to position [2428, 0]
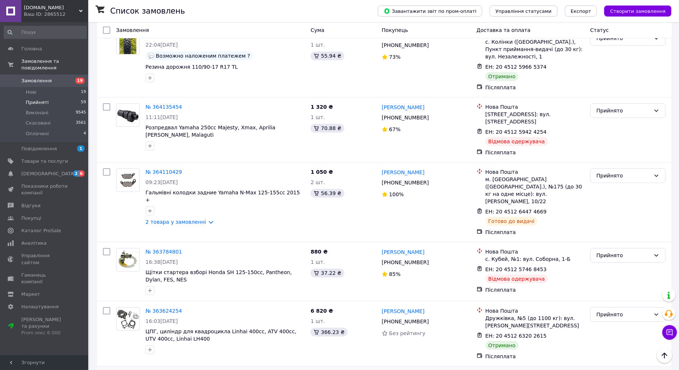
click at [607, 209] on li "Виконано" at bounding box center [628, 212] width 75 height 13
click at [606, 310] on div "Прийнято" at bounding box center [623, 314] width 54 height 8
click at [606, 145] on li "Виконано" at bounding box center [628, 147] width 75 height 13
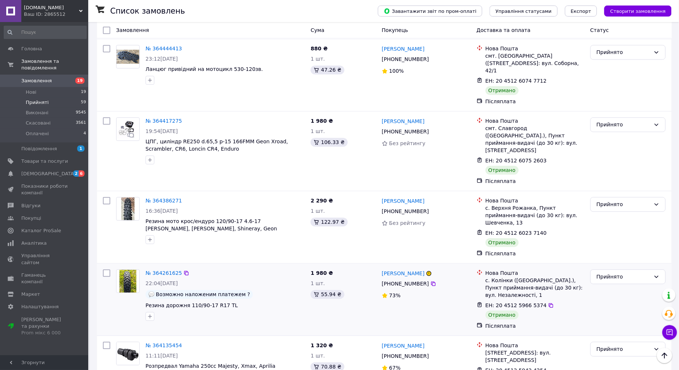
scroll to position [2183, 0]
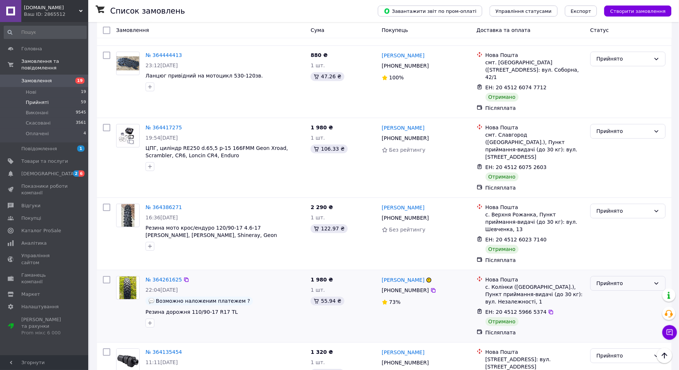
click at [615, 279] on div "Прийнято" at bounding box center [623, 283] width 54 height 8
click at [618, 137] on li "Виконано" at bounding box center [628, 138] width 75 height 13
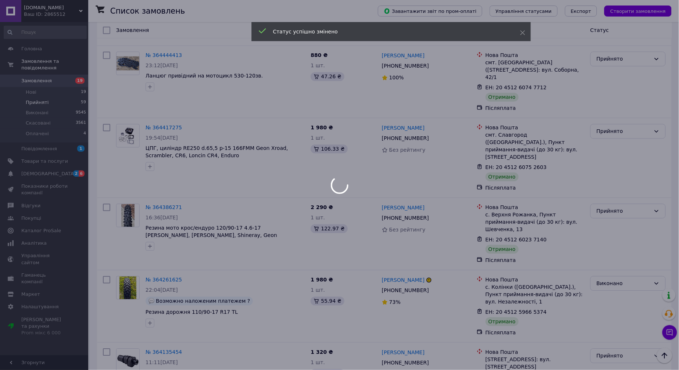
scroll to position [2143, 0]
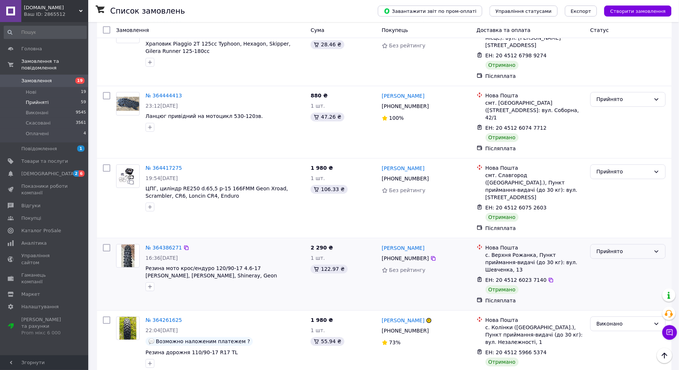
click at [611, 248] on div "Прийнято" at bounding box center [623, 252] width 54 height 8
click at [615, 116] on li "Виконано" at bounding box center [628, 114] width 75 height 13
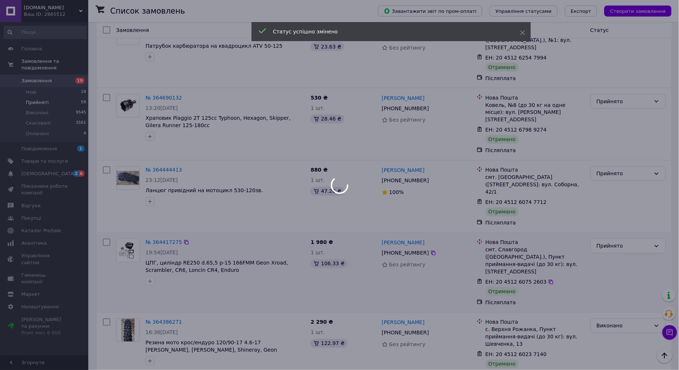
scroll to position [2061, 0]
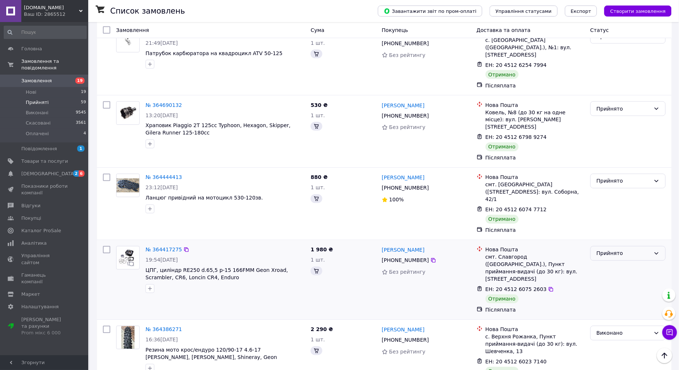
click at [615, 249] on div "Прийнято" at bounding box center [623, 253] width 54 height 8
click at [616, 119] on li "Виконано" at bounding box center [628, 123] width 75 height 13
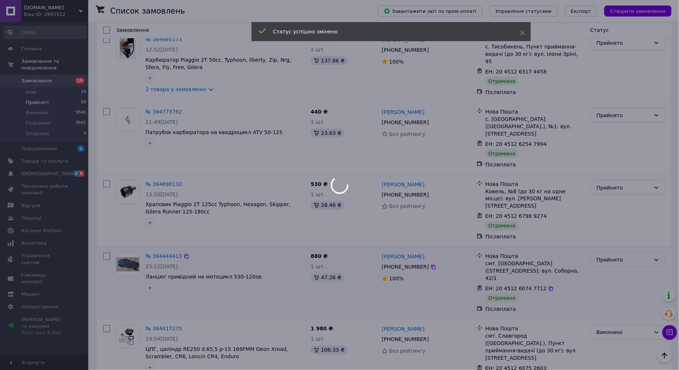
scroll to position [1938, 0]
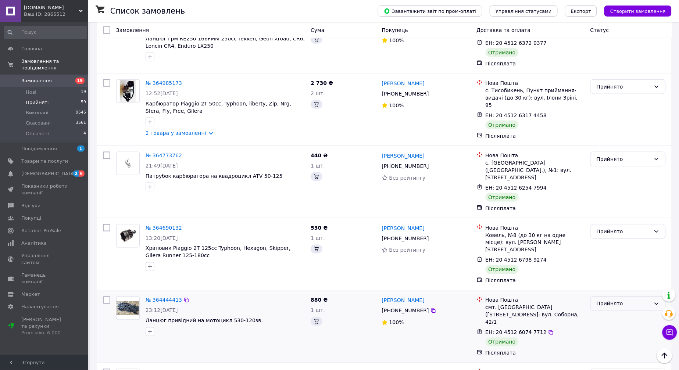
click at [606, 300] on div "Прийнято" at bounding box center [623, 304] width 54 height 8
click at [609, 181] on li "Виконано" at bounding box center [628, 180] width 75 height 13
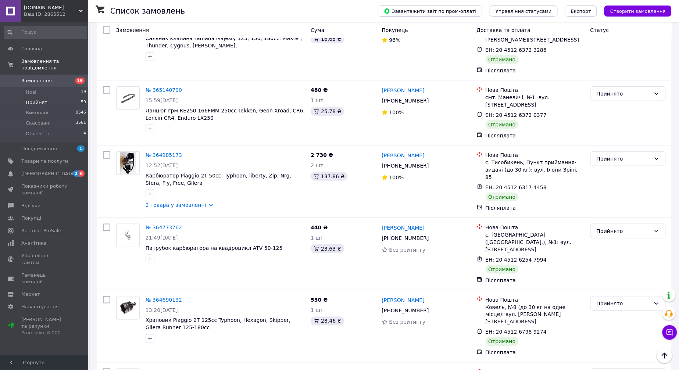
scroll to position [1857, 0]
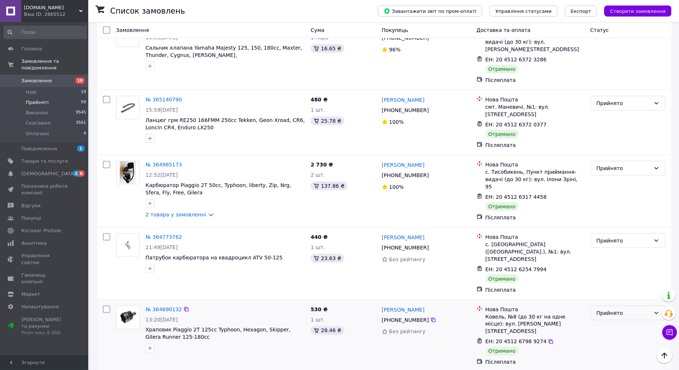
click at [608, 309] on div "Прийнято" at bounding box center [623, 313] width 54 height 8
click at [613, 193] on li "Виконано" at bounding box center [628, 197] width 75 height 13
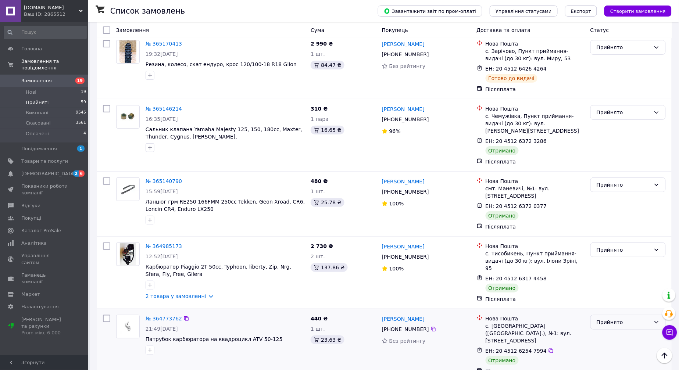
click at [610, 318] on div "Прийнято" at bounding box center [623, 322] width 54 height 8
click at [610, 209] on li "Виконано" at bounding box center [628, 213] width 75 height 13
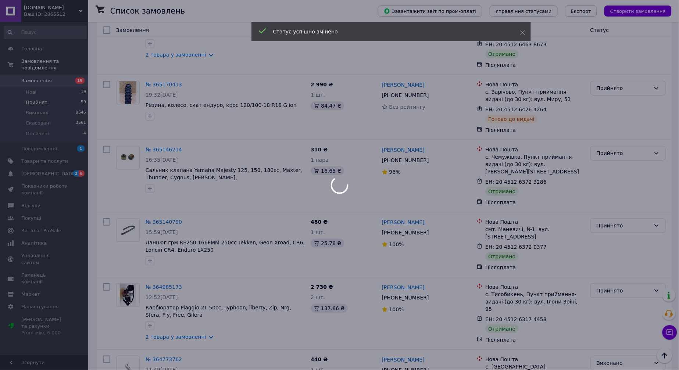
click at [607, 173] on div at bounding box center [339, 185] width 679 height 370
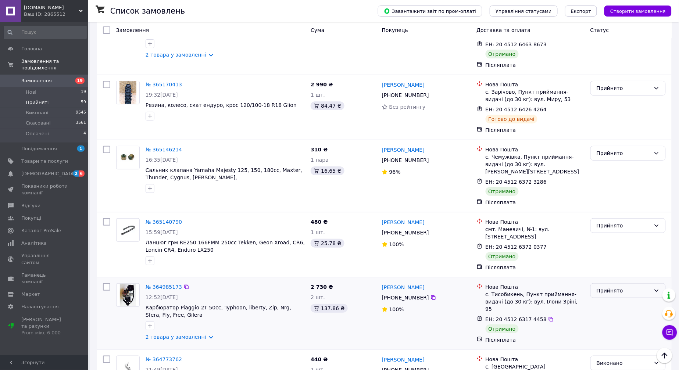
click at [604, 287] on div "Прийнято" at bounding box center [623, 291] width 54 height 8
click at [610, 183] on li "Виконано" at bounding box center [628, 184] width 75 height 13
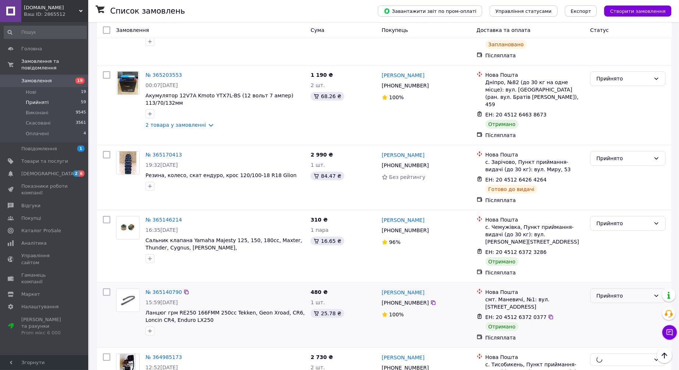
scroll to position [1652, 0]
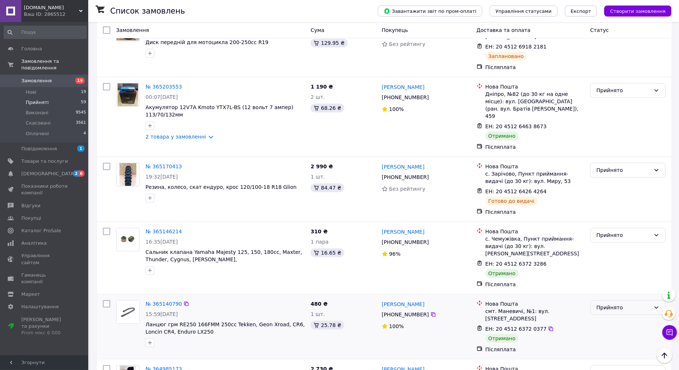
click at [612, 303] on div "Прийнято" at bounding box center [623, 307] width 54 height 8
click at [615, 204] on li "Виконано" at bounding box center [628, 207] width 75 height 13
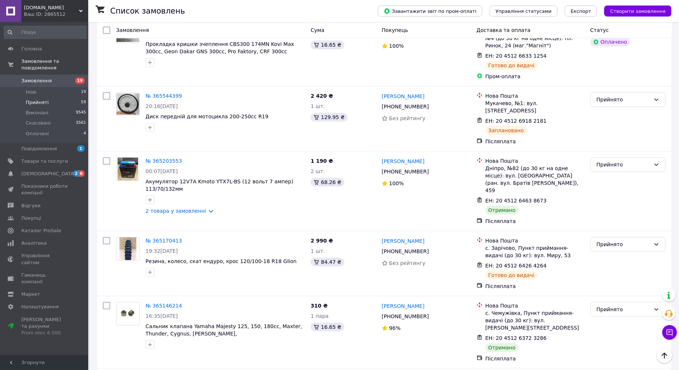
scroll to position [1571, 0]
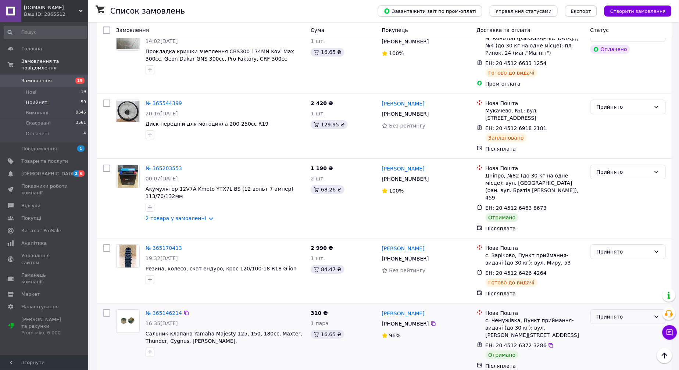
click at [616, 313] on div "Прийнято" at bounding box center [623, 317] width 54 height 8
click at [616, 219] on li "Виконано" at bounding box center [628, 223] width 75 height 13
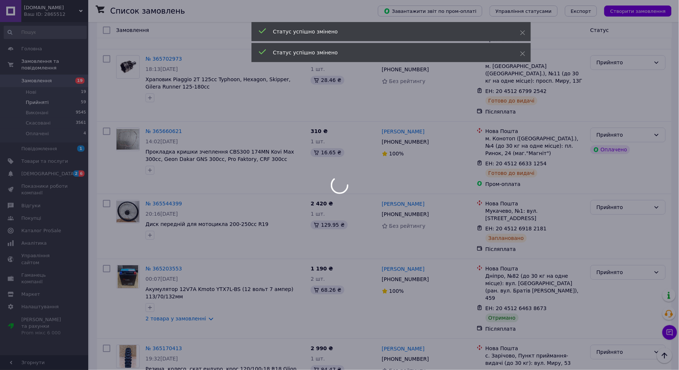
scroll to position [1449, 0]
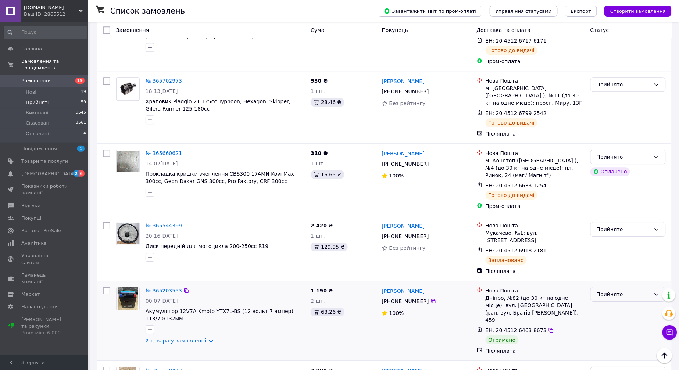
click at [619, 290] on div "Прийнято" at bounding box center [623, 294] width 54 height 8
click at [619, 207] on li "Виконано" at bounding box center [628, 208] width 75 height 13
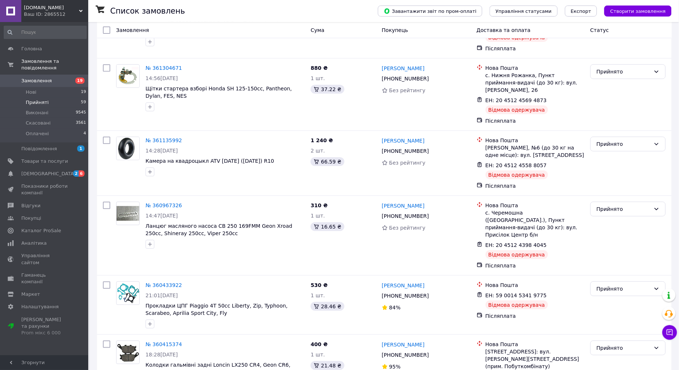
scroll to position [2783, 0]
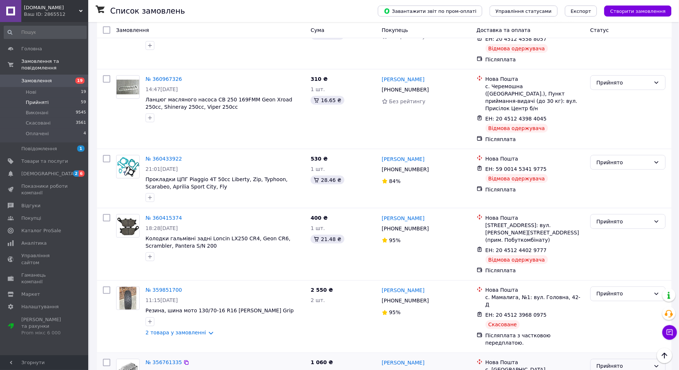
click at [626, 362] on div "Прийнято" at bounding box center [623, 366] width 54 height 8
click at [628, 186] on li "Скасовано" at bounding box center [628, 180] width 75 height 13
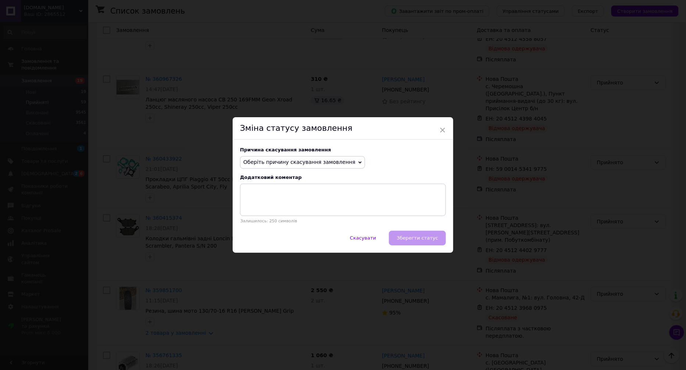
click at [313, 164] on span "Оберіть причину скасування замовлення" at bounding box center [299, 162] width 112 height 6
click at [439, 126] on span "×" at bounding box center [442, 130] width 7 height 12
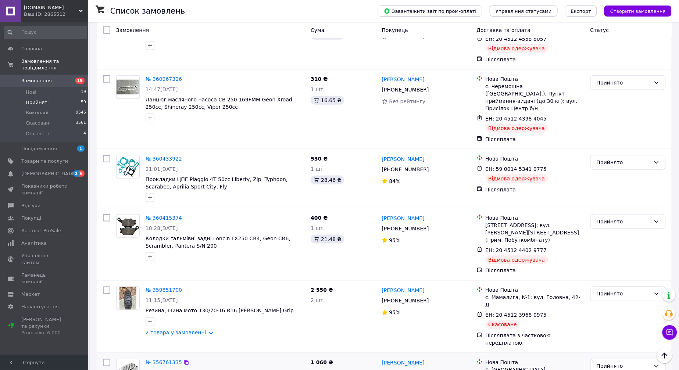
copy ul "Відмова одержувача"
click at [598, 362] on div "Прийнято" at bounding box center [623, 366] width 54 height 8
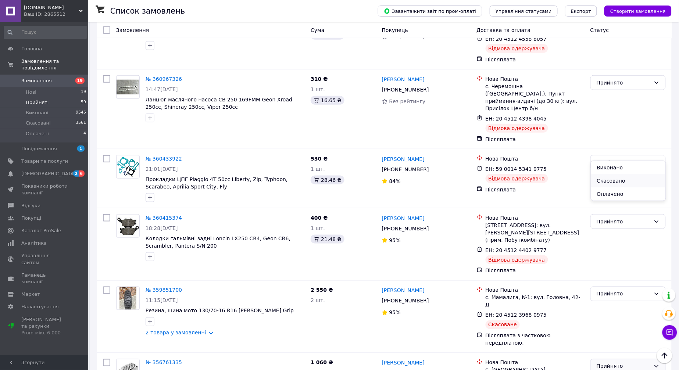
click at [609, 185] on li "Скасовано" at bounding box center [628, 180] width 75 height 13
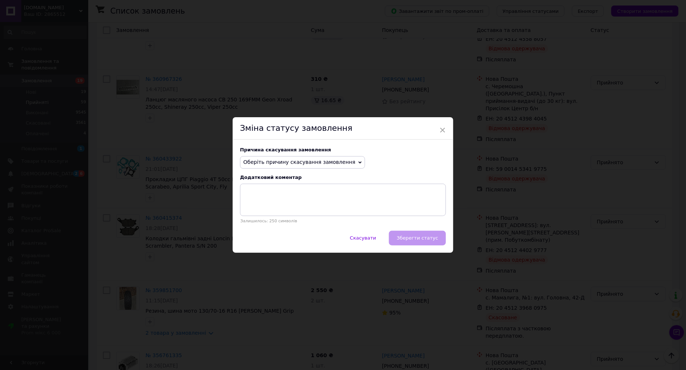
click at [314, 159] on span "Оберіть причину скасування замовлення" at bounding box center [299, 162] width 112 height 6
click at [268, 237] on li "Інше" at bounding box center [302, 239] width 124 height 10
click at [281, 204] on textarea at bounding box center [343, 200] width 206 height 32
paste textarea "Відмова одержувача"
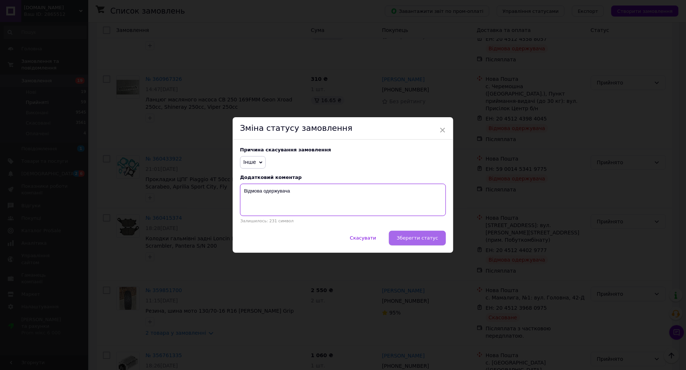
type textarea "Відмова одержувача"
click at [421, 239] on span "Зберегти статус" at bounding box center [417, 238] width 42 height 6
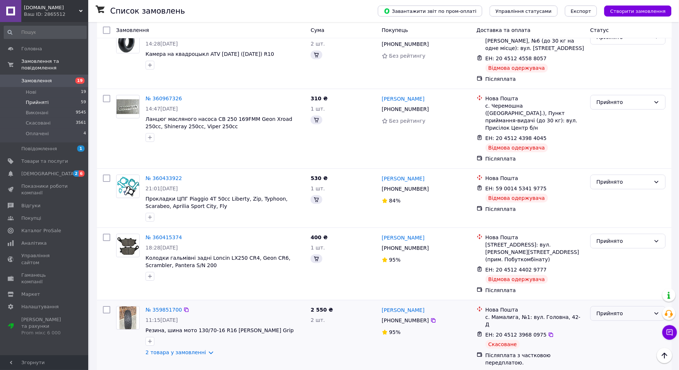
click at [616, 309] on div "Прийнято" at bounding box center [623, 313] width 54 height 8
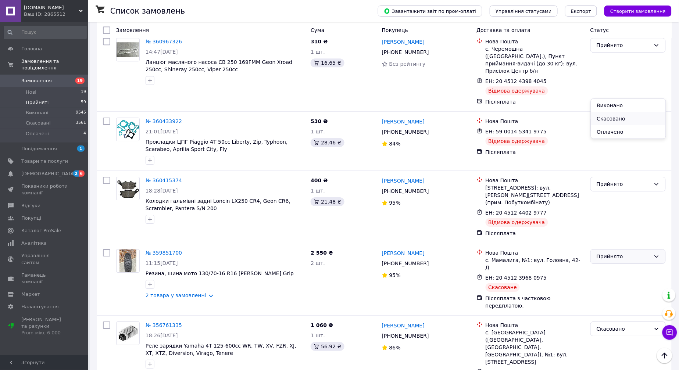
click at [614, 120] on li "Скасовано" at bounding box center [628, 118] width 75 height 13
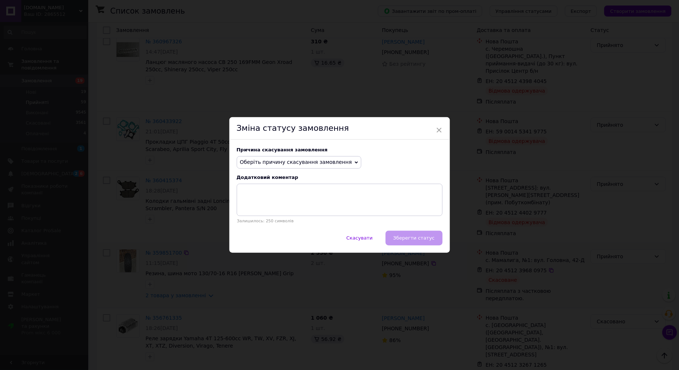
scroll to position [2312, 0]
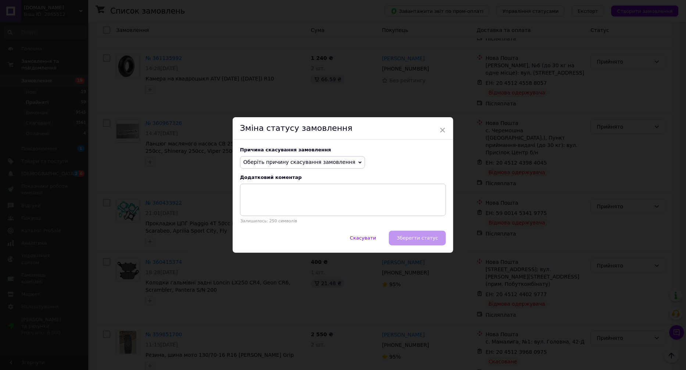
click at [288, 162] on span "Оберіть причину скасування замовлення" at bounding box center [299, 162] width 112 height 6
click at [274, 235] on li "Інше" at bounding box center [302, 239] width 124 height 10
click at [286, 208] on textarea at bounding box center [343, 200] width 206 height 32
paste textarea "Відмова одержувача"
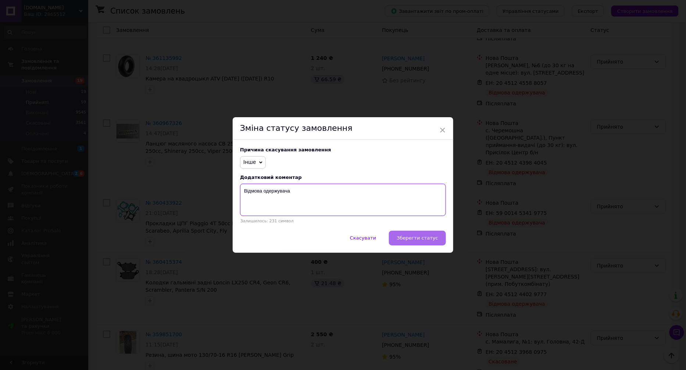
type textarea "Відмова одержувача"
click at [410, 239] on span "Зберегти статус" at bounding box center [417, 238] width 42 height 6
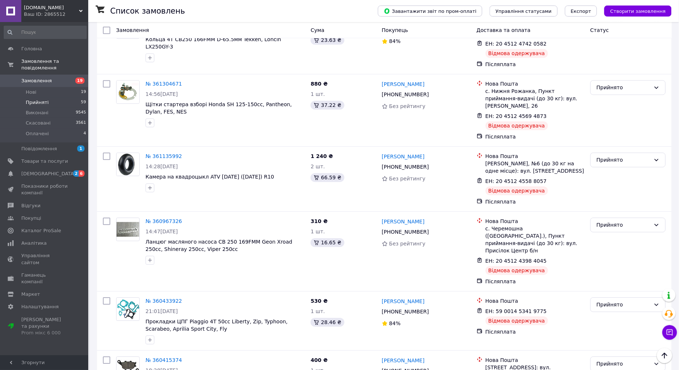
scroll to position [2272, 0]
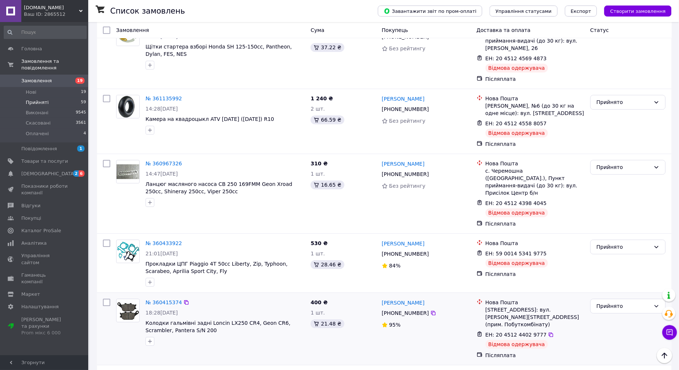
click at [510, 340] on div "Відмова одержувача" at bounding box center [516, 344] width 62 height 9
copy ul "Відмова одержувача"
click at [604, 302] on div "Прийнято" at bounding box center [623, 306] width 54 height 8
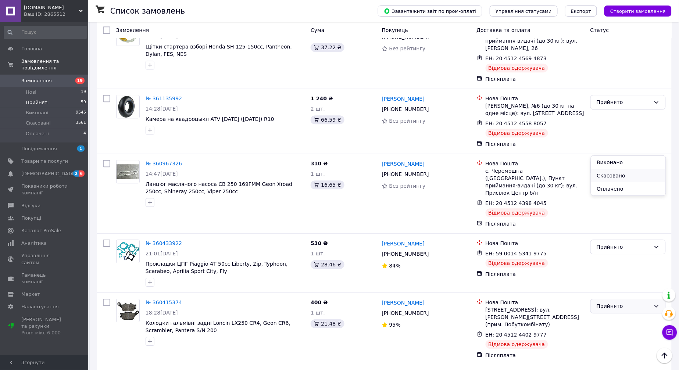
click at [604, 177] on li "Скасовано" at bounding box center [628, 175] width 75 height 13
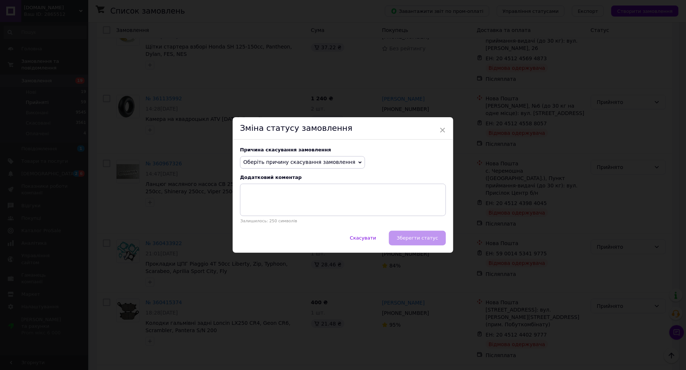
click at [299, 162] on span "Оберіть причину скасування замовлення" at bounding box center [299, 162] width 112 height 6
click at [259, 240] on li "Інше" at bounding box center [302, 239] width 124 height 10
click at [276, 207] on textarea at bounding box center [343, 200] width 206 height 32
paste textarea "Відмова одержувача"
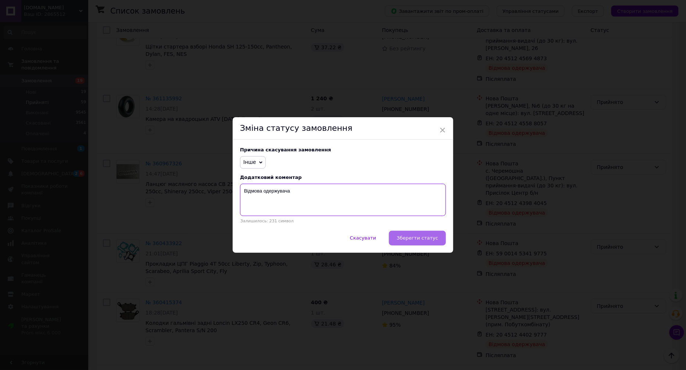
type textarea "Відмова одержувача"
click at [406, 233] on button "Зберегти статус" at bounding box center [417, 238] width 57 height 15
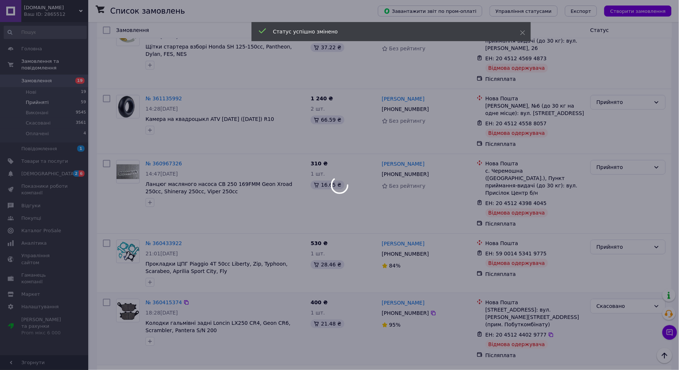
click at [519, 168] on div at bounding box center [339, 185] width 679 height 370
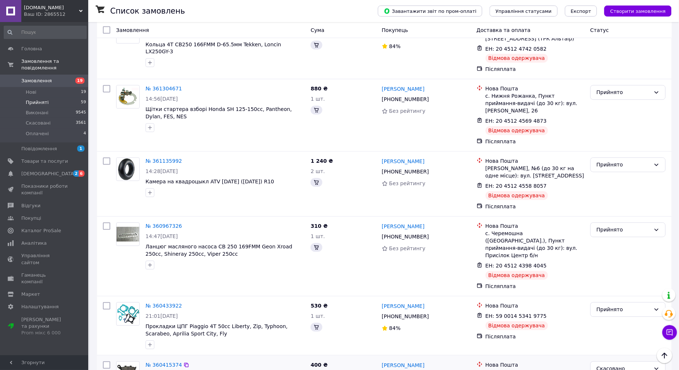
scroll to position [2186, 0]
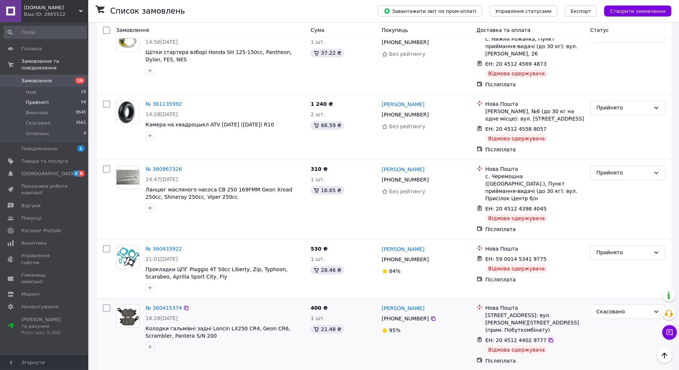
click at [548, 337] on icon at bounding box center [551, 340] width 6 height 6
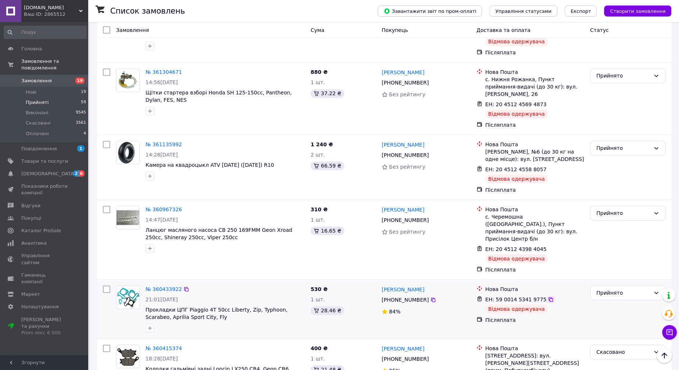
click at [548, 297] on icon at bounding box center [551, 300] width 6 height 6
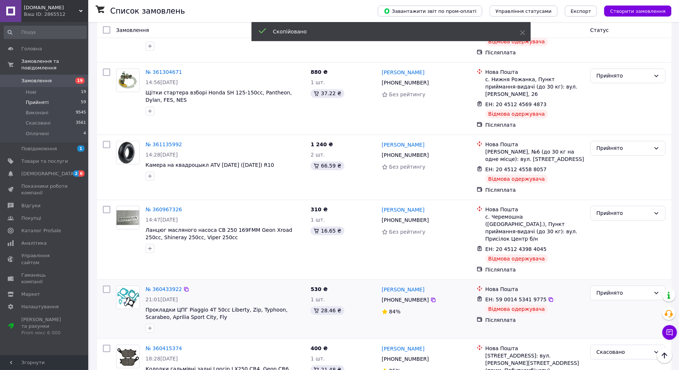
click at [505, 305] on div "Відмова одержувача" at bounding box center [516, 309] width 62 height 9
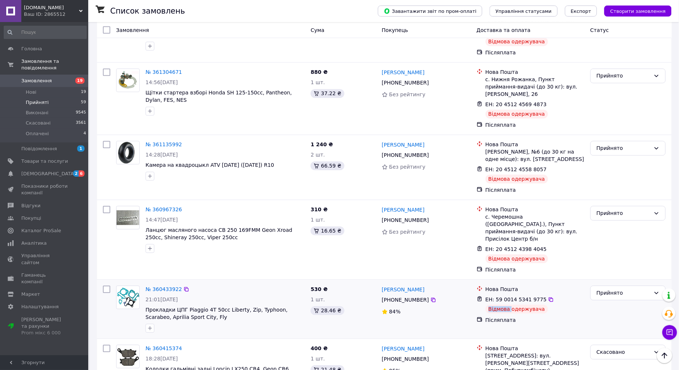
click at [505, 305] on div "Відмова одержувача" at bounding box center [516, 309] width 62 height 9
copy ul "Відмова одержувача"
click at [614, 289] on div "Прийнято" at bounding box center [623, 293] width 54 height 8
click at [612, 168] on li "Скасовано" at bounding box center [628, 169] width 75 height 13
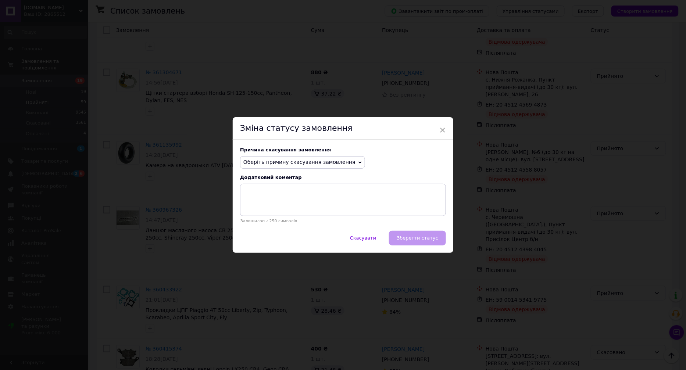
click at [282, 163] on span "Оберіть причину скасування замовлення" at bounding box center [299, 162] width 112 height 6
click at [267, 239] on li "Інше" at bounding box center [302, 239] width 124 height 10
click at [299, 195] on textarea at bounding box center [343, 200] width 206 height 32
paste textarea "Відмова одержувача"
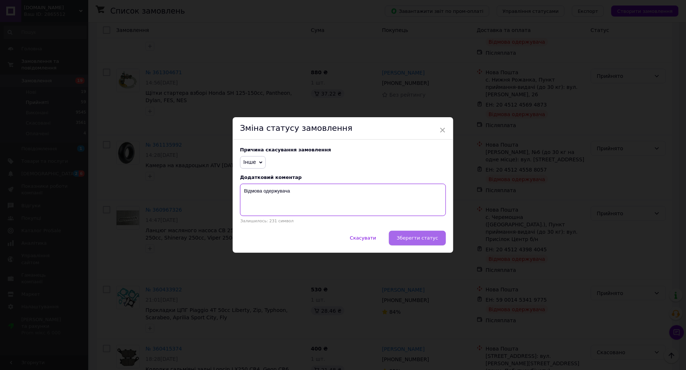
type textarea "Відмова одержувача"
click at [402, 234] on button "Зберегти статус" at bounding box center [417, 238] width 57 height 15
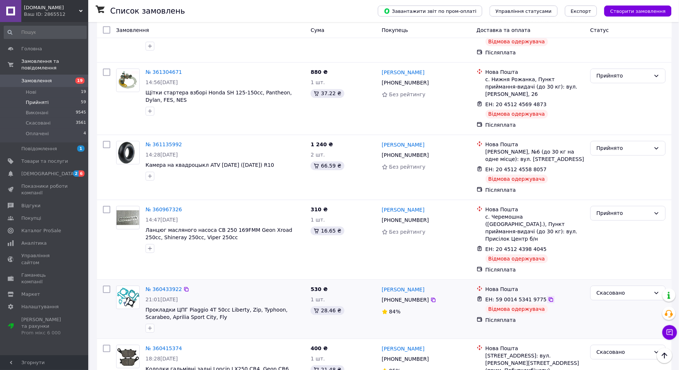
click at [549, 298] on icon at bounding box center [551, 300] width 4 height 4
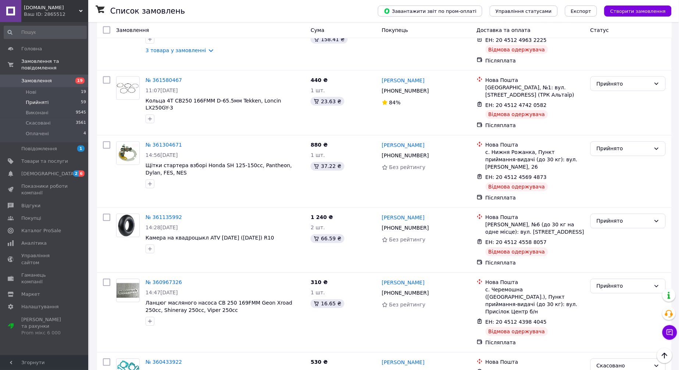
scroll to position [2064, 0]
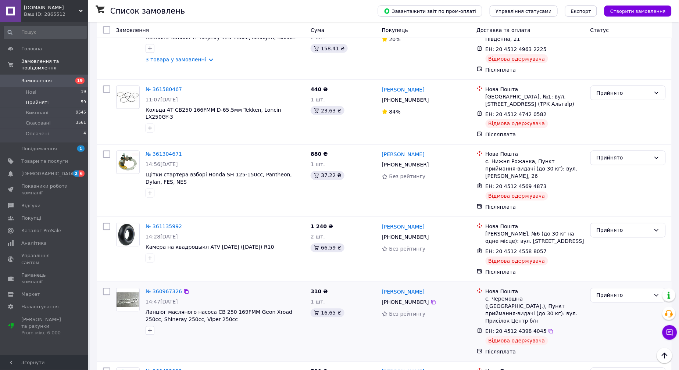
click at [518, 337] on div "Відмова одержувача" at bounding box center [516, 341] width 62 height 9
copy ul "Відмова одержувача"
click at [606, 291] on div "Прийнято" at bounding box center [623, 295] width 54 height 8
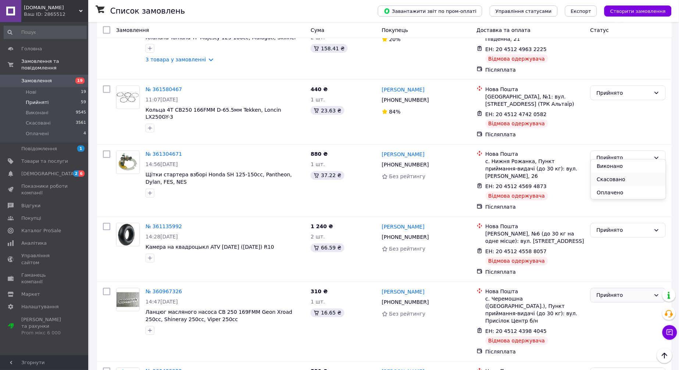
click at [611, 175] on li "Скасовано" at bounding box center [628, 179] width 75 height 13
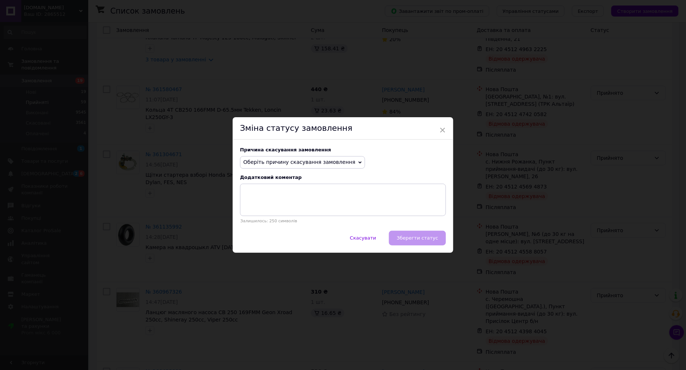
click at [289, 159] on span "Оберіть причину скасування замовлення" at bounding box center [299, 162] width 112 height 6
click at [275, 235] on li "Інше" at bounding box center [302, 239] width 124 height 10
click at [308, 211] on textarea at bounding box center [343, 200] width 206 height 32
paste textarea "Відмова одержувача"
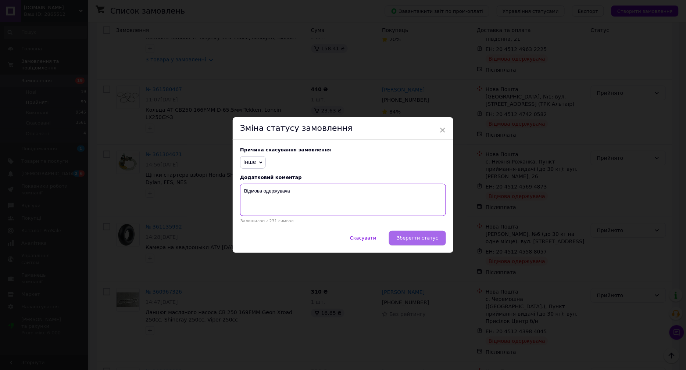
type textarea "Відмова одержувача"
click at [431, 239] on span "Зберегти статус" at bounding box center [417, 238] width 42 height 6
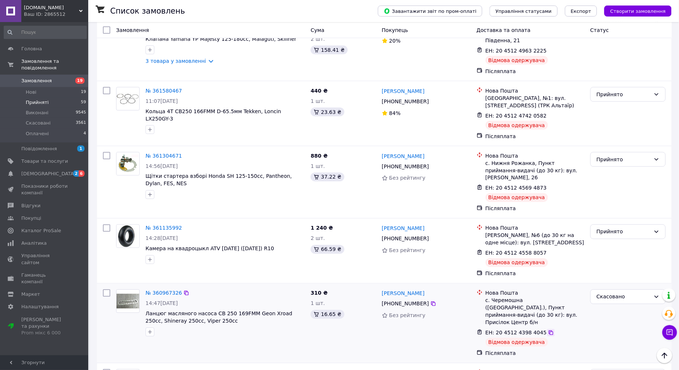
scroll to position [2062, 0]
click at [548, 330] on icon at bounding box center [551, 333] width 6 height 6
click at [520, 258] on div "Відмова одержувача" at bounding box center [516, 262] width 62 height 9
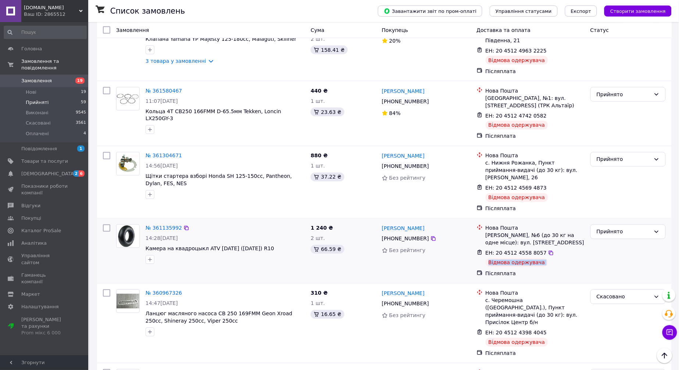
copy ul "Відмова одержувача"
click at [616, 228] on div "Прийнято" at bounding box center [623, 232] width 54 height 8
click at [615, 115] on li "Скасовано" at bounding box center [628, 115] width 75 height 13
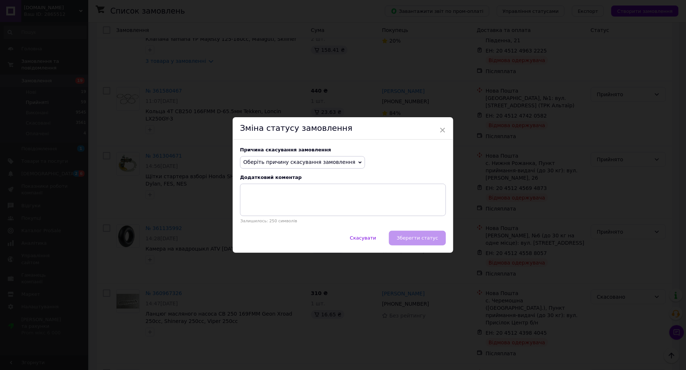
click at [312, 166] on span "Оберіть причину скасування замовлення" at bounding box center [302, 162] width 125 height 12
click at [261, 242] on li "Інше" at bounding box center [302, 239] width 124 height 10
click at [329, 201] on textarea at bounding box center [343, 200] width 206 height 32
paste textarea "Відмова одержувача"
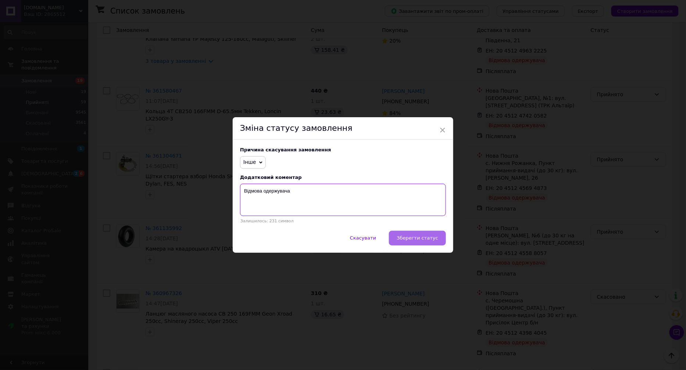
type textarea "Відмова одержувача"
click at [427, 244] on button "Зберегти статус" at bounding box center [417, 238] width 57 height 15
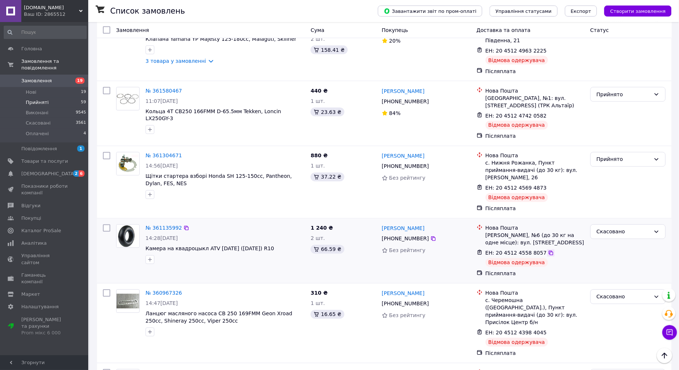
click at [549, 251] on icon at bounding box center [551, 253] width 4 height 4
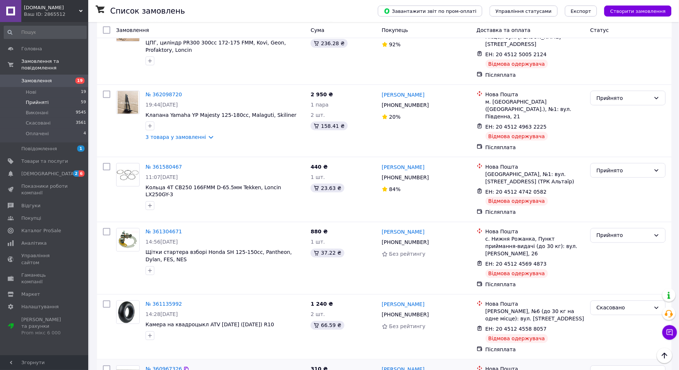
scroll to position [1981, 0]
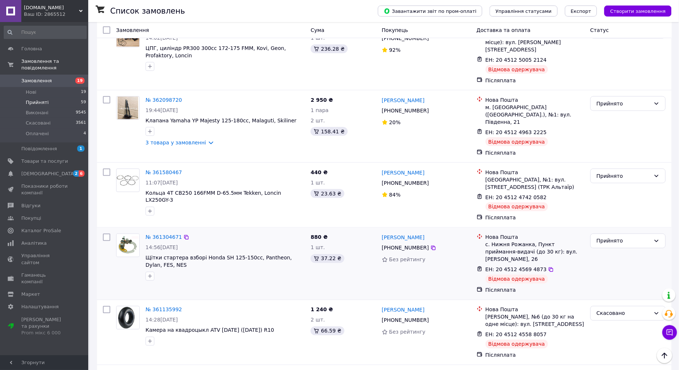
click at [501, 275] on div "Відмова одержувача" at bounding box center [516, 279] width 62 height 9
copy ul "Відмова одержувача"
click at [600, 237] on div "Прийнято" at bounding box center [623, 241] width 54 height 8
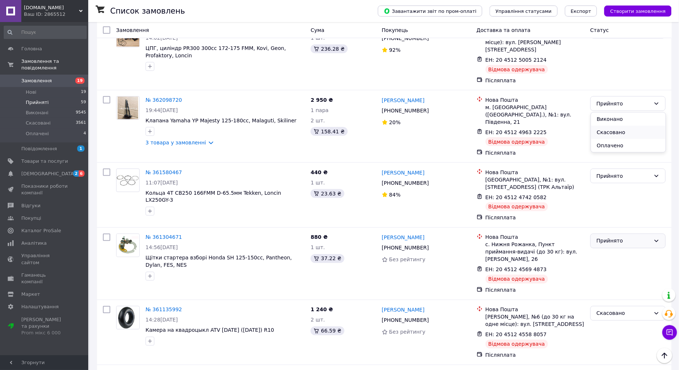
click at [607, 131] on li "Скасовано" at bounding box center [628, 132] width 75 height 13
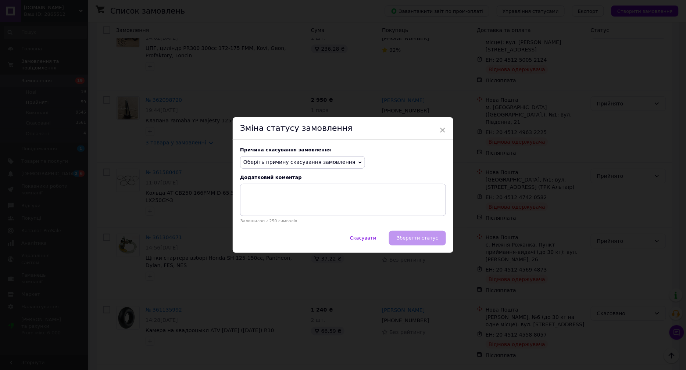
click at [331, 168] on span "Оберіть причину скасування замовлення" at bounding box center [302, 162] width 125 height 12
click at [273, 239] on li "Інше" at bounding box center [302, 239] width 124 height 10
click at [305, 210] on textarea at bounding box center [343, 200] width 206 height 32
paste textarea "Відмова одержувача"
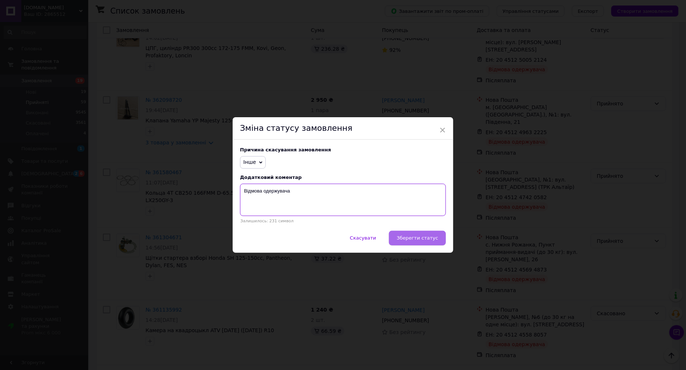
type textarea "Відмова одержувача"
click at [420, 243] on button "Зберегти статус" at bounding box center [417, 238] width 57 height 15
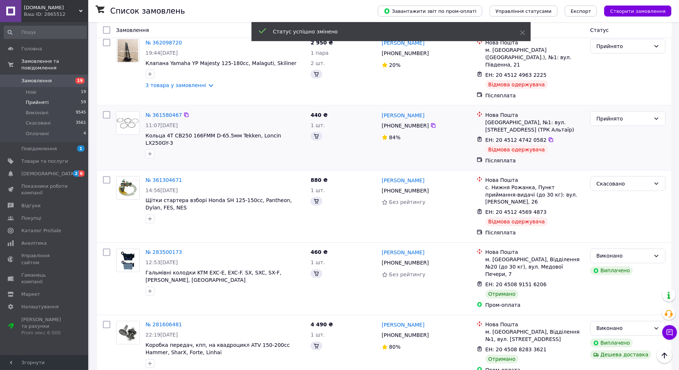
scroll to position [1924, 0]
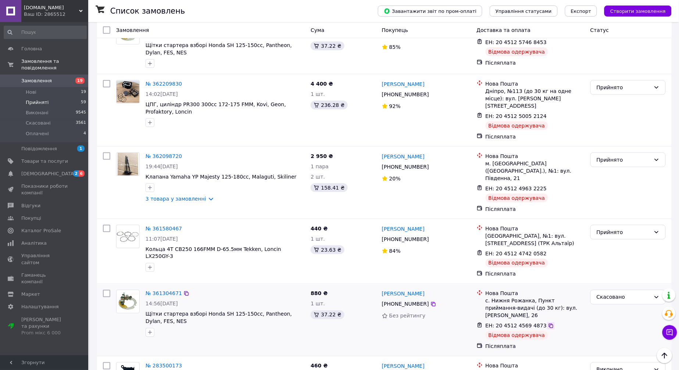
click at [547, 322] on div at bounding box center [550, 325] width 7 height 7
click at [548, 323] on icon at bounding box center [551, 326] width 6 height 6
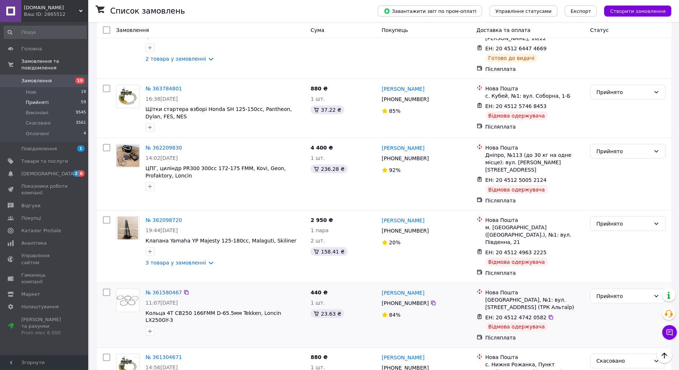
scroll to position [1843, 0]
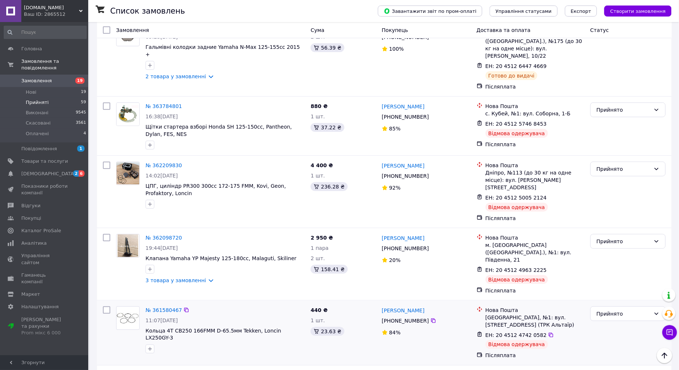
click at [526, 340] on div "Відмова одержувача" at bounding box center [516, 344] width 62 height 9
copy ul "Відмова одержувача"
click at [612, 310] on div "Прийнято" at bounding box center [623, 314] width 54 height 8
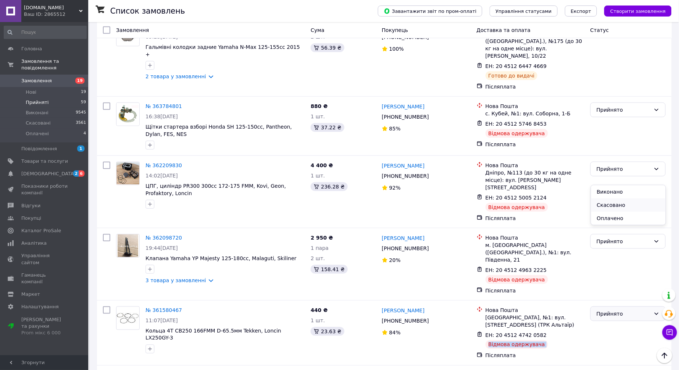
click at [615, 201] on li "Скасовано" at bounding box center [628, 204] width 75 height 13
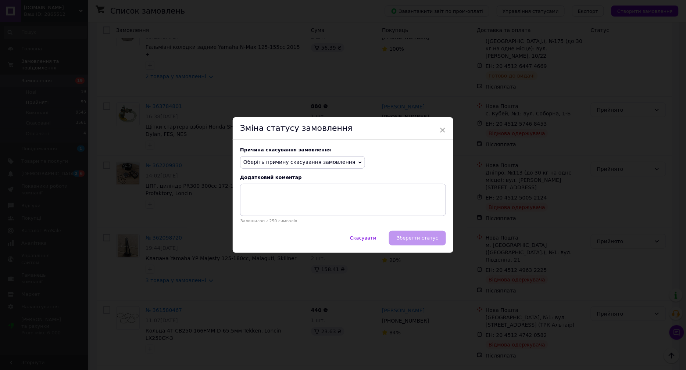
click at [298, 164] on span "Оберіть причину скасування замовлення" at bounding box center [299, 162] width 112 height 6
click at [262, 235] on li "Інше" at bounding box center [302, 239] width 124 height 10
click at [349, 200] on textarea at bounding box center [343, 200] width 206 height 32
paste textarea "Відмова одержувача"
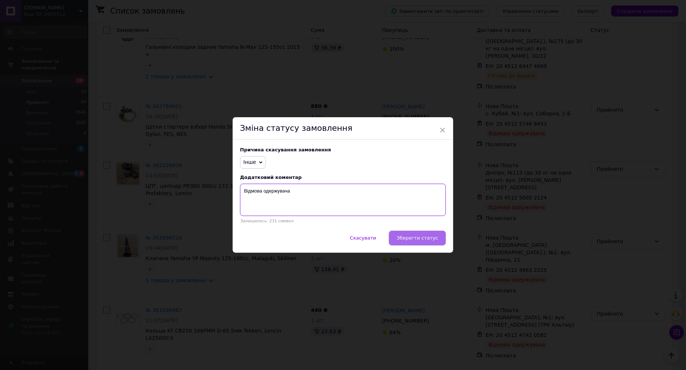
type textarea "Відмова одержувача"
click at [422, 238] on span "Зберегти статус" at bounding box center [417, 238] width 42 height 6
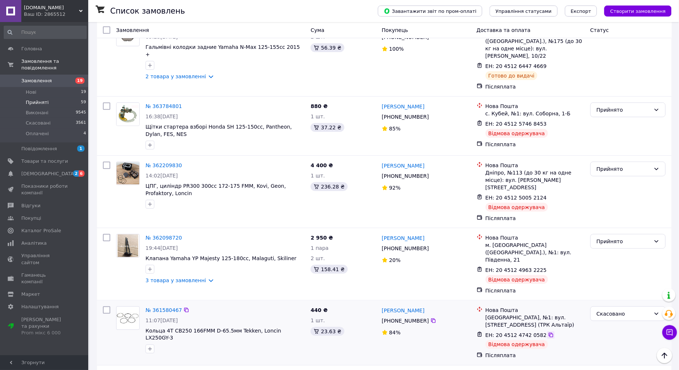
click at [548, 332] on icon at bounding box center [551, 335] width 6 height 6
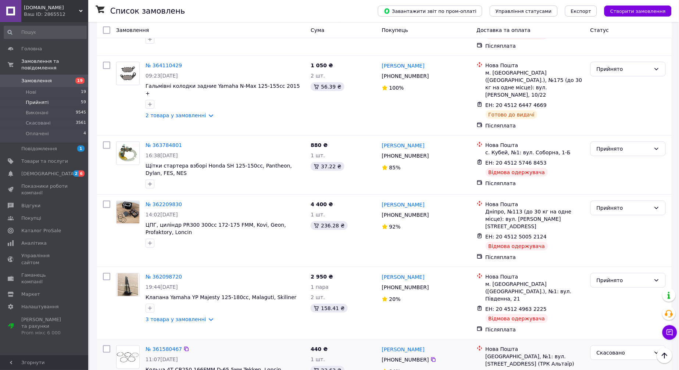
scroll to position [1802, 0]
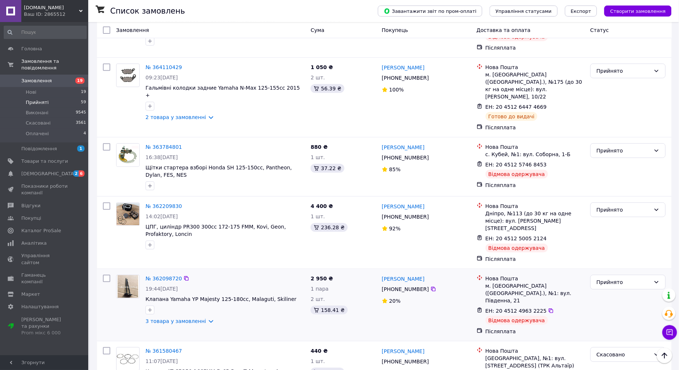
click at [518, 316] on div "Відмова одержувача" at bounding box center [516, 320] width 62 height 9
copy ul "Відмова одержувача"
click at [607, 278] on div "Прийнято" at bounding box center [623, 282] width 54 height 8
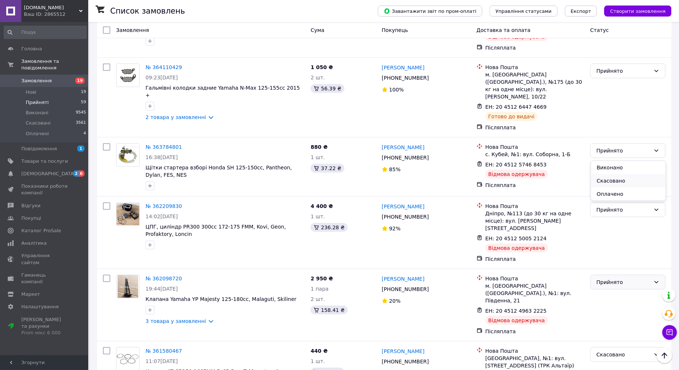
click at [610, 176] on li "Скасовано" at bounding box center [628, 180] width 75 height 13
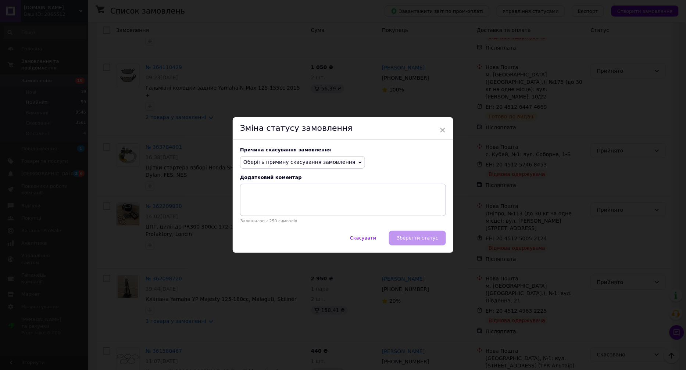
click at [304, 158] on span "Оберіть причину скасування замовлення" at bounding box center [302, 162] width 125 height 12
click at [259, 240] on li "Інше" at bounding box center [302, 239] width 124 height 10
click at [350, 201] on textarea at bounding box center [343, 200] width 206 height 32
paste textarea "Відмова одержувача"
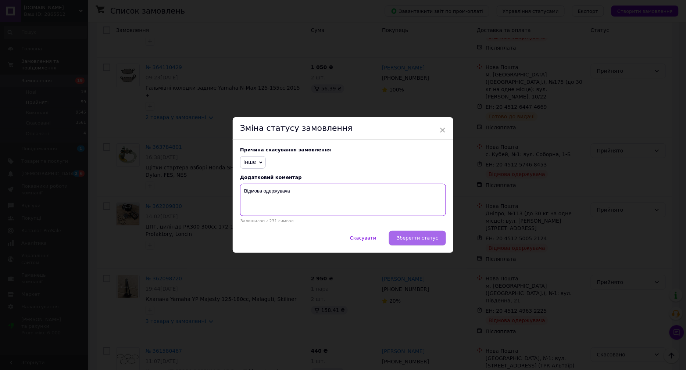
type textarea "Відмова одержувача"
click at [444, 242] on button "Зберегти статус" at bounding box center [417, 238] width 57 height 15
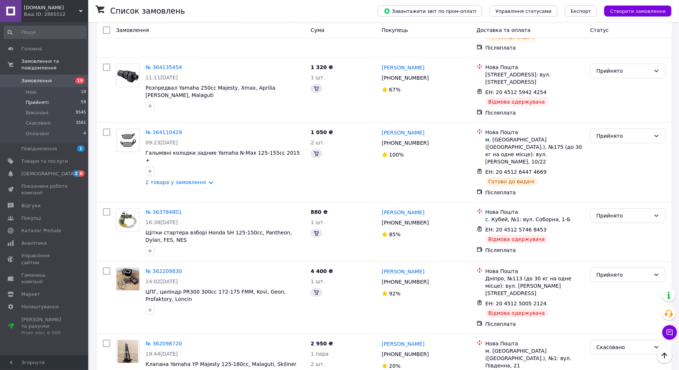
scroll to position [1794, 0]
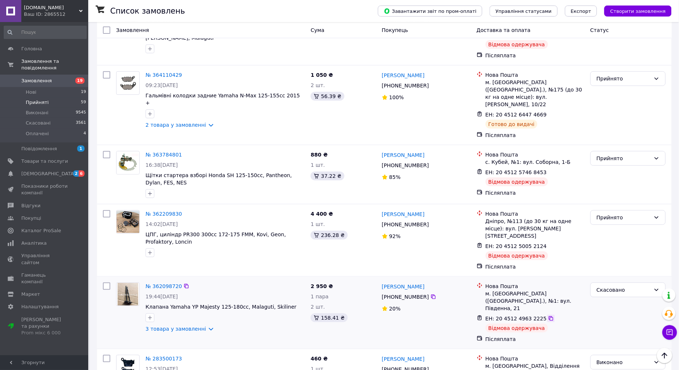
click at [547, 315] on div at bounding box center [550, 318] width 7 height 7
click at [548, 316] on icon at bounding box center [551, 319] width 6 height 6
click at [523, 251] on div "Відмова одержувача" at bounding box center [516, 255] width 62 height 9
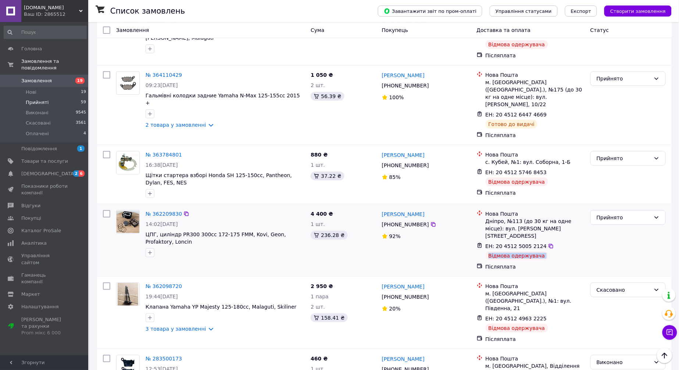
copy ul "Відмова одержувача"
click at [611, 210] on div "Прийнято" at bounding box center [627, 217] width 75 height 15
click at [614, 126] on li "Скасовано" at bounding box center [628, 123] width 75 height 13
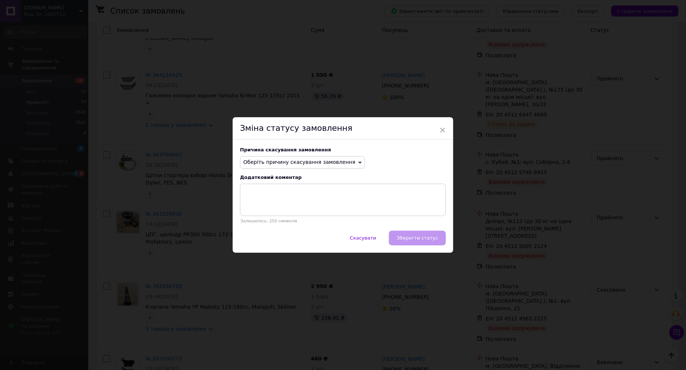
click at [291, 163] on span "Оберіть причину скасування замовлення" at bounding box center [299, 162] width 112 height 6
click at [250, 239] on li "Інше" at bounding box center [302, 239] width 124 height 10
click at [313, 206] on textarea at bounding box center [343, 200] width 206 height 32
paste textarea "Відмова одержувача"
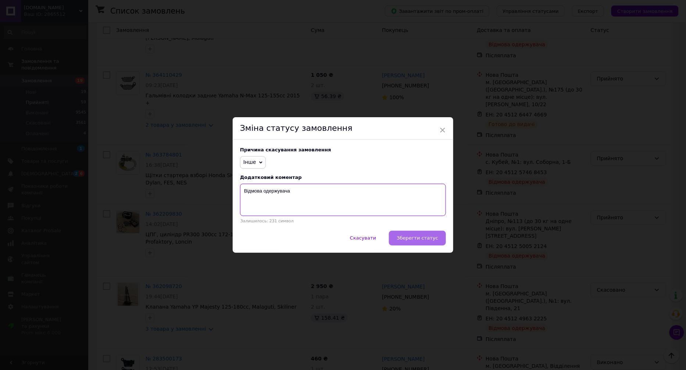
type textarea "Відмова одержувача"
click at [437, 243] on button "Зберегти статус" at bounding box center [417, 238] width 57 height 15
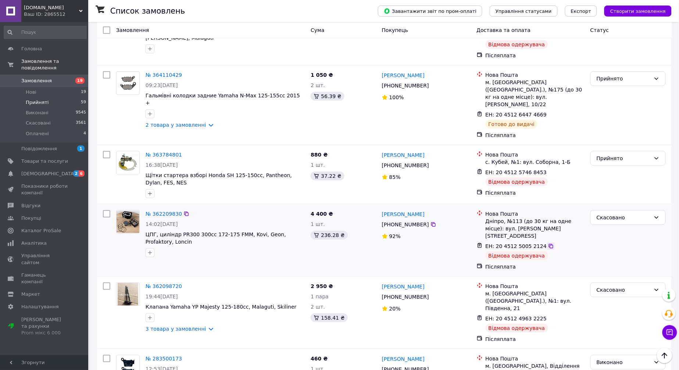
click at [548, 243] on icon at bounding box center [551, 246] width 6 height 6
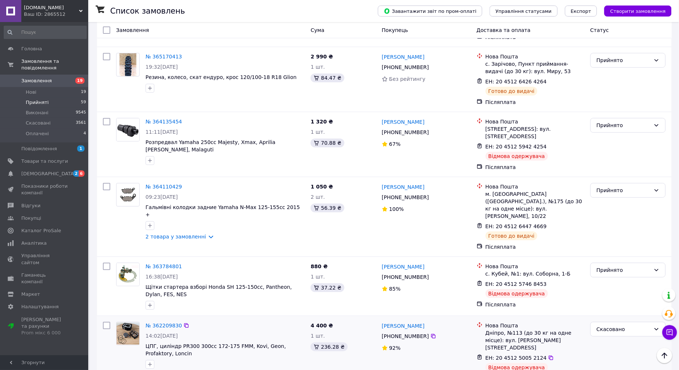
scroll to position [1672, 0]
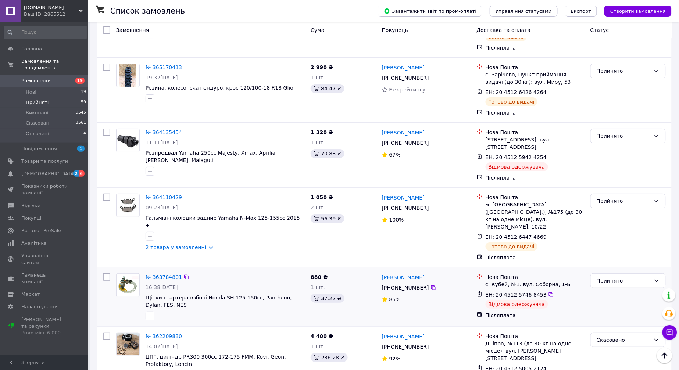
click at [529, 300] on div "Відмова одержувача" at bounding box center [516, 304] width 62 height 9
copy ul "Відмова одержувача"
click at [610, 277] on div "Прийнято" at bounding box center [623, 281] width 54 height 8
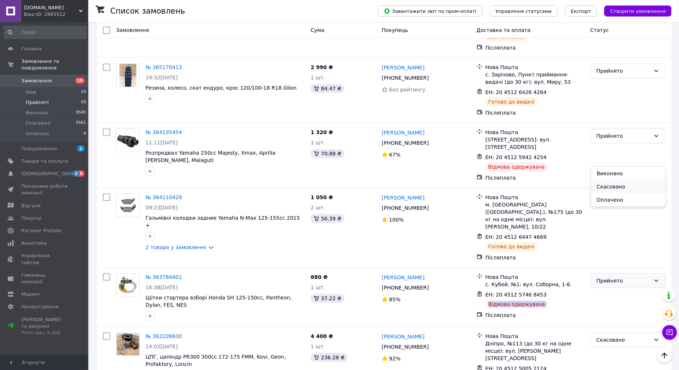
click at [611, 188] on li "Скасовано" at bounding box center [628, 186] width 75 height 13
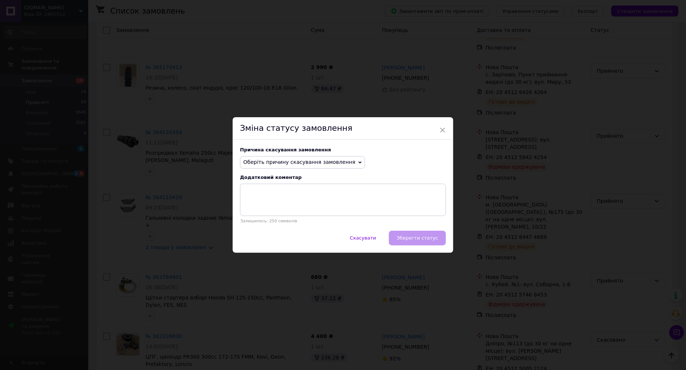
click at [309, 164] on span "Оберіть причину скасування замовлення" at bounding box center [299, 162] width 112 height 6
click at [270, 236] on li "Інше" at bounding box center [302, 239] width 124 height 10
click at [319, 203] on textarea at bounding box center [343, 200] width 206 height 32
paste textarea "Відмова одержувача"
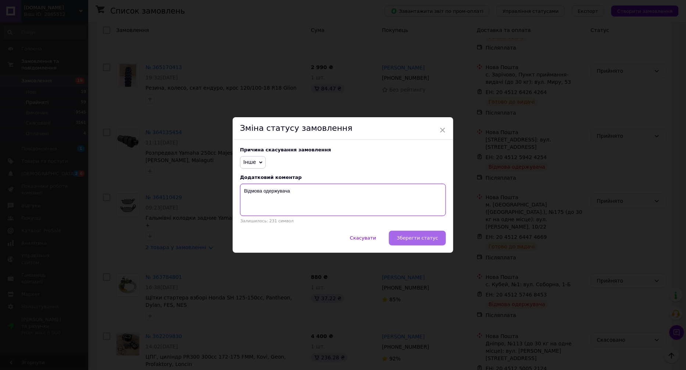
type textarea "Відмова одержувача"
click at [426, 238] on span "Зберегти статус" at bounding box center [417, 238] width 42 height 6
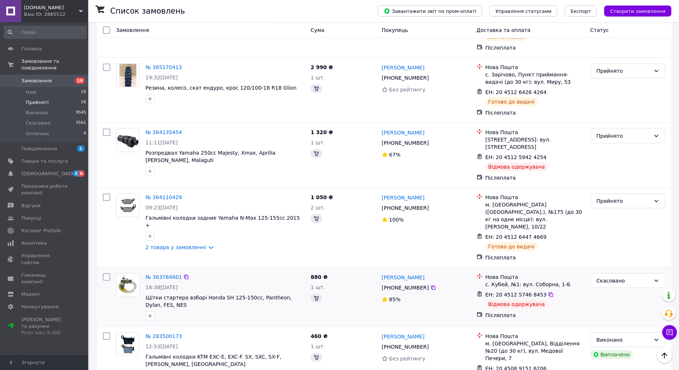
scroll to position [1665, 0]
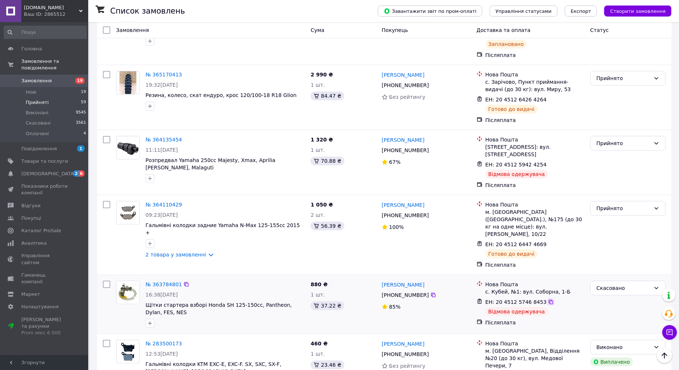
click at [548, 299] on icon at bounding box center [551, 302] width 6 height 6
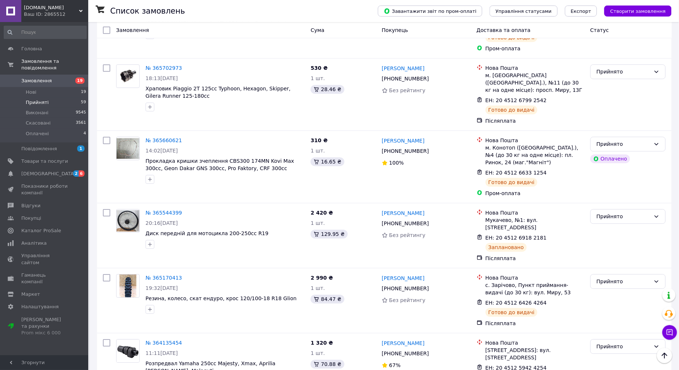
scroll to position [1460, 0]
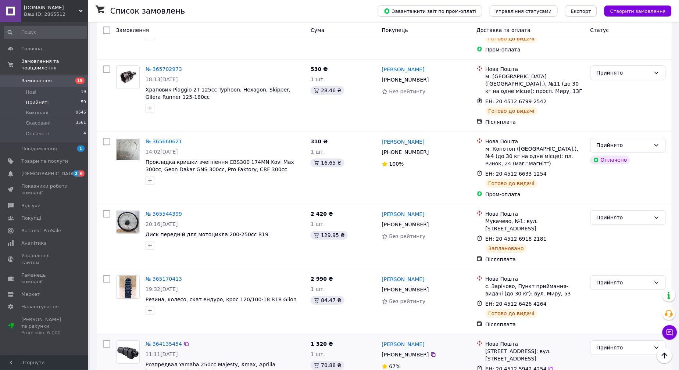
click at [600, 340] on div "Прийнято" at bounding box center [627, 347] width 75 height 15
click at [616, 271] on li "Скасовано" at bounding box center [628, 275] width 75 height 13
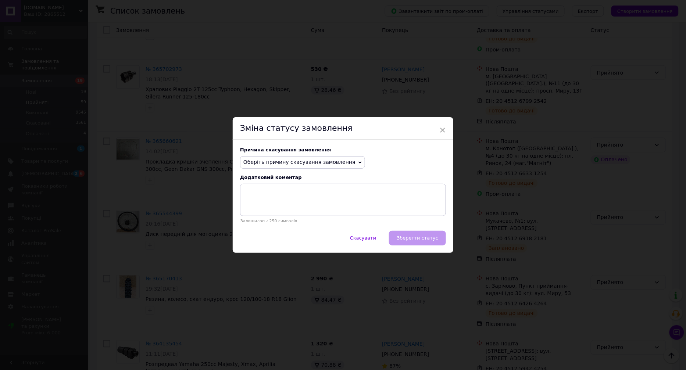
click at [293, 158] on span "Оберіть причину скасування замовлення" at bounding box center [302, 162] width 125 height 12
click at [287, 222] on li "Замовлення-дублікат" at bounding box center [302, 218] width 124 height 10
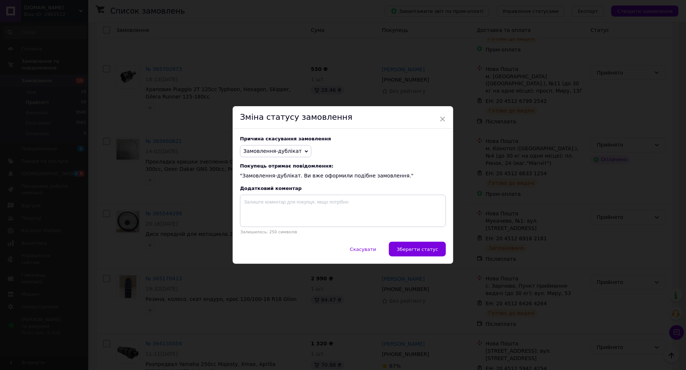
click at [292, 152] on span "Замовлення-дублікат" at bounding box center [272, 151] width 58 height 6
click at [269, 223] on li "Інше" at bounding box center [275, 224] width 71 height 10
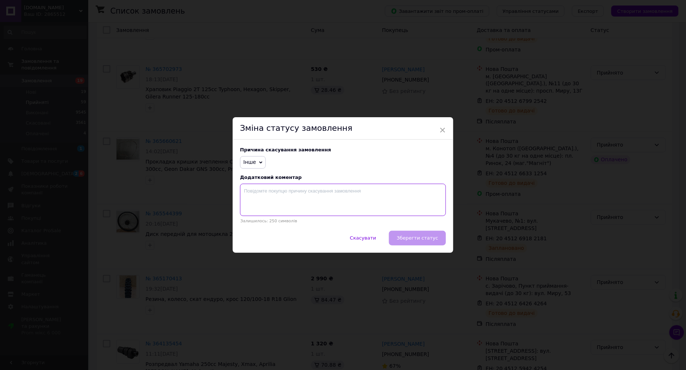
click at [306, 212] on textarea at bounding box center [343, 200] width 206 height 32
paste textarea "Відмова одержувача"
type textarea "Відмова одержувача"
click at [432, 238] on span "Зберегти статус" at bounding box center [417, 238] width 42 height 6
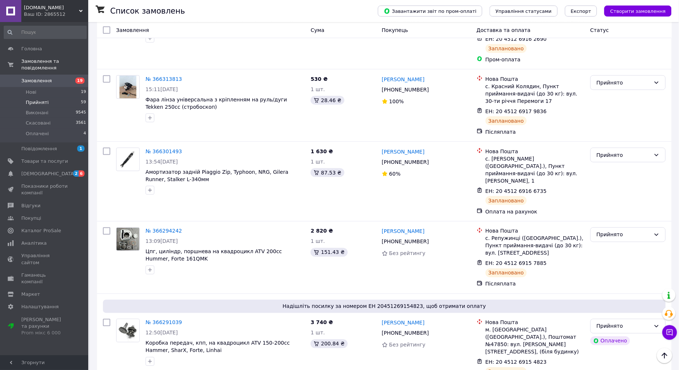
scroll to position [0, 0]
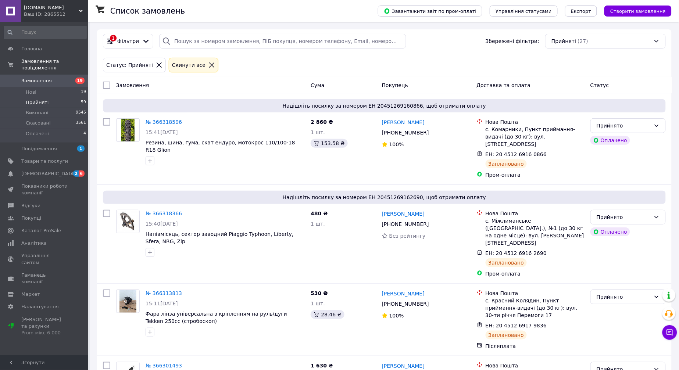
click at [57, 97] on li "Прийняті 59" at bounding box center [45, 102] width 90 height 10
click at [52, 87] on li "Нові 19" at bounding box center [45, 92] width 90 height 10
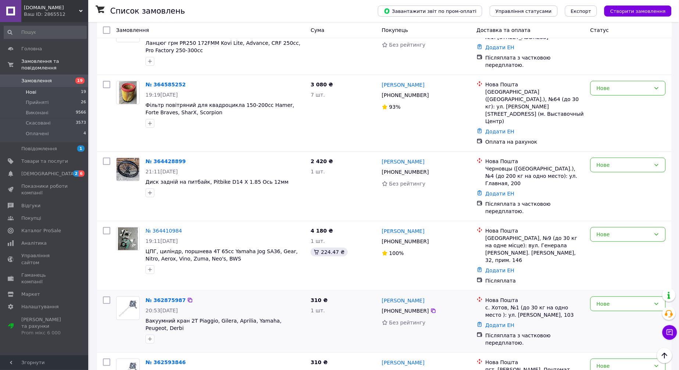
scroll to position [888, 0]
click at [30, 170] on span "[DEMOGRAPHIC_DATA]" at bounding box center [48, 173] width 54 height 7
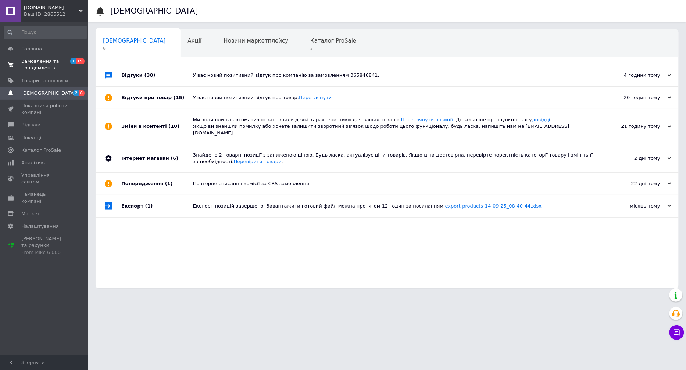
click at [50, 68] on span "Замовлення та повідомлення" at bounding box center [44, 64] width 47 height 13
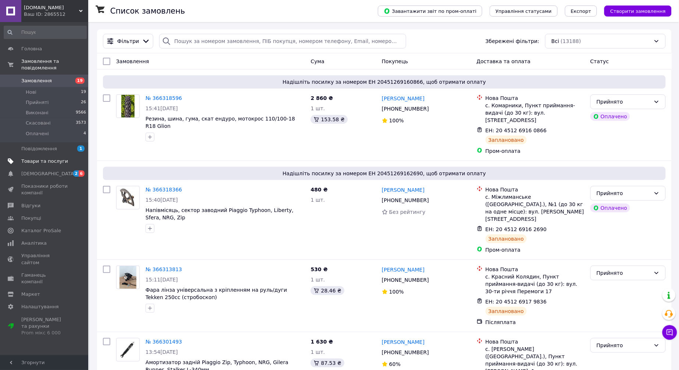
click at [51, 158] on span "Товари та послуги" at bounding box center [44, 161] width 47 height 7
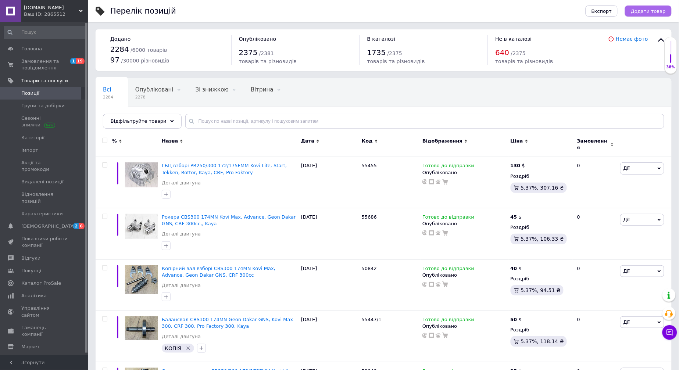
click at [654, 12] on span "Додати товар" at bounding box center [647, 11] width 35 height 6
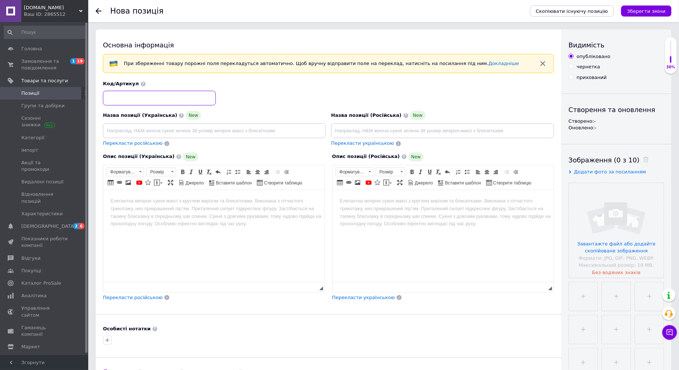
click at [145, 104] on input at bounding box center [159, 98] width 113 height 15
type input "55688"
click at [141, 133] on input at bounding box center [214, 130] width 223 height 15
drag, startPoint x: 305, startPoint y: 133, endPoint x: 108, endPoint y: 136, distance: 196.9
click at [108, 136] on input "ЦПГ, циліндр NC300S 182MN Kovi Pro S, Geon Dakar GNS, Hyper 300cc" at bounding box center [214, 130] width 223 height 15
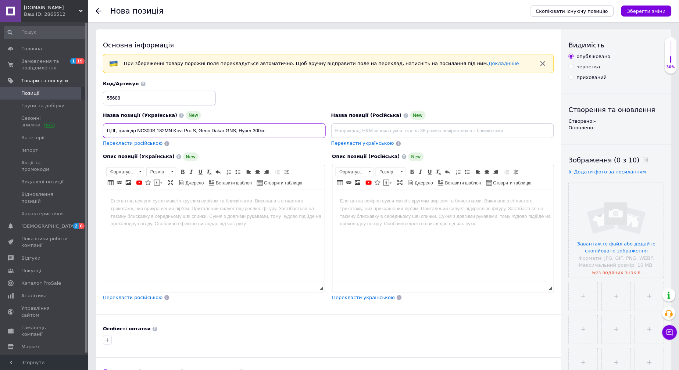
type input "ЦПГ, циліндр NC300S 182MN Kovi Pro S, Geon Dakar GNS, Hyper 300cc"
click at [380, 135] on input at bounding box center [442, 130] width 223 height 15
click at [380, 133] on input at bounding box center [442, 130] width 223 height 15
paste input "ЦПГ, циліндр NC300S 182MN Kovi Pro S, Geon Dakar GNS, Hyper 300cc"
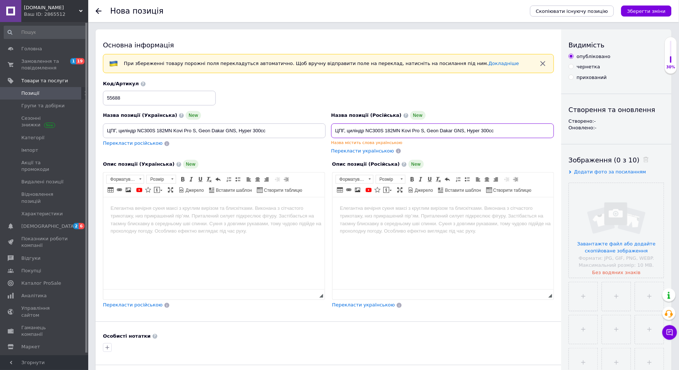
drag, startPoint x: 356, startPoint y: 130, endPoint x: 392, endPoint y: 137, distance: 36.5
click at [356, 130] on input "ЦПГ, циліндр NC300S 182MN Kovi Pro S, Geon Dakar GNS, Hyper 300cc" at bounding box center [442, 130] width 223 height 15
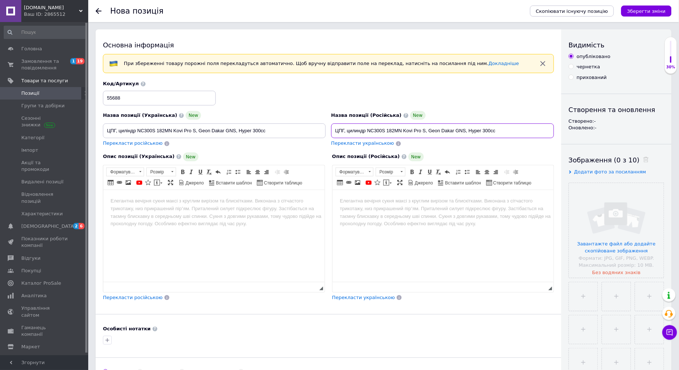
drag, startPoint x: 507, startPoint y: 133, endPoint x: 336, endPoint y: 129, distance: 170.9
click at [336, 129] on input "ЦПГ, цилиндр NC300S 182MN Kovi Pro S, Geon Dakar GNS, Hyper 300cc" at bounding box center [442, 130] width 223 height 15
type input "ЦПГ, цилиндр NC300S 182MN Kovi Pro S, Geon Dakar GNS, Hyper 300cc"
click at [350, 194] on html at bounding box center [442, 201] width 221 height 22
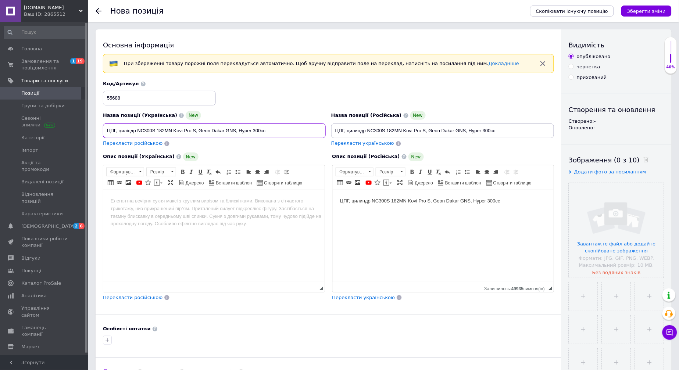
drag, startPoint x: 284, startPoint y: 127, endPoint x: 98, endPoint y: 129, distance: 185.2
click at [98, 129] on div "Основна інформація При збереженні товару порожні поля перекладуться автоматично…" at bounding box center [328, 244] width 465 height 431
click at [135, 206] on html at bounding box center [213, 201] width 221 height 22
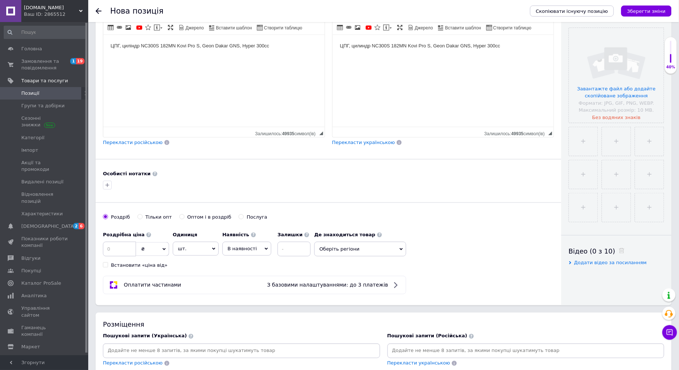
scroll to position [163, 0]
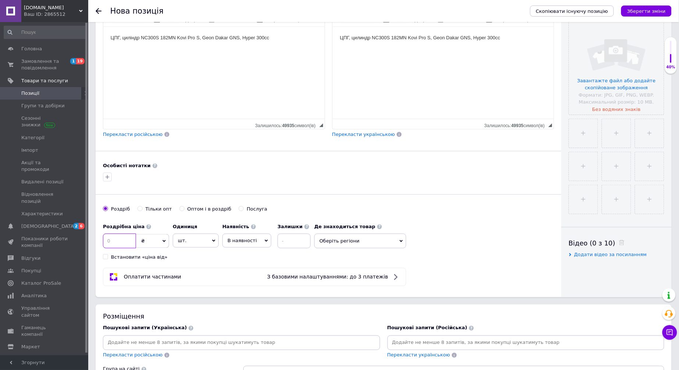
click at [129, 248] on input at bounding box center [119, 241] width 33 height 15
type input "190"
click at [157, 248] on span "₴" at bounding box center [152, 241] width 33 height 14
click at [155, 261] on li "$" at bounding box center [152, 256] width 32 height 10
click at [239, 243] on span "В наявності" at bounding box center [241, 241] width 29 height 6
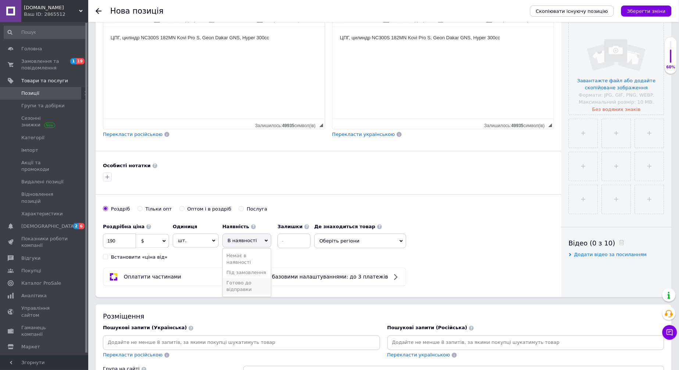
click at [248, 295] on li "Готово до відправки" at bounding box center [247, 286] width 48 height 17
click at [351, 248] on span "Оберіть регіони" at bounding box center [380, 241] width 92 height 15
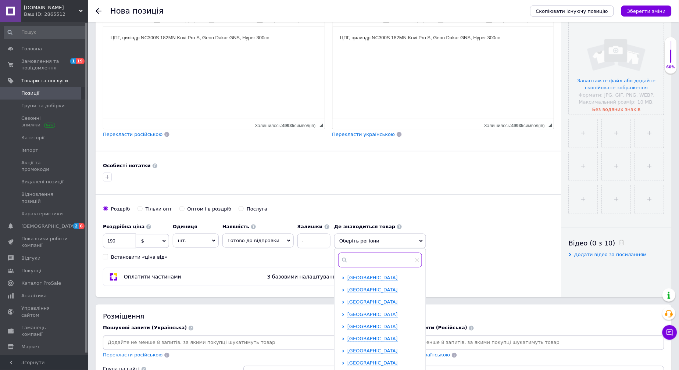
click at [357, 266] on input "text" at bounding box center [380, 260] width 84 height 15
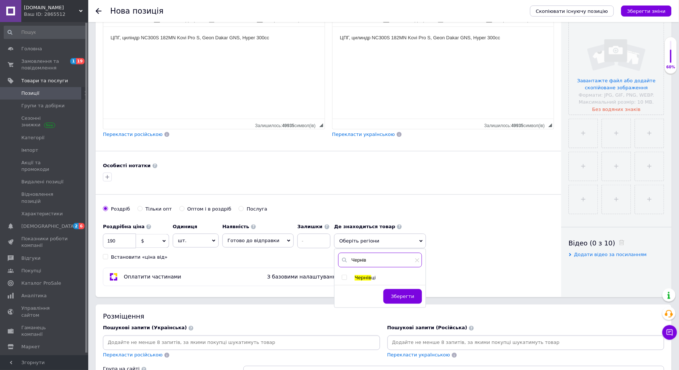
type input "Чернів"
click at [360, 281] on span "Чернів" at bounding box center [363, 278] width 17 height 6
checkbox input "true"
click at [396, 303] on span "Зберегти" at bounding box center [402, 301] width 23 height 6
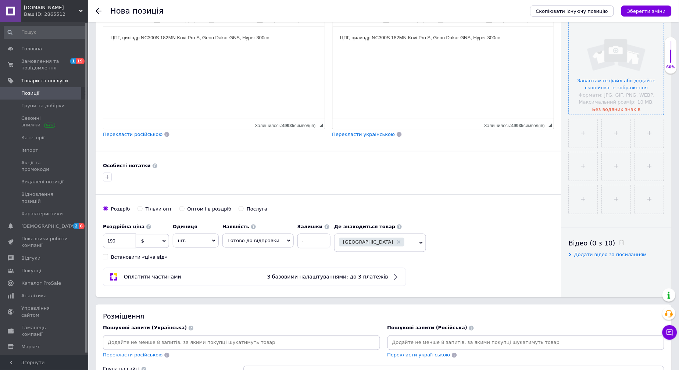
click at [611, 65] on input "file" at bounding box center [616, 67] width 95 height 95
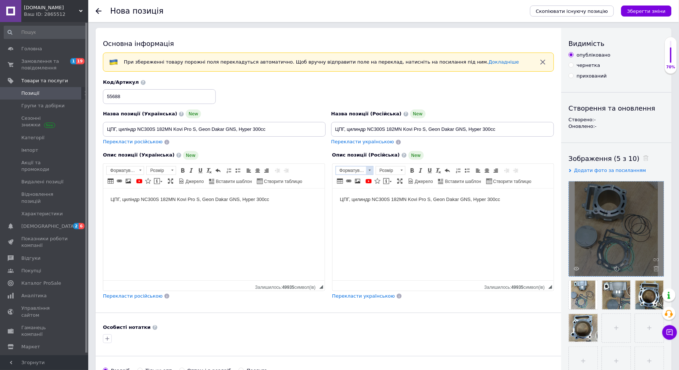
scroll to position [0, 0]
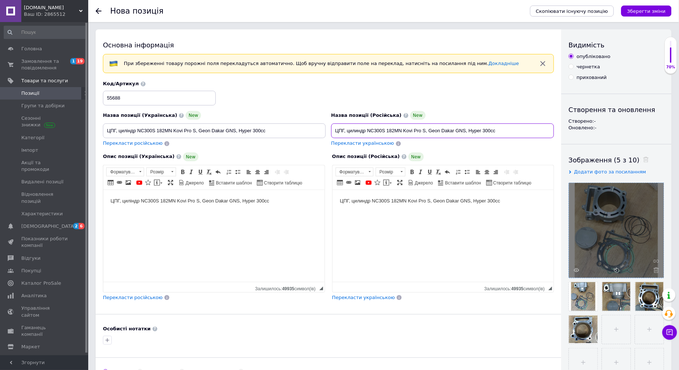
click at [356, 130] on input "ЦПГ, цилиндр NC300S 182MN Kovi Pro S, Geon Dakar GNS, Hyper 300cc" at bounding box center [442, 130] width 223 height 15
drag, startPoint x: 347, startPoint y: 129, endPoint x: 384, endPoint y: 130, distance: 37.1
click at [384, 130] on input "ЦПГ, цилиндр NC300S 182MN Kovi Pro S, Geon Dakar GNS, Hyper 300cc" at bounding box center [442, 130] width 223 height 15
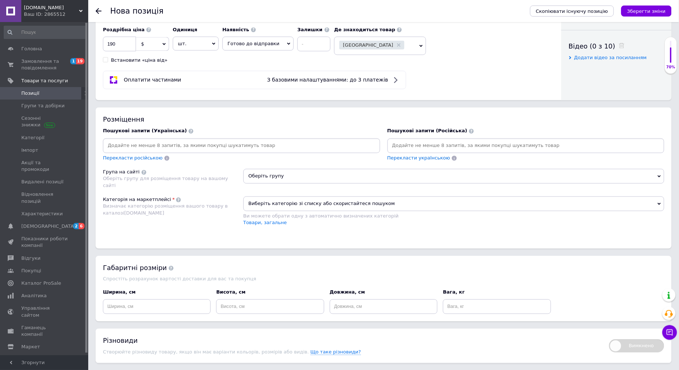
scroll to position [367, 0]
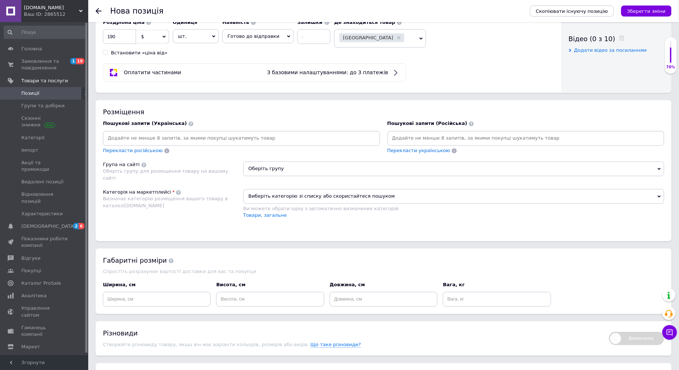
click at [414, 144] on input at bounding box center [526, 138] width 274 height 11
paste input "цилиндр NC300S"
type input "цилиндр NC300S"
paste input "цилиндр NC300S"
type input "цилиндр NC300S 182MN"
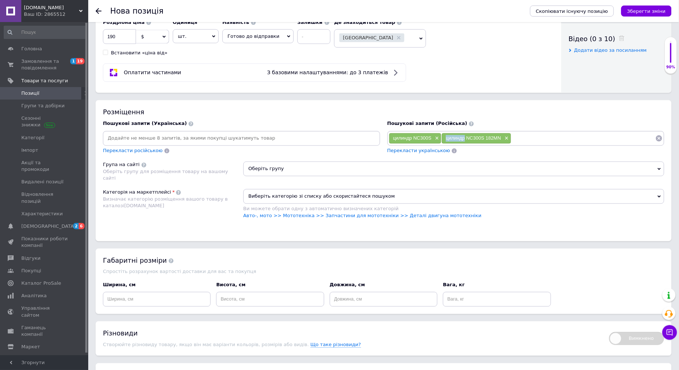
drag, startPoint x: 445, startPoint y: 184, endPoint x: 464, endPoint y: 184, distance: 18.7
click at [464, 144] on div "цилиндр NC300S 182MN ×" at bounding box center [476, 138] width 69 height 10
copy span "цилиндр"
click at [537, 144] on input at bounding box center [583, 138] width 144 height 11
paste input "цилиндр"
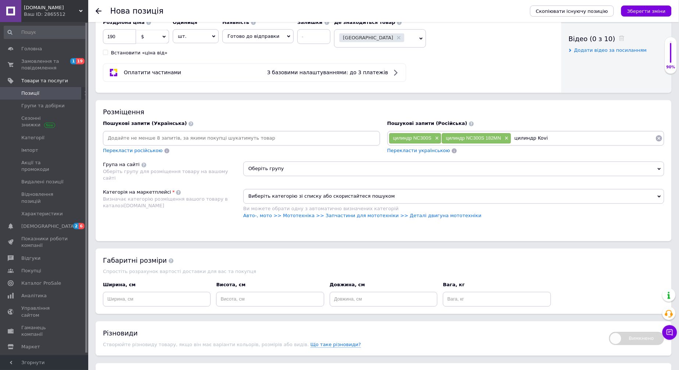
type input "цилиндр Kovi"
drag, startPoint x: 514, startPoint y: 186, endPoint x: 574, endPoint y: 186, distance: 60.3
click at [574, 144] on input "цилиндр Kovi" at bounding box center [583, 138] width 144 height 11
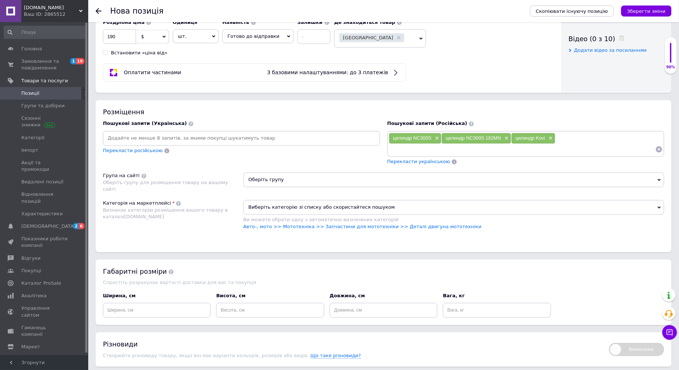
paste input "цилиндр Kovi"
type input "цилиндр Kovi 300"
paste input "цилиндр Kovi"
type input "цилиндр Kovi 300cc"
paste input "цилиндр Kovi"
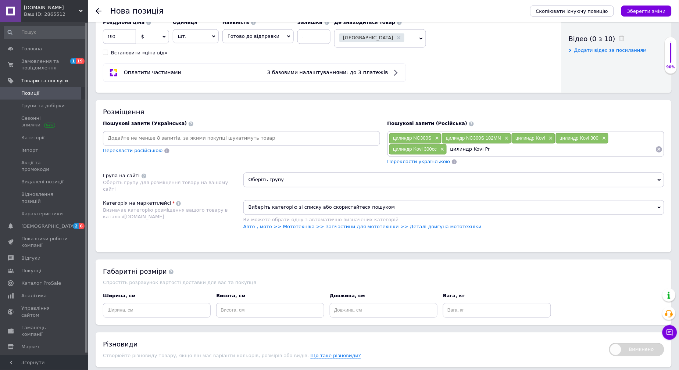
type input "цилиндр Kovi Pro"
drag, startPoint x: 517, startPoint y: 193, endPoint x: 450, endPoint y: 197, distance: 67.0
click at [450, 155] on input "цилиндр Kovi Pro" at bounding box center [551, 149] width 208 height 11
paste input "цилиндр Kovi Pro"
type input "цилиндр Kovi Pro 250cc"
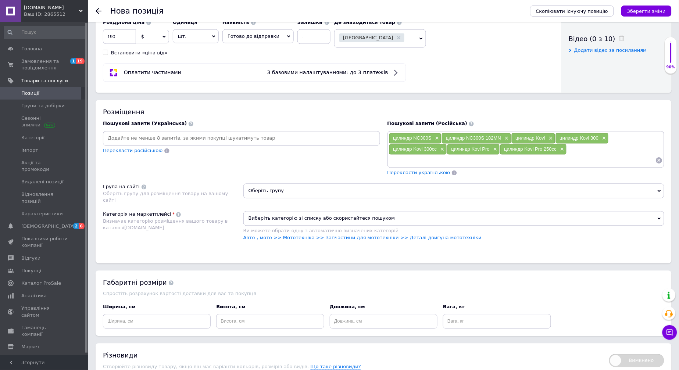
paste input "цилиндр Kovi Pro"
type input "цилиндр Kovi Pro 300cc"
paste input "цилиндр Kovi Pro"
type input "цилиндр Kovi Pro S"
drag, startPoint x: 446, startPoint y: 206, endPoint x: 389, endPoint y: 210, distance: 57.1
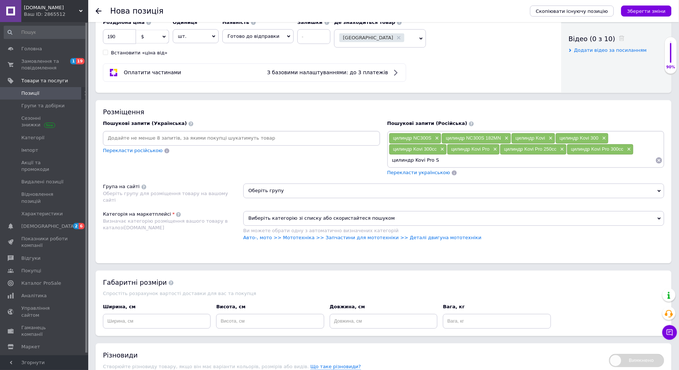
click at [389, 166] on input "цилиндр Kovi Pro S" at bounding box center [522, 160] width 267 height 11
paste input "цилиндр Kovi Pro S"
type input "цилиндр Kovi Pro S 300"
paste input "цилиндр Kovi Pro S"
type input "цилиндр Kovi Pro S 300cc"
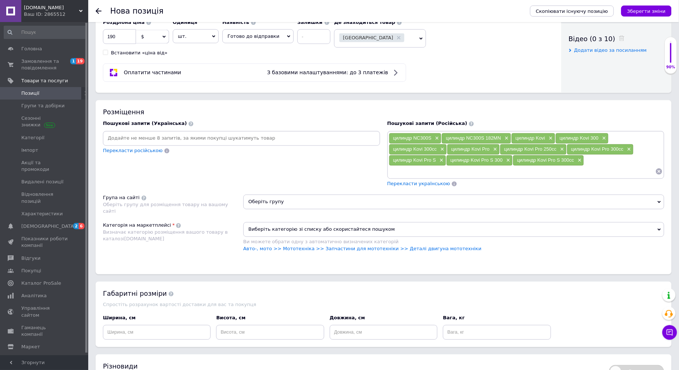
paste input "цилиндр Kovi Pro S"
type input "цилиндр Geon Dakar"
drag, startPoint x: 443, startPoint y: 221, endPoint x: 391, endPoint y: 215, distance: 52.9
click at [391, 177] on input "цилиндр Geon Dakar" at bounding box center [522, 171] width 267 height 11
paste input "цилиндр Geon Dakar"
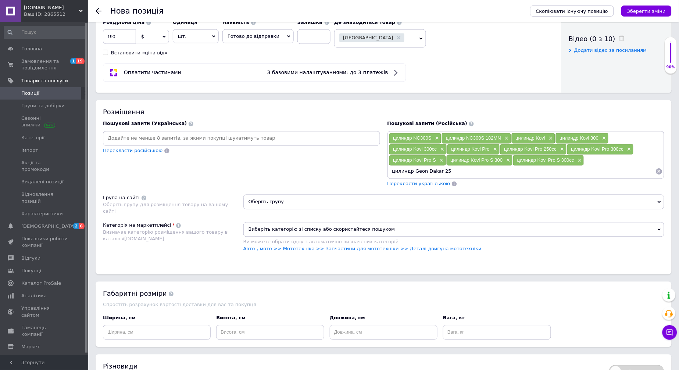
type input "цилиндр Geon Dakar 250"
paste input "цилиндр Geon Dakar"
type input "цилиндр Geon Dakar 250cc"
paste input "цилиндр Geon Dakar"
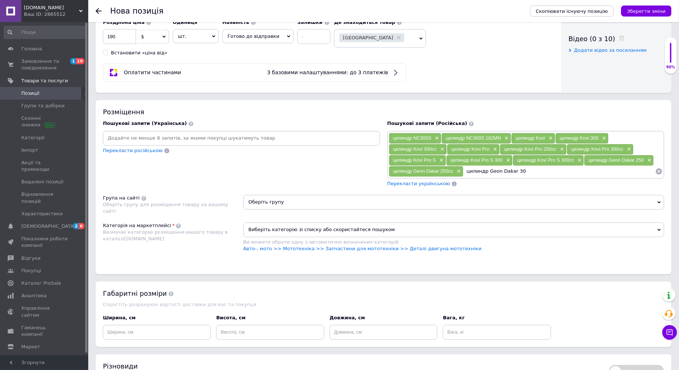
type input "цилиндр Geon Dakar 300"
paste input "цилиндр Geon Dakar"
type input "цилиндр Geon Dakar 300cc"
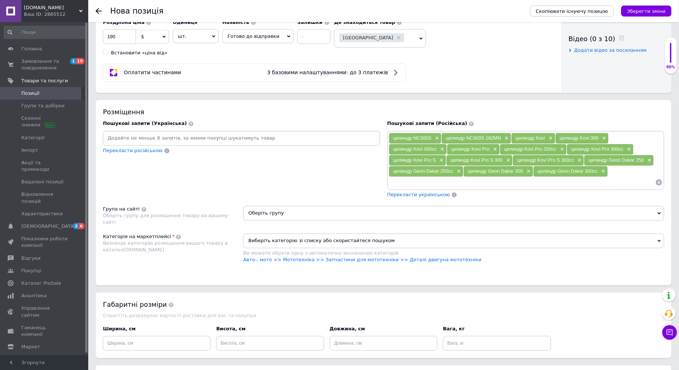
paste input "цилиндр Geon Dakar"
type input "цилиндр Geon Dakar GNS"
drag, startPoint x: 449, startPoint y: 231, endPoint x: 391, endPoint y: 230, distance: 58.4
click at [391, 188] on input "цилиндр Geon Dakar GNS" at bounding box center [522, 182] width 267 height 11
paste input "цилиндр Geon Dakar GNS"
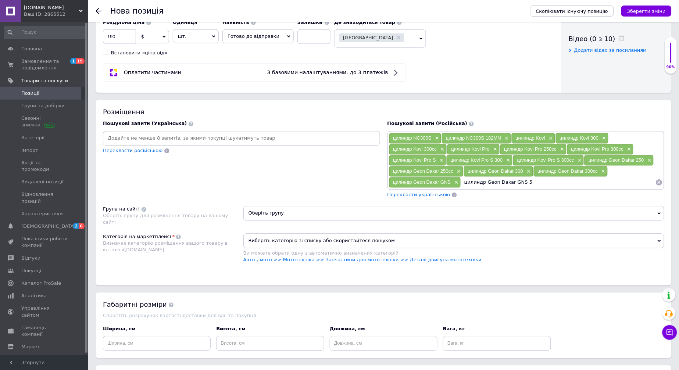
type input "цилиндр Geon Dakar GNS 50"
paste input "цилиндр Geon Dakar GNS"
type input "ц"
type input "цилиндр Geon Dakar GNS 300"
paste input "цилиндр Geon Dakar GNS"
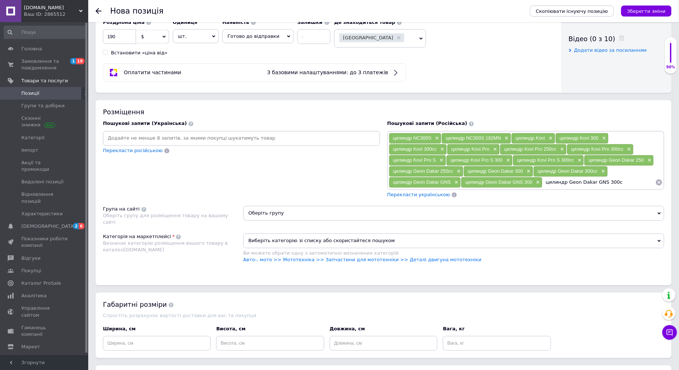
type input "цилиндр Geon Dakar GNS 300cc"
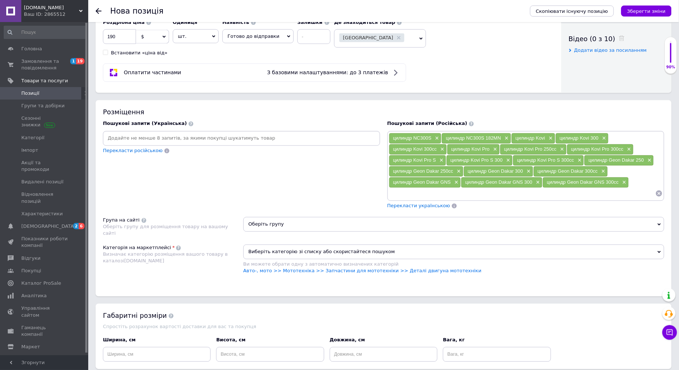
paste input "цилиндр Geon Dakar GNS"
type input "цилиндр Hyper"
drag, startPoint x: 433, startPoint y: 242, endPoint x: 392, endPoint y: 243, distance: 40.8
click at [392, 199] on input "цилиндр Hyper" at bounding box center [522, 193] width 267 height 11
paste input "цилиндр Hyper"
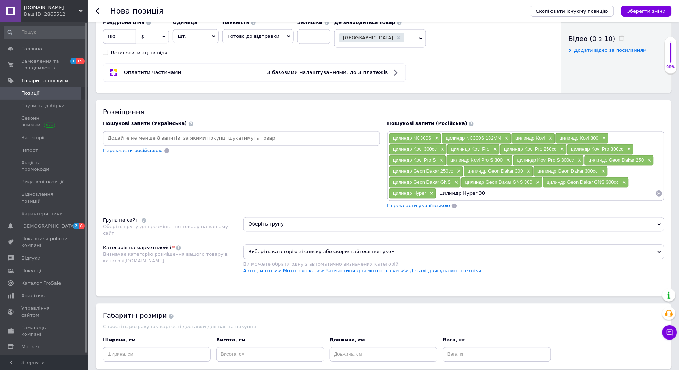
type input "цилиндр Hyper 300"
paste input "цилиндр Hyper"
type input "цилиндр Hyper 300cc"
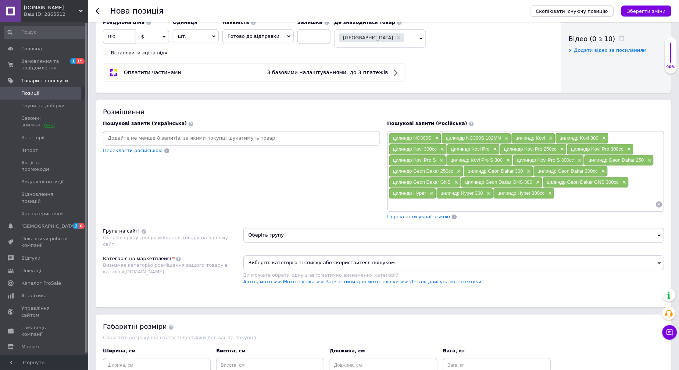
scroll to position [408, 0]
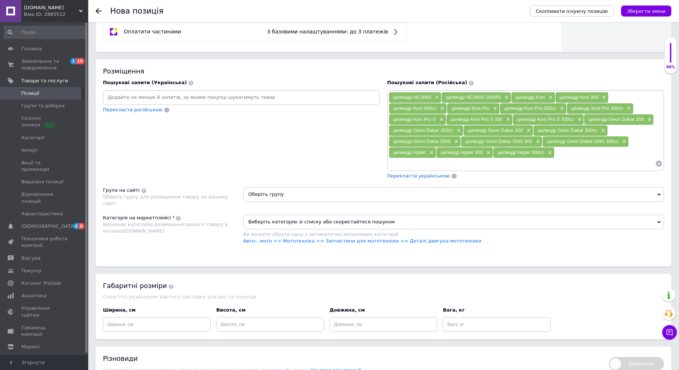
click at [306, 202] on span "Оберіть групу" at bounding box center [453, 194] width 421 height 15
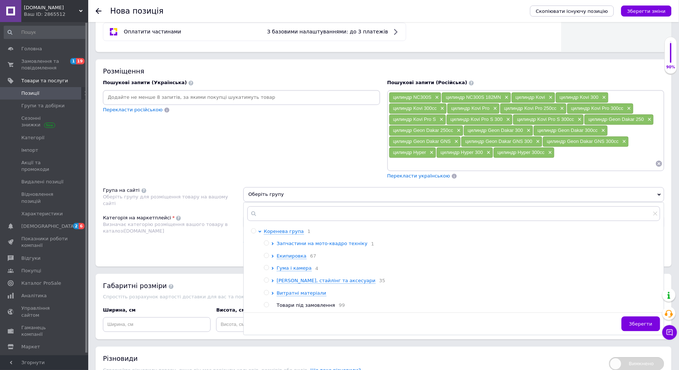
click at [312, 247] on span "Запчастини на мото-квадро техніку" at bounding box center [322, 244] width 91 height 6
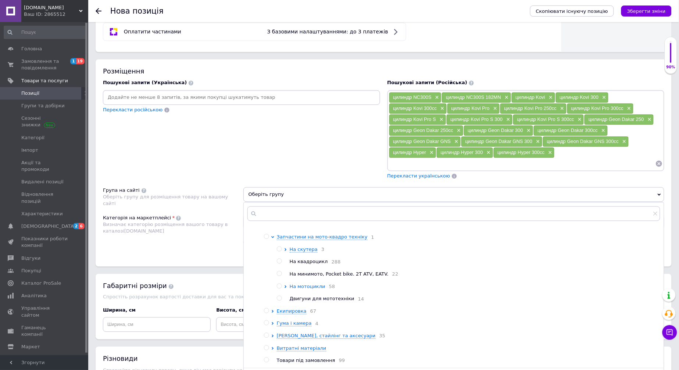
click at [298, 289] on span "На мотоцикли" at bounding box center [307, 287] width 36 height 6
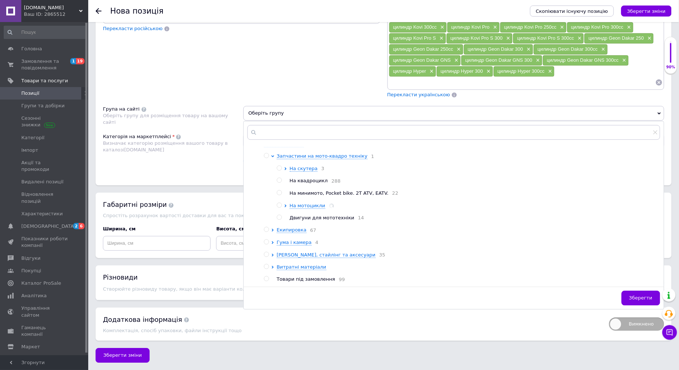
scroll to position [13, 0]
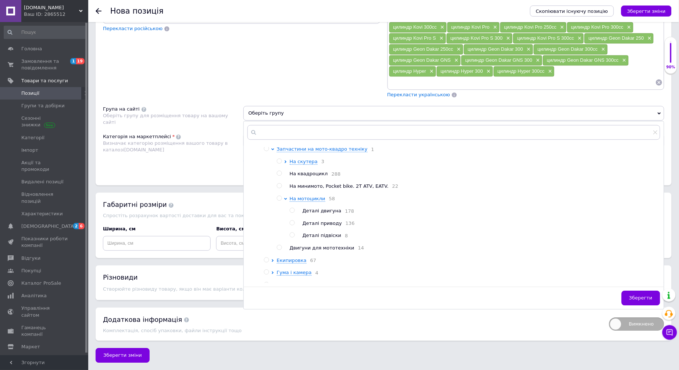
click at [309, 213] on span "Деталі двигуна" at bounding box center [321, 211] width 39 height 6
radio input "true"
click at [205, 168] on div "Категорія на маркетплейсі Визначає категорію розміщення вашого товару в каталоз…" at bounding box center [173, 151] width 140 height 37
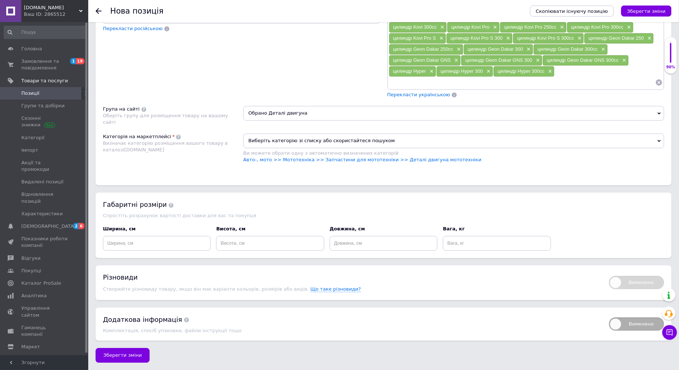
click at [280, 137] on span "Виберіть категорію зі списку або скористайтеся пошуком" at bounding box center [453, 140] width 421 height 15
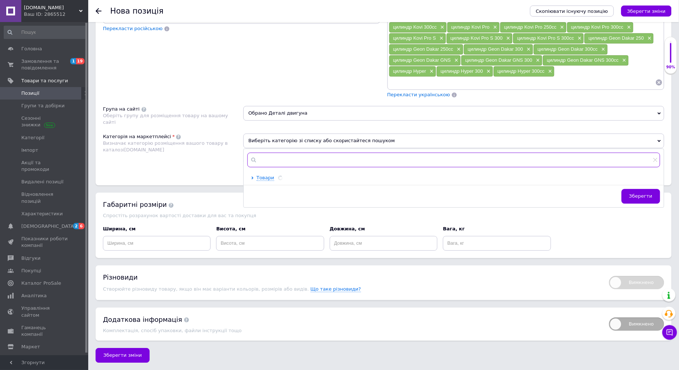
click at [291, 163] on input "text" at bounding box center [453, 159] width 413 height 15
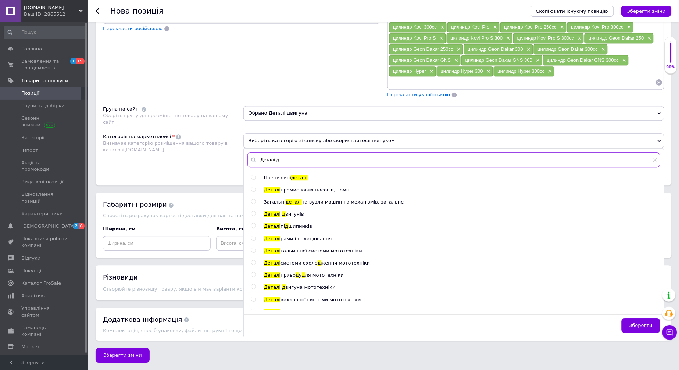
type input "Деталі д"
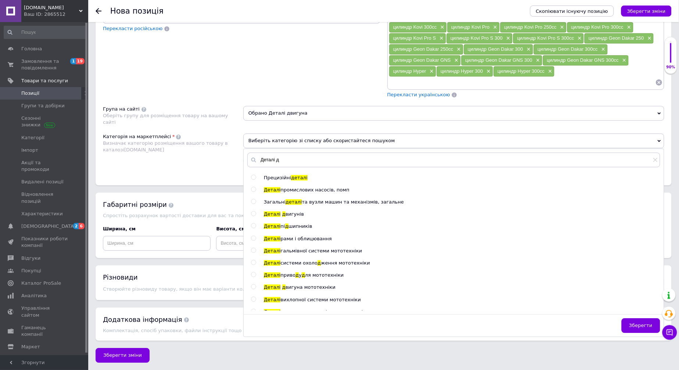
click at [311, 288] on span "вигуна мототехніки" at bounding box center [310, 287] width 50 height 6
radio input "true"
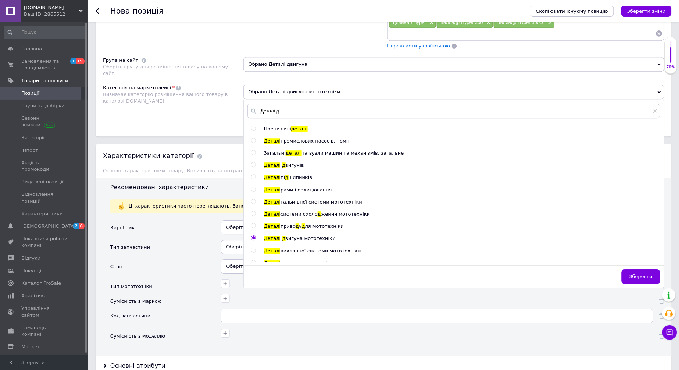
click at [198, 122] on div "Категорія на маркетплейсі Визначає категорію розміщення вашого товару в каталоз…" at bounding box center [173, 102] width 140 height 37
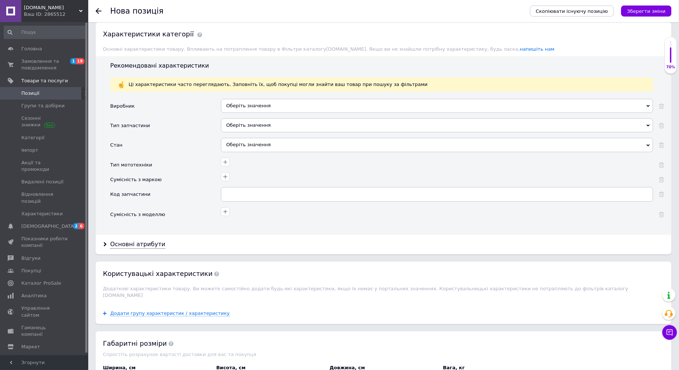
scroll to position [661, 0]
click at [258, 112] on div "Оберіть значення" at bounding box center [437, 105] width 432 height 14
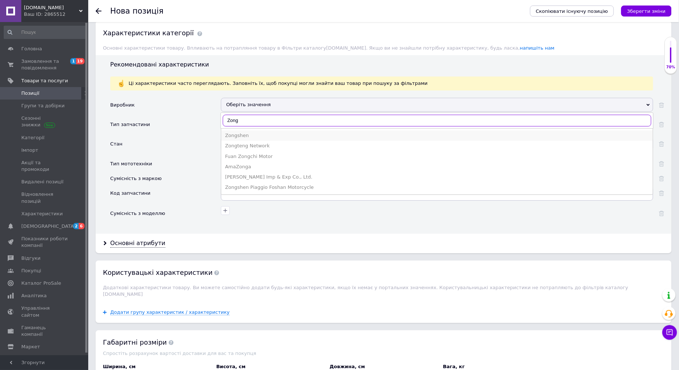
type input "Zong"
click at [249, 139] on div "Zongshen" at bounding box center [437, 135] width 424 height 7
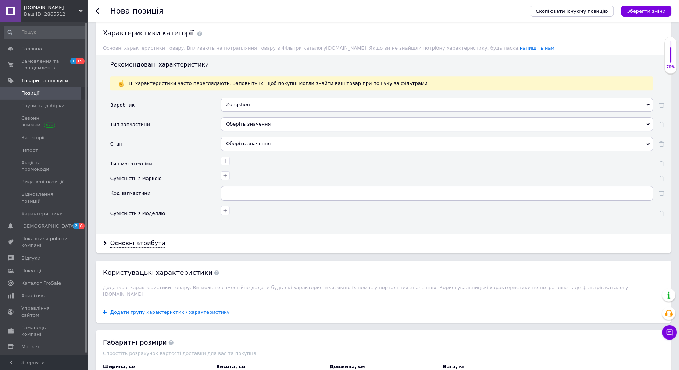
click at [258, 131] on div "Оберіть значення" at bounding box center [437, 124] width 432 height 14
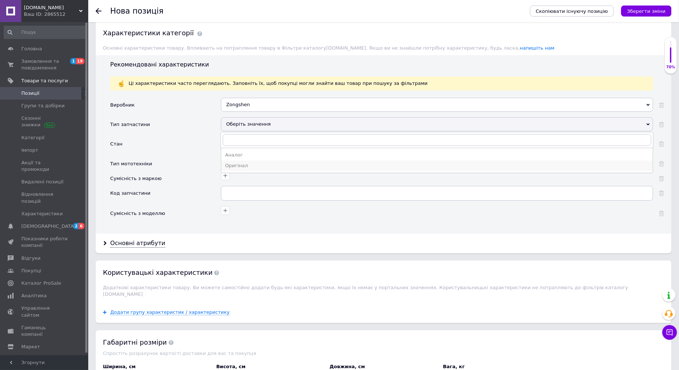
click at [244, 169] on div "Оригінал" at bounding box center [437, 165] width 424 height 7
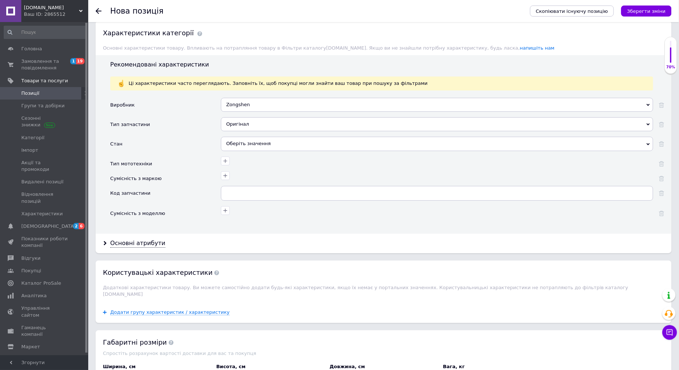
click at [248, 151] on div "Оберіть значення" at bounding box center [437, 144] width 432 height 14
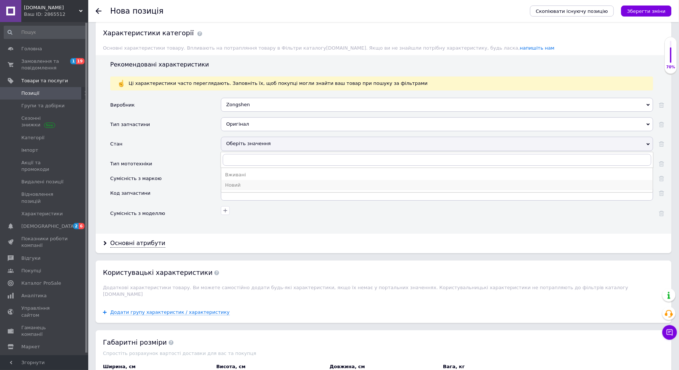
click at [245, 188] on div "Новий" at bounding box center [437, 185] width 424 height 7
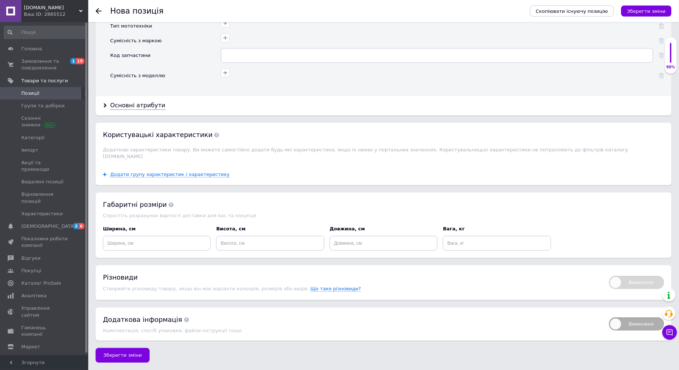
scroll to position [842, 0]
click at [174, 244] on input at bounding box center [157, 243] width 108 height 15
type input "15"
click at [250, 241] on input at bounding box center [270, 243] width 108 height 15
type input "15"
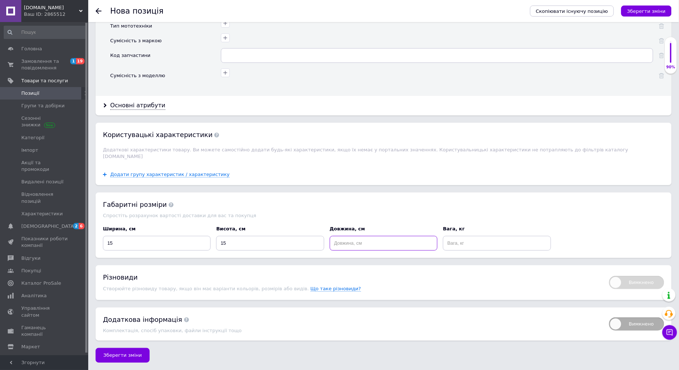
click at [343, 244] on input at bounding box center [384, 243] width 108 height 15
type input "15"
click at [460, 244] on input at bounding box center [497, 243] width 108 height 15
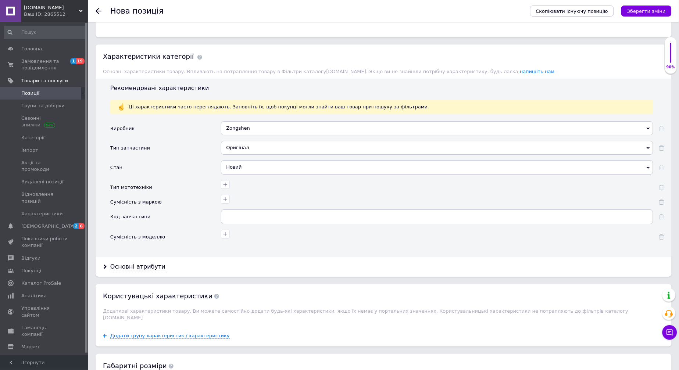
scroll to position [637, 0]
type input "1"
click at [638, 8] on icon "Зберегти зміни" at bounding box center [646, 11] width 39 height 6
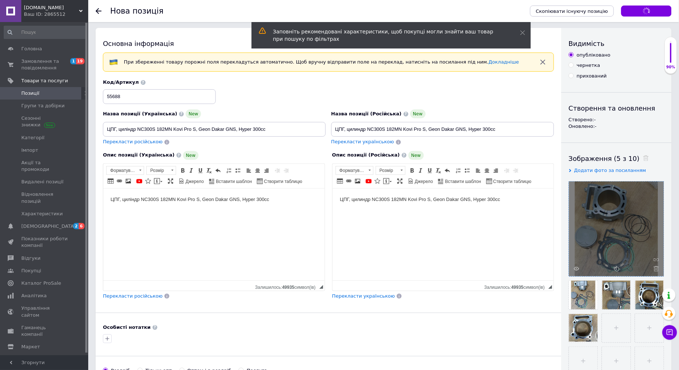
scroll to position [0, 0]
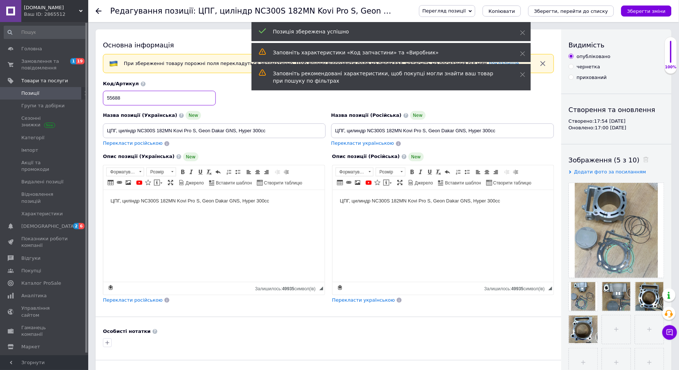
click at [156, 105] on input "55688" at bounding box center [159, 98] width 113 height 15
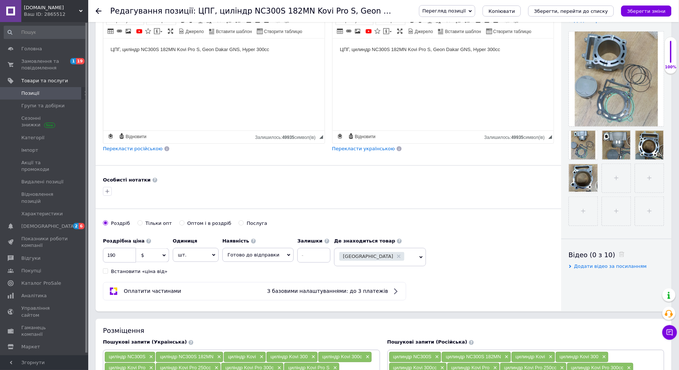
scroll to position [204, 0]
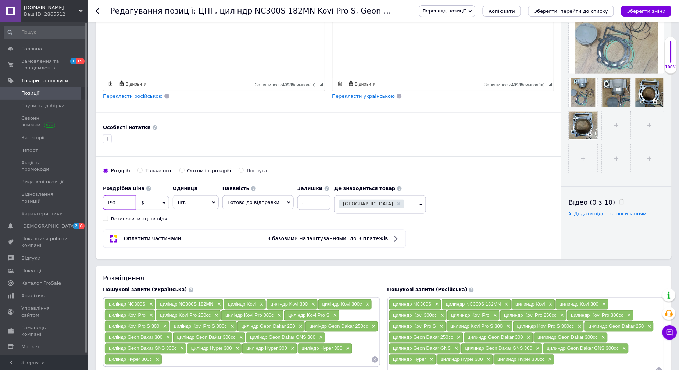
click at [127, 210] on input "190" at bounding box center [119, 202] width 33 height 15
type input "210"
click at [227, 243] on div "Оплатити частинами З базовими налаштуваннями: до 3 платежів" at bounding box center [254, 238] width 296 height 9
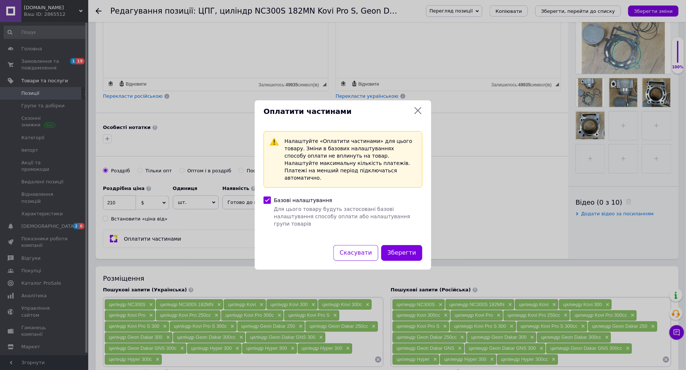
click at [419, 115] on icon at bounding box center [417, 110] width 9 height 9
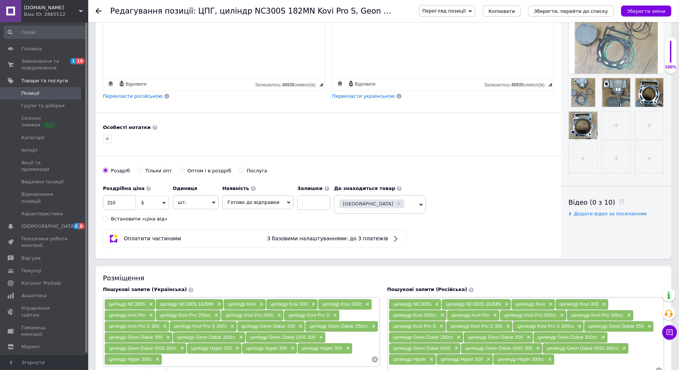
click at [470, 165] on div "Основна інформація При збереженні товару порожні поля перекладуться автоматично…" at bounding box center [328, 42] width 465 height 434
click at [640, 13] on icon "Зберегти зміни" at bounding box center [646, 11] width 39 height 6
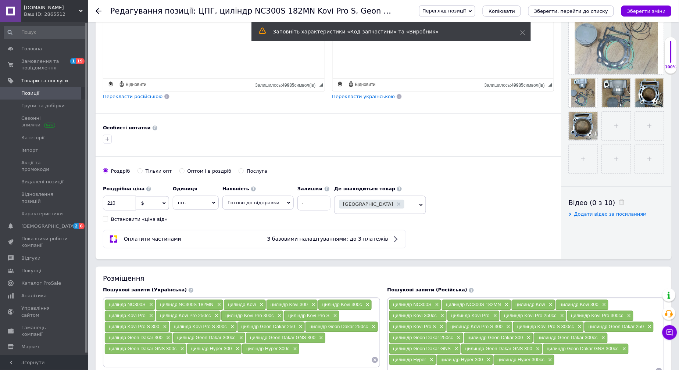
scroll to position [122, 0]
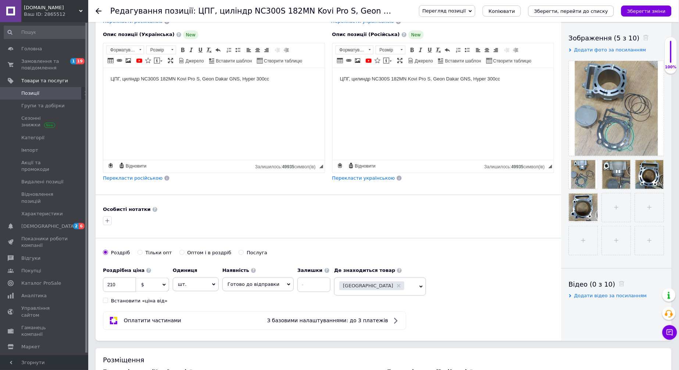
click at [572, 13] on icon "Зберегти, перейти до списку" at bounding box center [571, 11] width 74 height 6
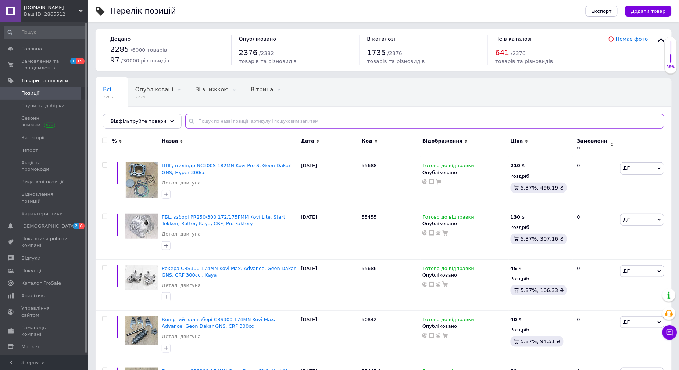
click at [208, 126] on input "text" at bounding box center [424, 121] width 479 height 15
type input "45819"
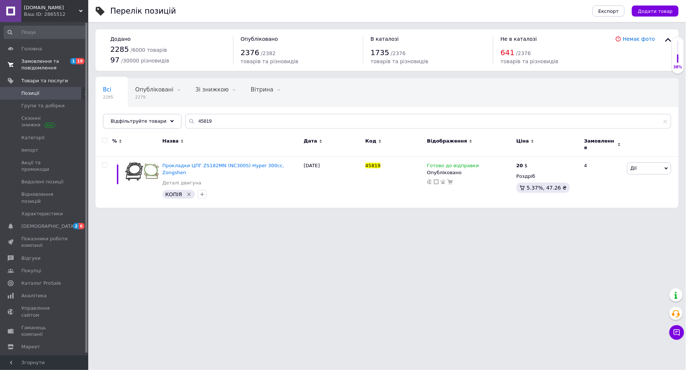
click at [55, 62] on span "Замовлення та повідомлення" at bounding box center [44, 64] width 47 height 13
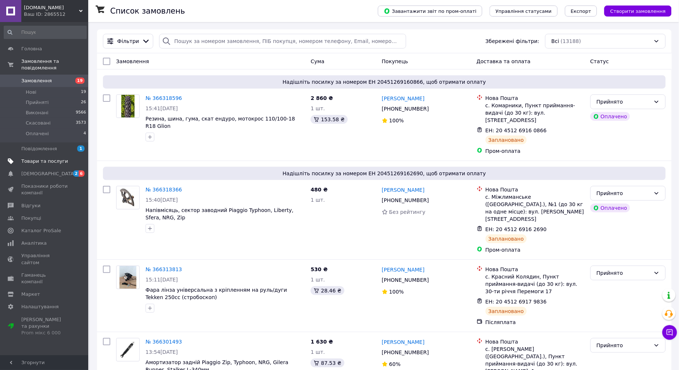
click at [46, 158] on span "Товари та послуги" at bounding box center [44, 161] width 47 height 7
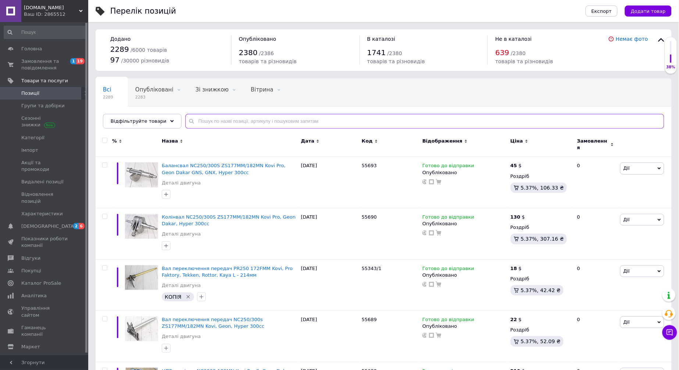
click at [209, 118] on input "text" at bounding box center [424, 121] width 479 height 15
paste input "47145"
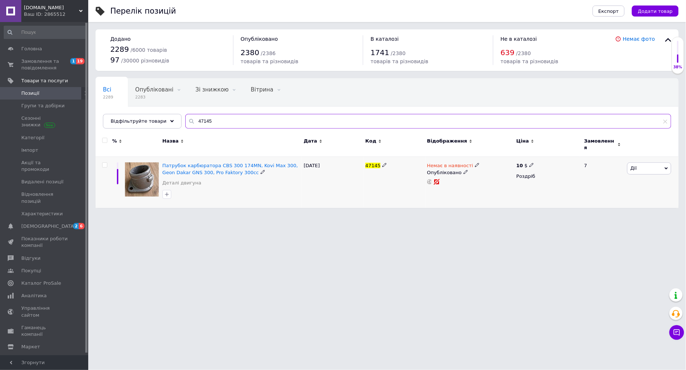
type input "47145"
click at [475, 162] on div "Немає в наявності" at bounding box center [470, 165] width 86 height 7
click at [475, 163] on icon at bounding box center [477, 165] width 4 height 4
click at [490, 187] on li "Готово до відправки" at bounding box center [516, 192] width 70 height 10
click at [382, 163] on icon at bounding box center [384, 165] width 4 height 4
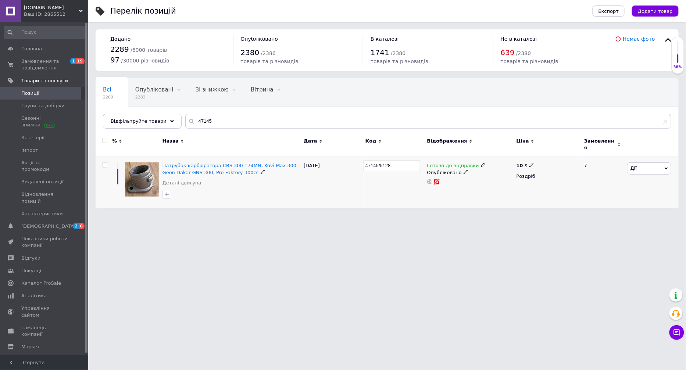
type input "47145/51285"
click at [460, 215] on html "[DOMAIN_NAME] Ваш ID: 2865512 Сайт [DOMAIN_NAME] Кабінет покупця Перевірити ста…" at bounding box center [343, 107] width 686 height 215
click at [531, 162] on span at bounding box center [531, 164] width 4 height 5
click at [554, 154] on input "10" at bounding box center [567, 157] width 56 height 15
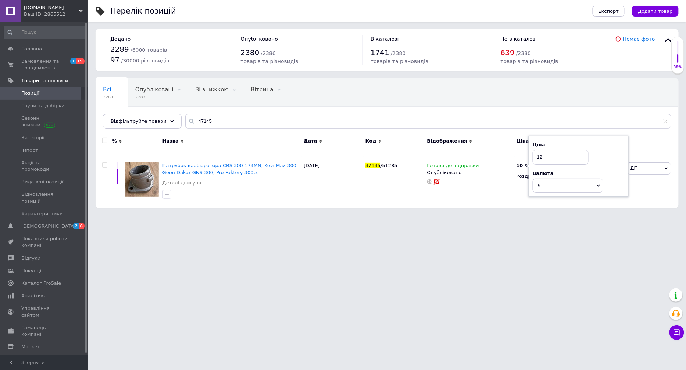
type input "12"
click at [527, 215] on html "[DOMAIN_NAME] Ваш ID: 2865512 Сайт [DOMAIN_NAME] Кабінет покупця Перевірити ста…" at bounding box center [343, 107] width 686 height 215
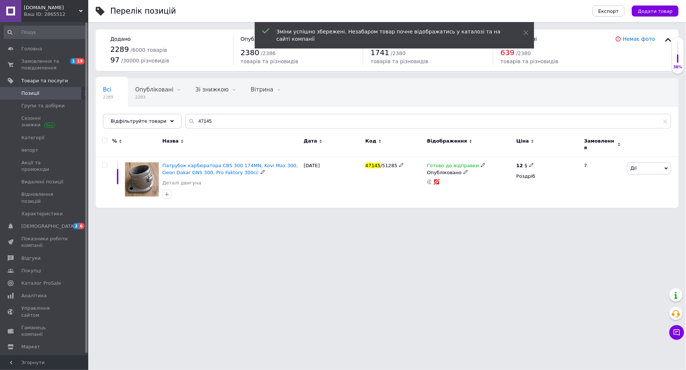
click at [370, 163] on span "47145" at bounding box center [372, 166] width 15 height 6
copy span "47145"
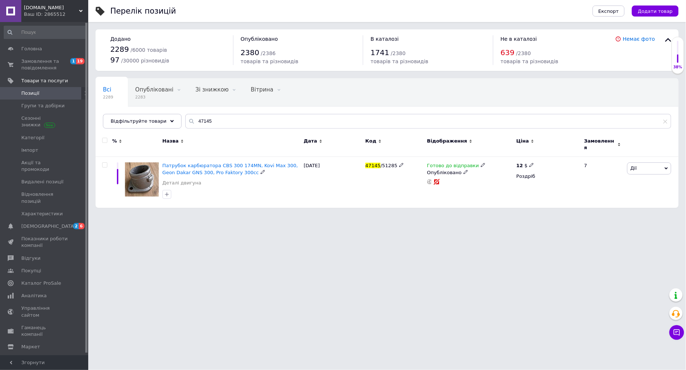
click at [383, 163] on span "/51285" at bounding box center [388, 166] width 17 height 6
click at [384, 163] on span "/51285" at bounding box center [388, 166] width 17 height 6
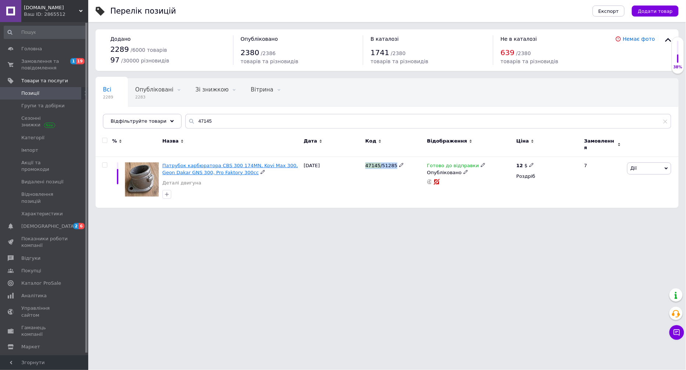
click at [251, 163] on span "Патрубок карбюратора CBS 300 174MN, Kovi Max 300, Geon Dakar GNS 300, Pro Fakto…" at bounding box center [230, 169] width 136 height 12
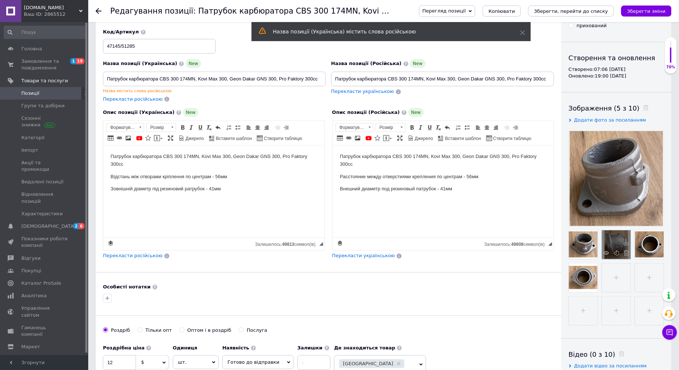
scroll to position [82, 0]
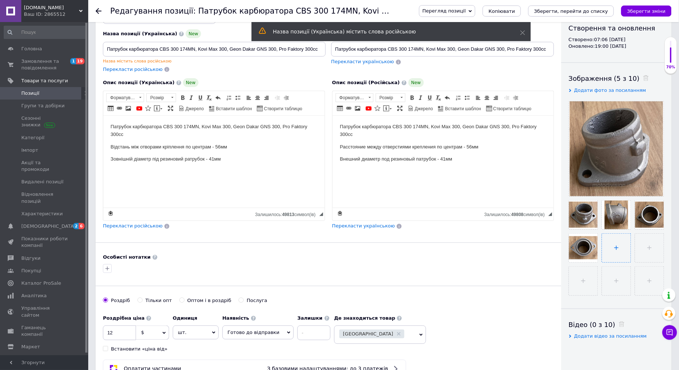
click at [602, 262] on input "file" at bounding box center [616, 248] width 29 height 29
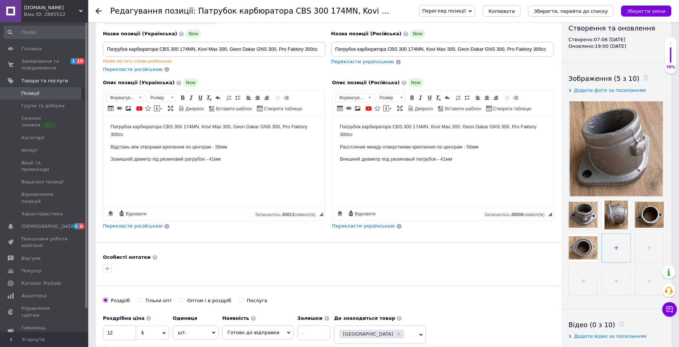
click at [602, 262] on input "file" at bounding box center [616, 248] width 29 height 29
type input "C:\fakepath\267445.jpg"
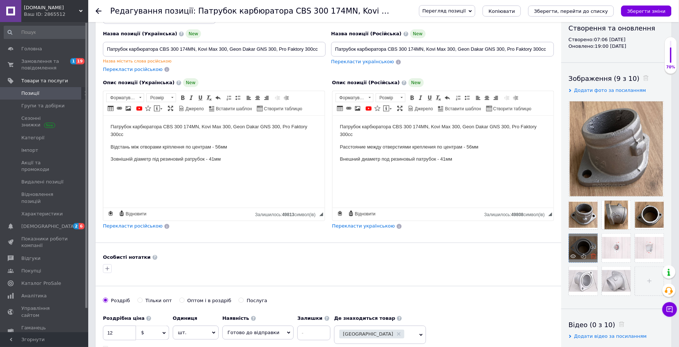
click at [596, 257] on icon at bounding box center [593, 256] width 6 height 6
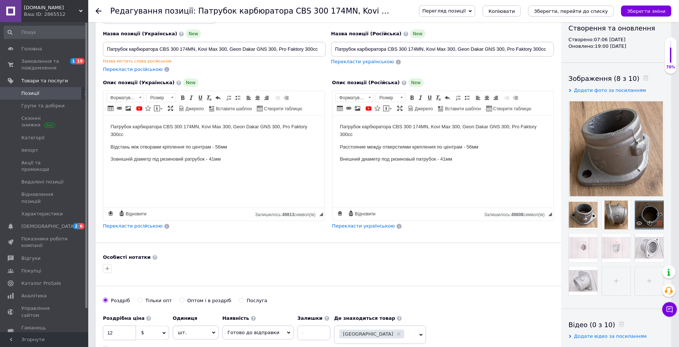
click at [657, 226] on icon at bounding box center [660, 223] width 6 height 6
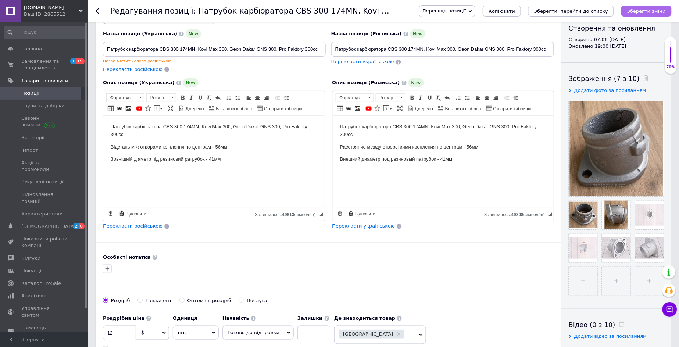
click at [650, 9] on icon "Зберегти зміни" at bounding box center [646, 11] width 39 height 6
click at [587, 11] on icon "Зберегти, перейти до списку" at bounding box center [571, 11] width 74 height 6
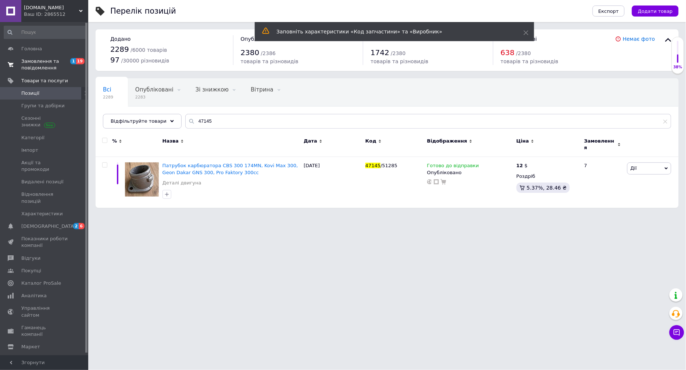
click at [41, 62] on span "Замовлення та повідомлення" at bounding box center [44, 64] width 47 height 13
